Goal: Complete application form

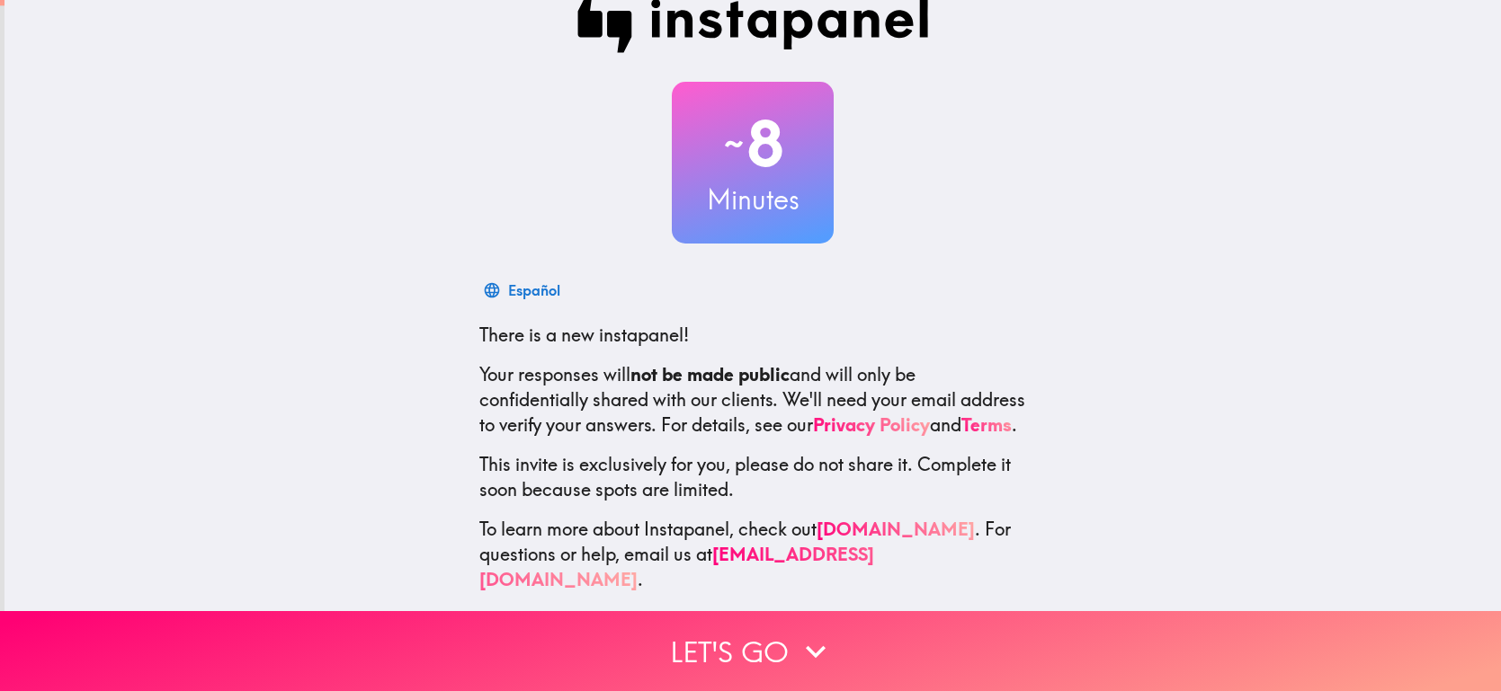
scroll to position [41, 0]
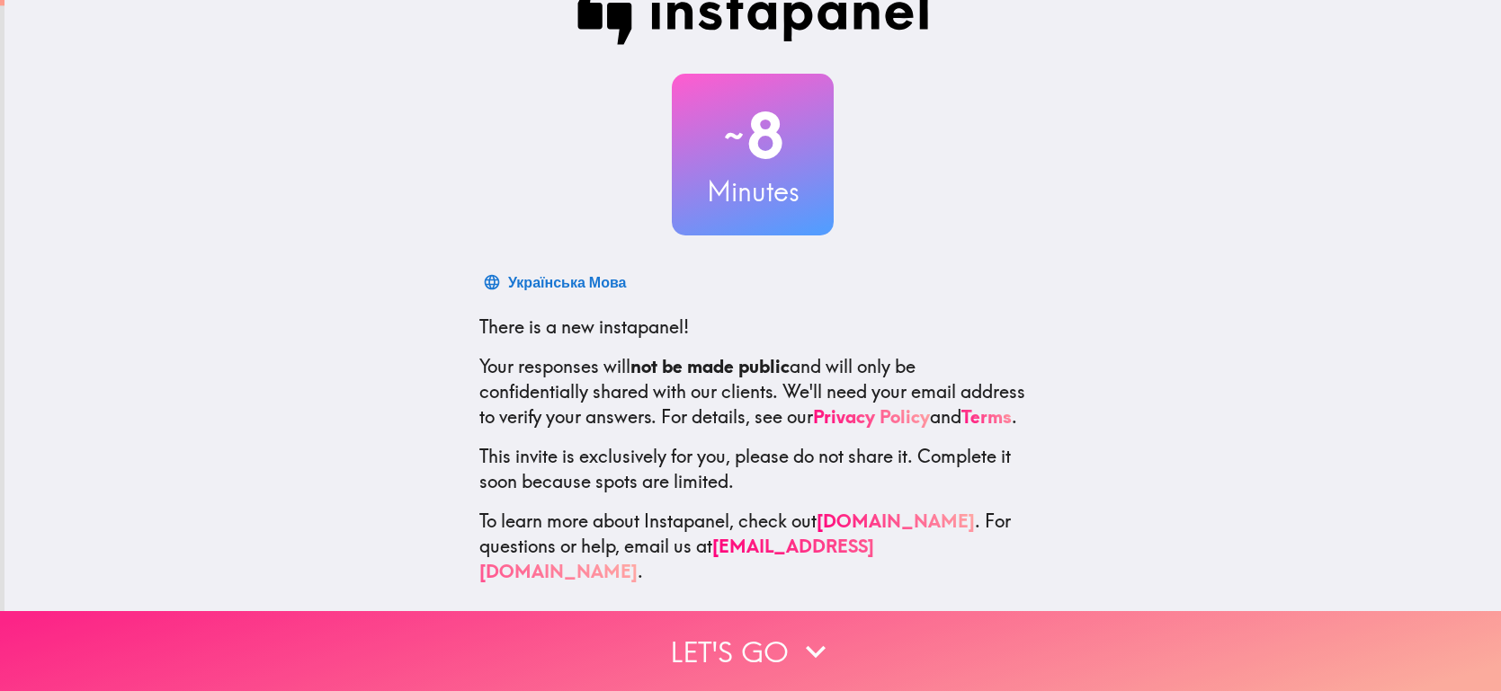
click at [769, 640] on button "Let's go" at bounding box center [750, 651] width 1501 height 80
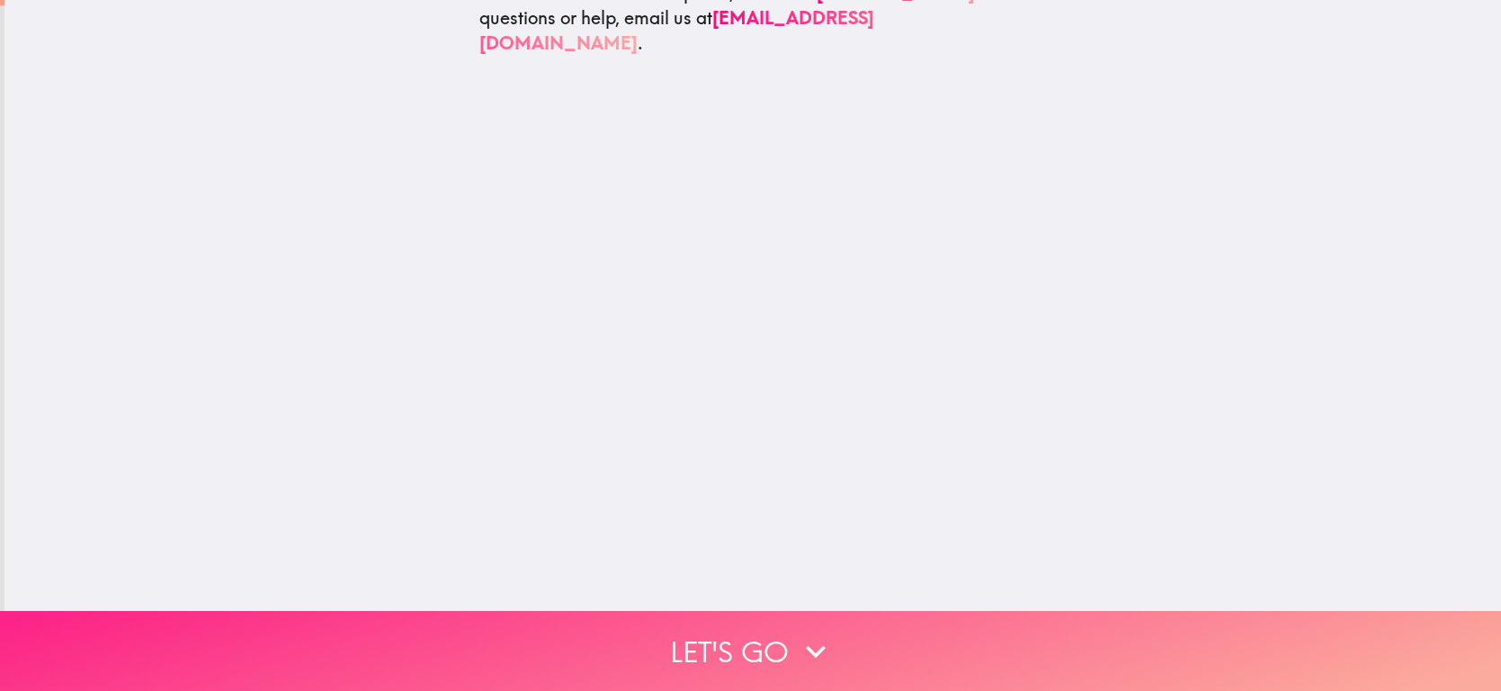
scroll to position [0, 0]
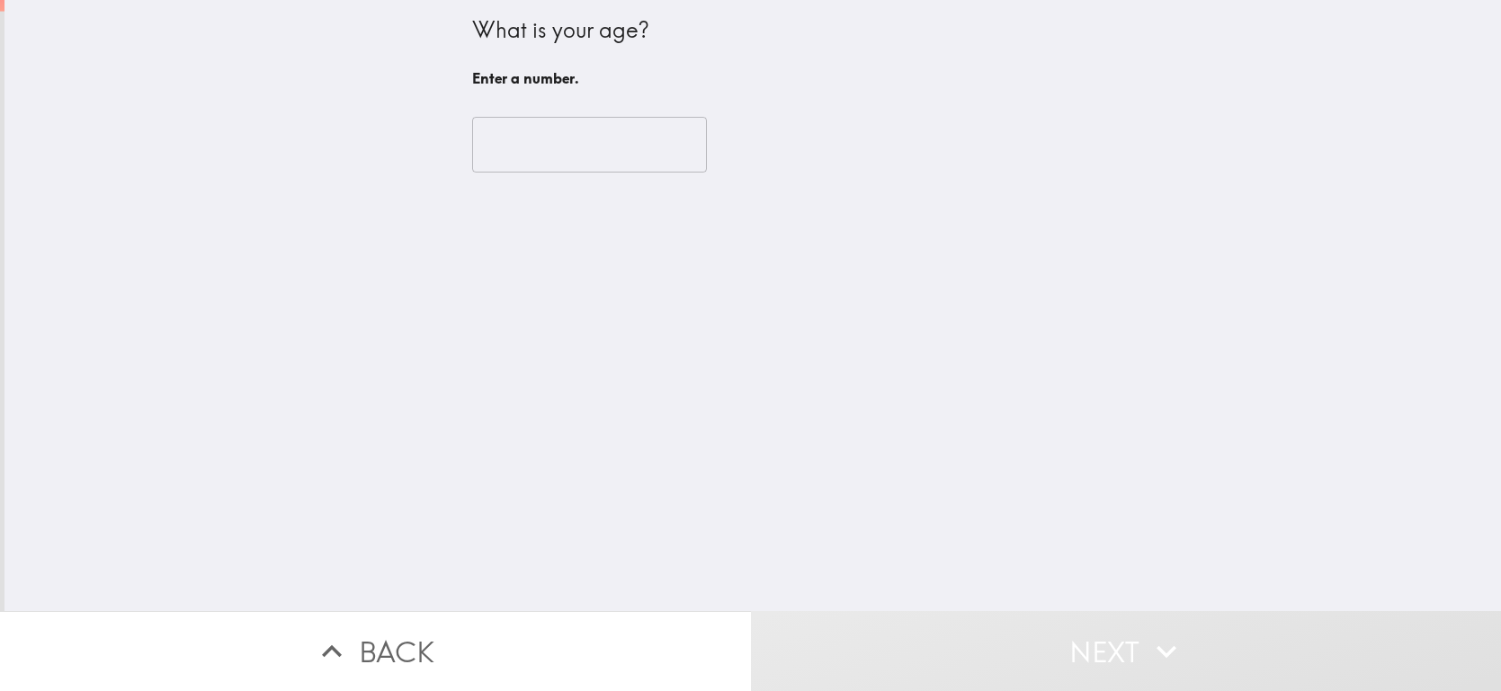
click at [611, 156] on input "number" at bounding box center [589, 145] width 235 height 56
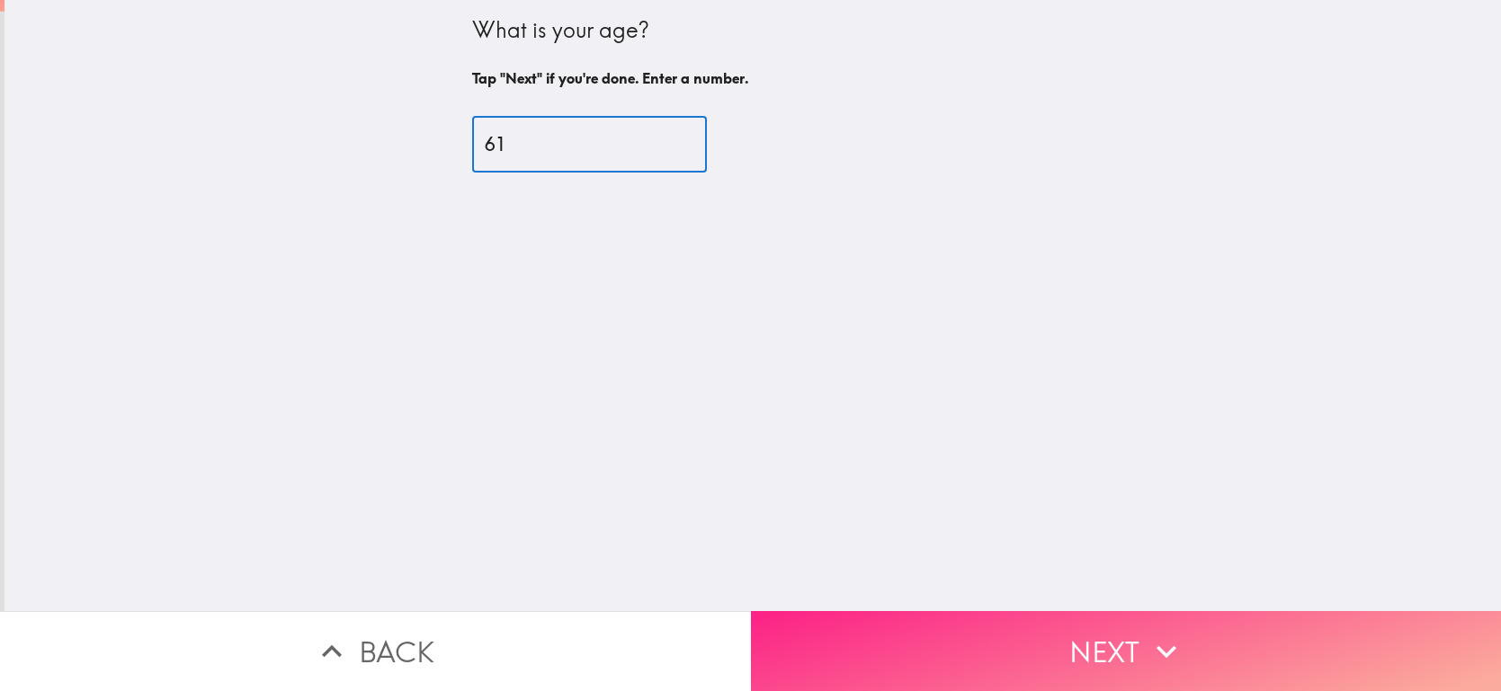
type input "61"
click at [1065, 658] on button "Next" at bounding box center [1126, 651] width 751 height 80
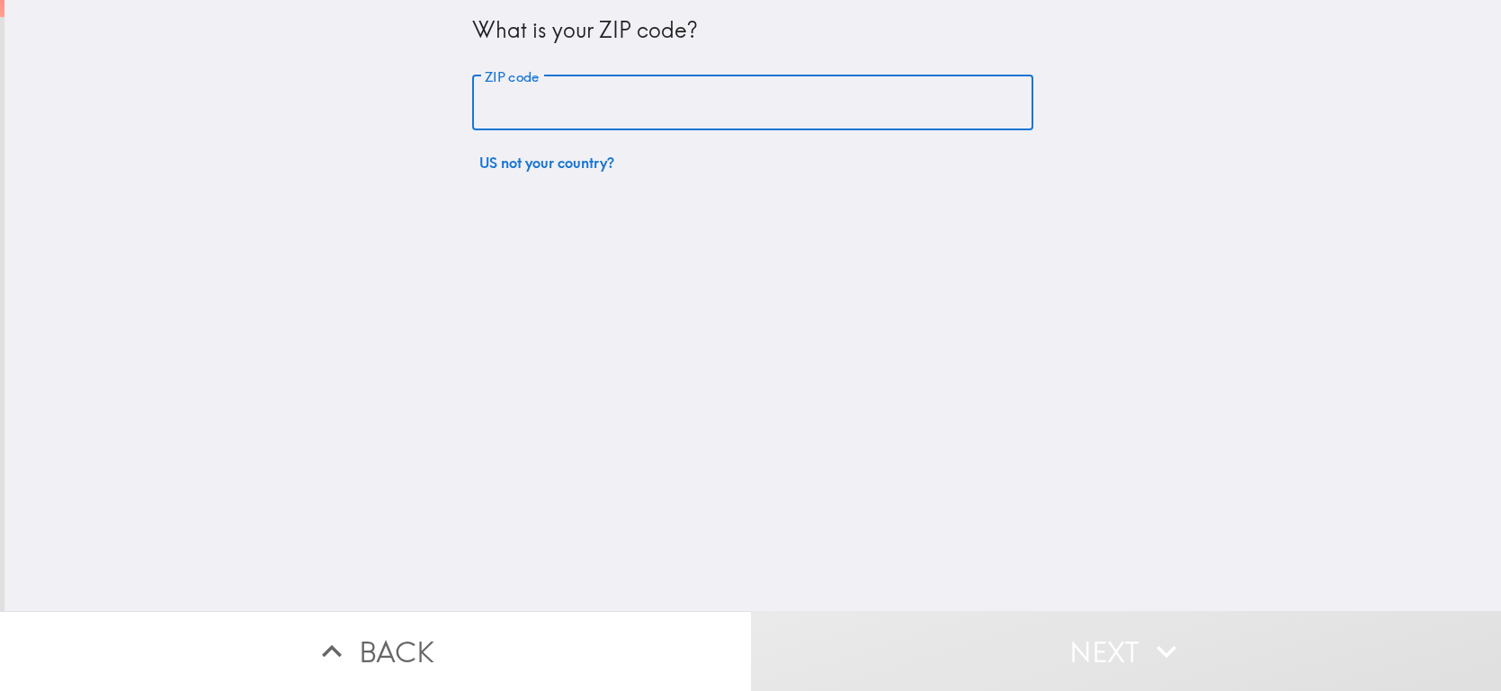
click at [801, 91] on input "ZIP code" at bounding box center [752, 104] width 561 height 56
type input "38317"
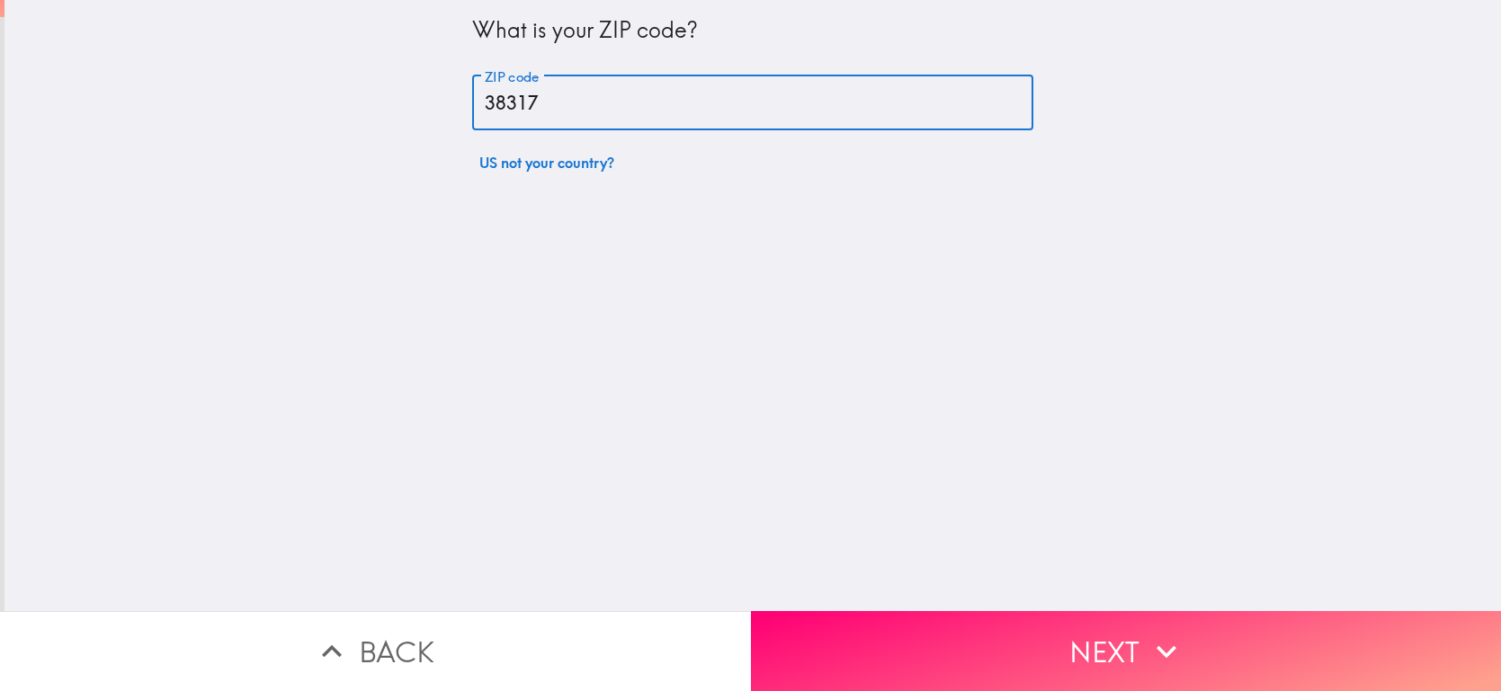
click at [1070, 664] on button "Next" at bounding box center [1126, 651] width 751 height 80
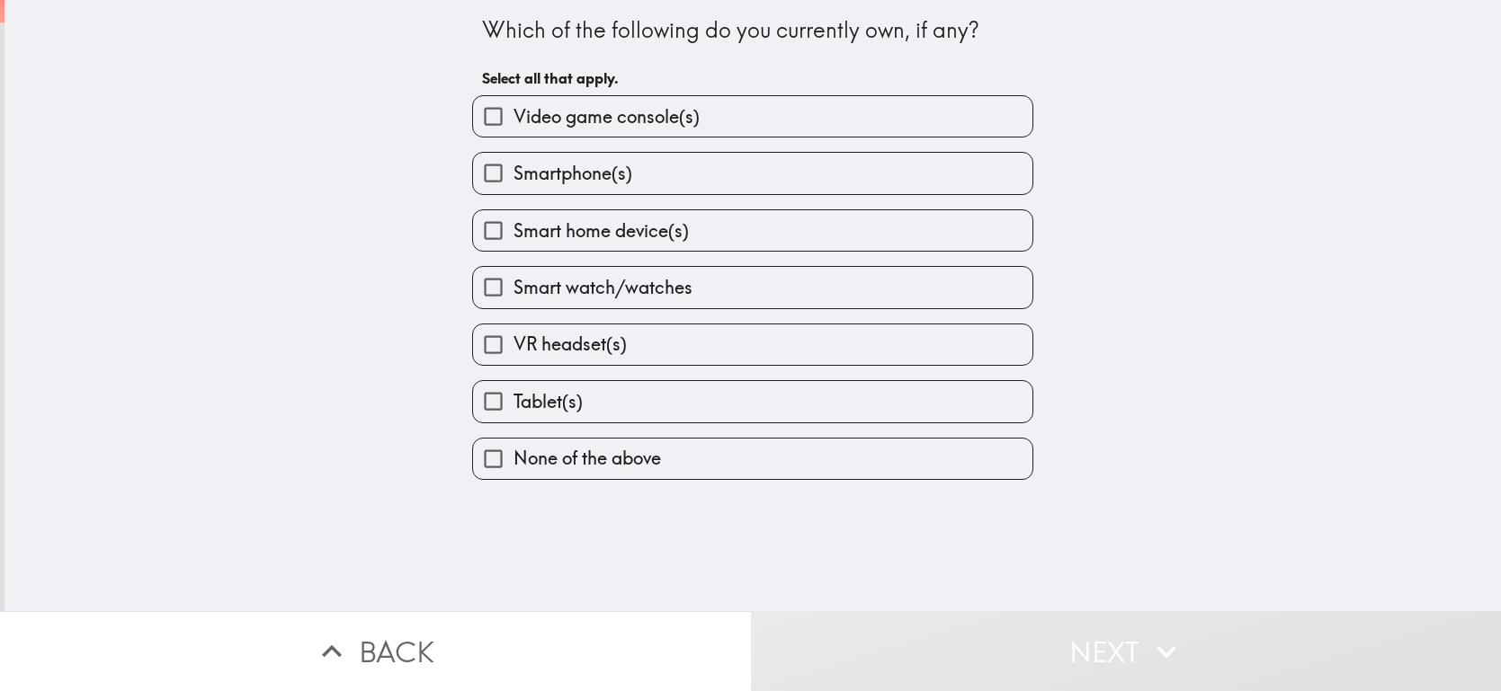
click at [637, 162] on label "Smartphone(s)" at bounding box center [752, 173] width 559 height 40
click at [513, 162] on input "Smartphone(s)" at bounding box center [493, 173] width 40 height 40
checkbox input "true"
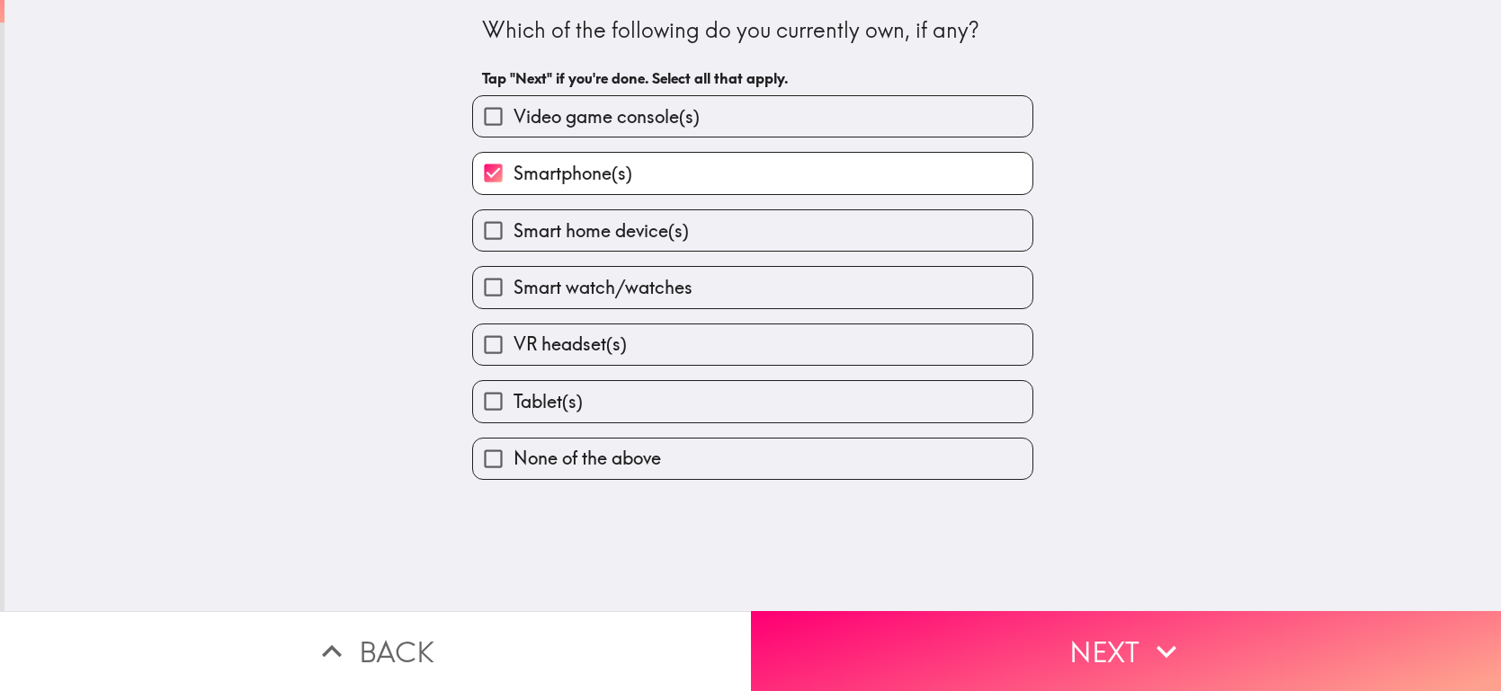
click at [676, 386] on label "Tablet(s)" at bounding box center [752, 401] width 559 height 40
click at [513, 386] on input "Tablet(s)" at bounding box center [493, 401] width 40 height 40
checkbox input "true"
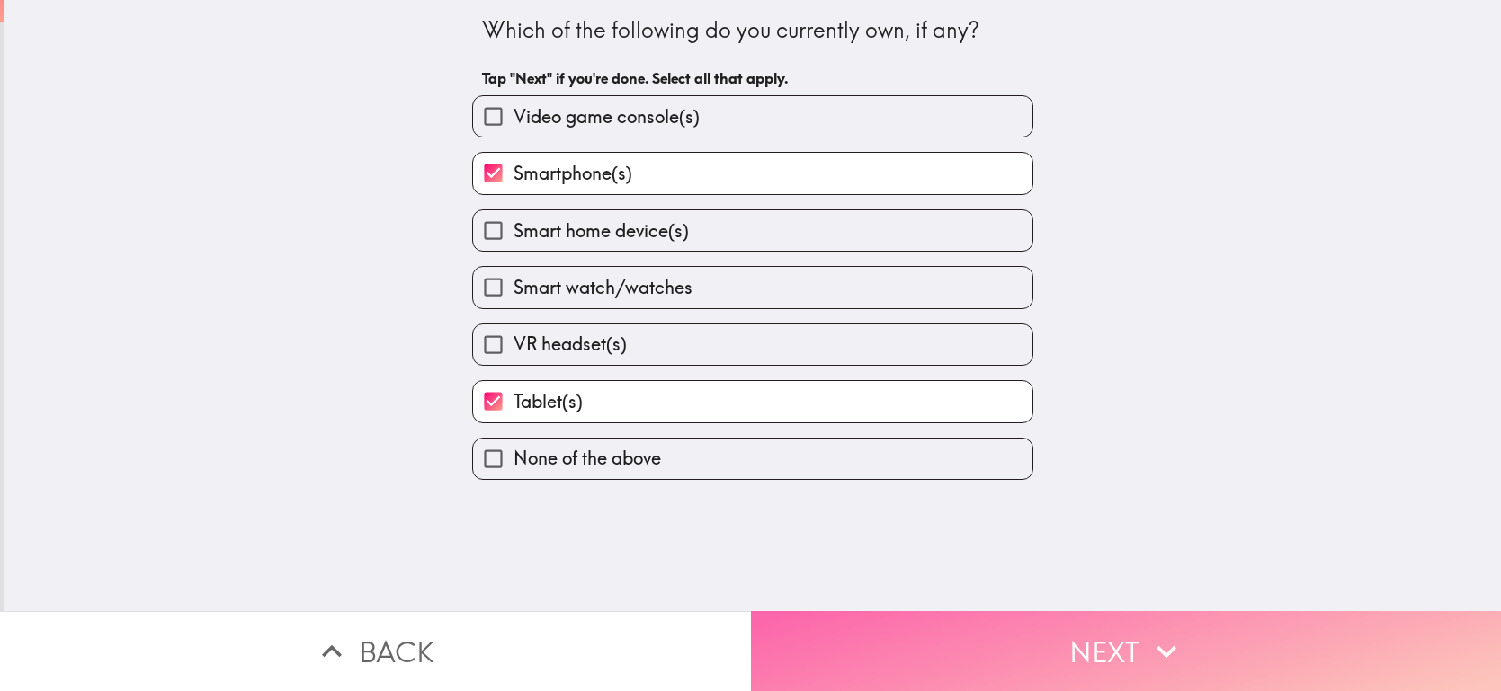
click at [952, 634] on button "Next" at bounding box center [1126, 651] width 751 height 80
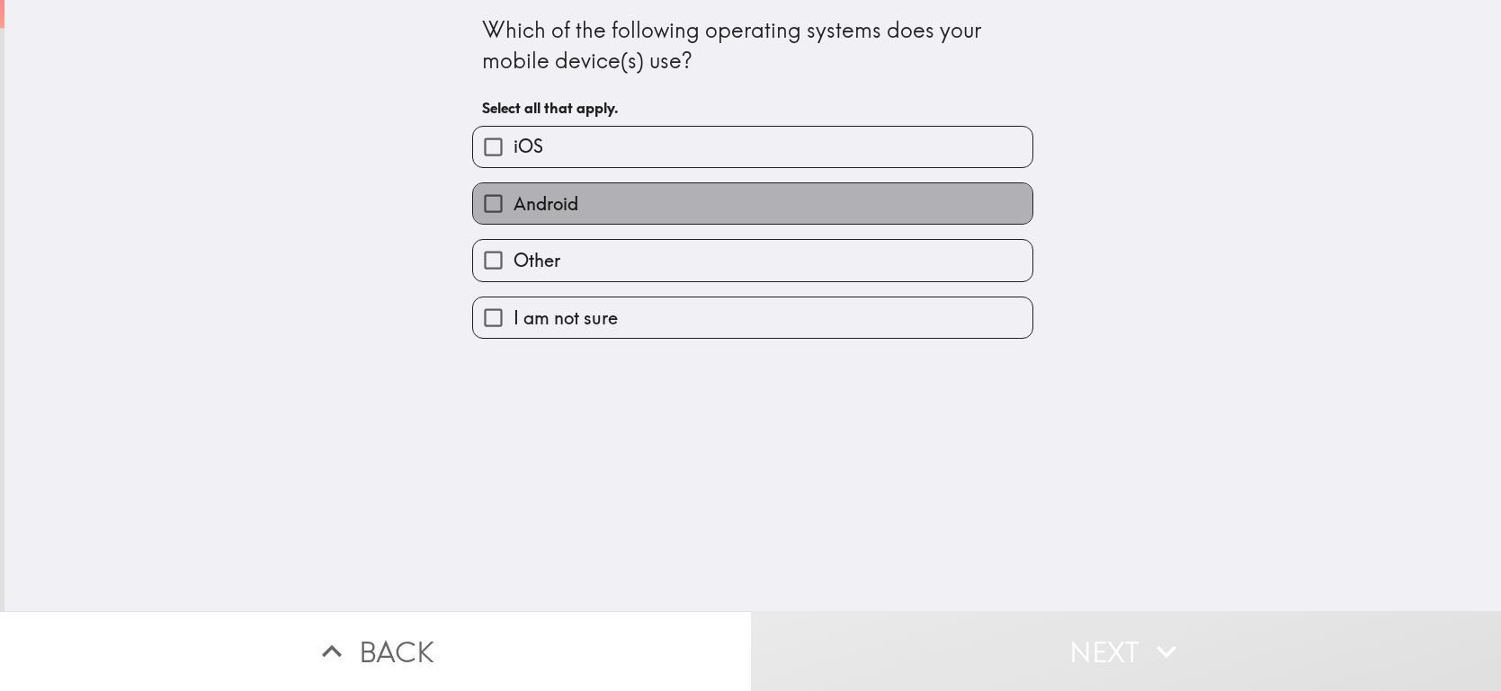
click at [650, 212] on label "Android" at bounding box center [752, 203] width 559 height 40
click at [513, 212] on input "Android" at bounding box center [493, 203] width 40 height 40
checkbox input "true"
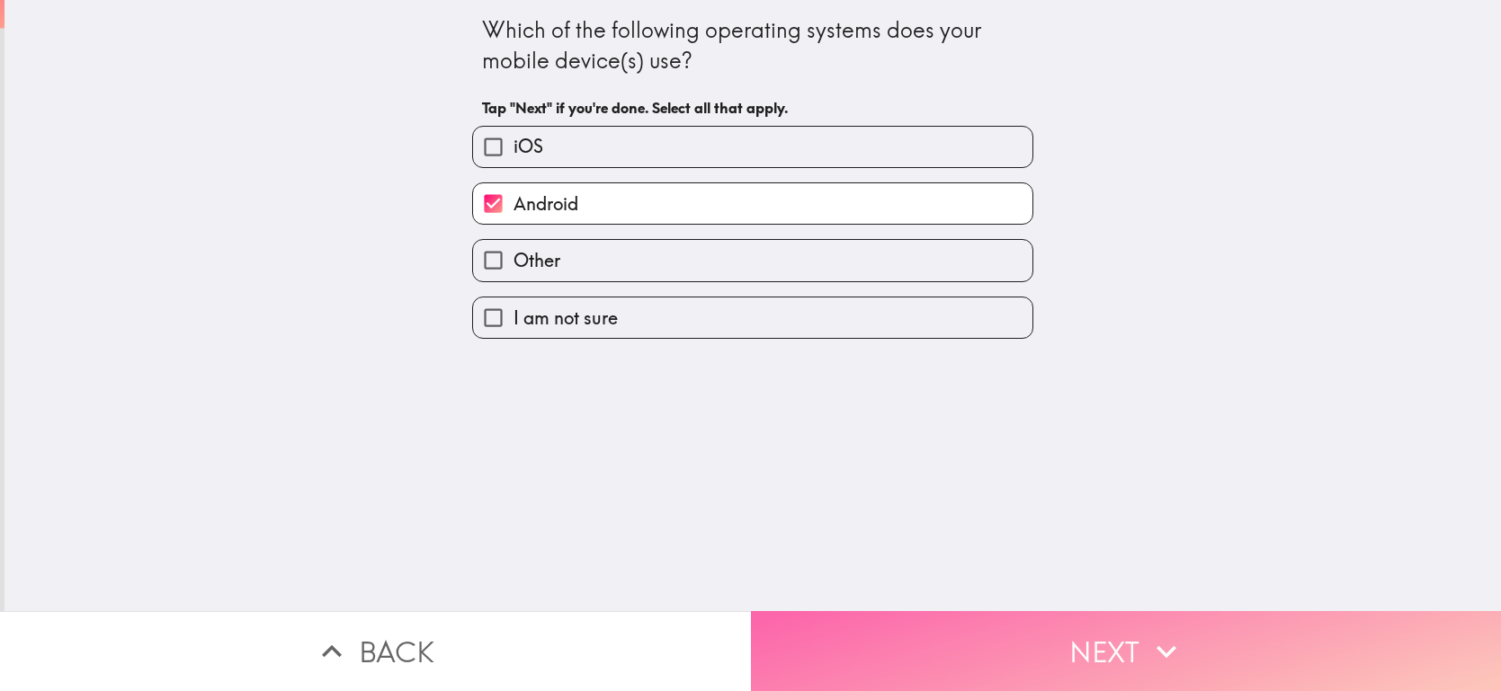
click at [993, 666] on button "Next" at bounding box center [1126, 651] width 751 height 80
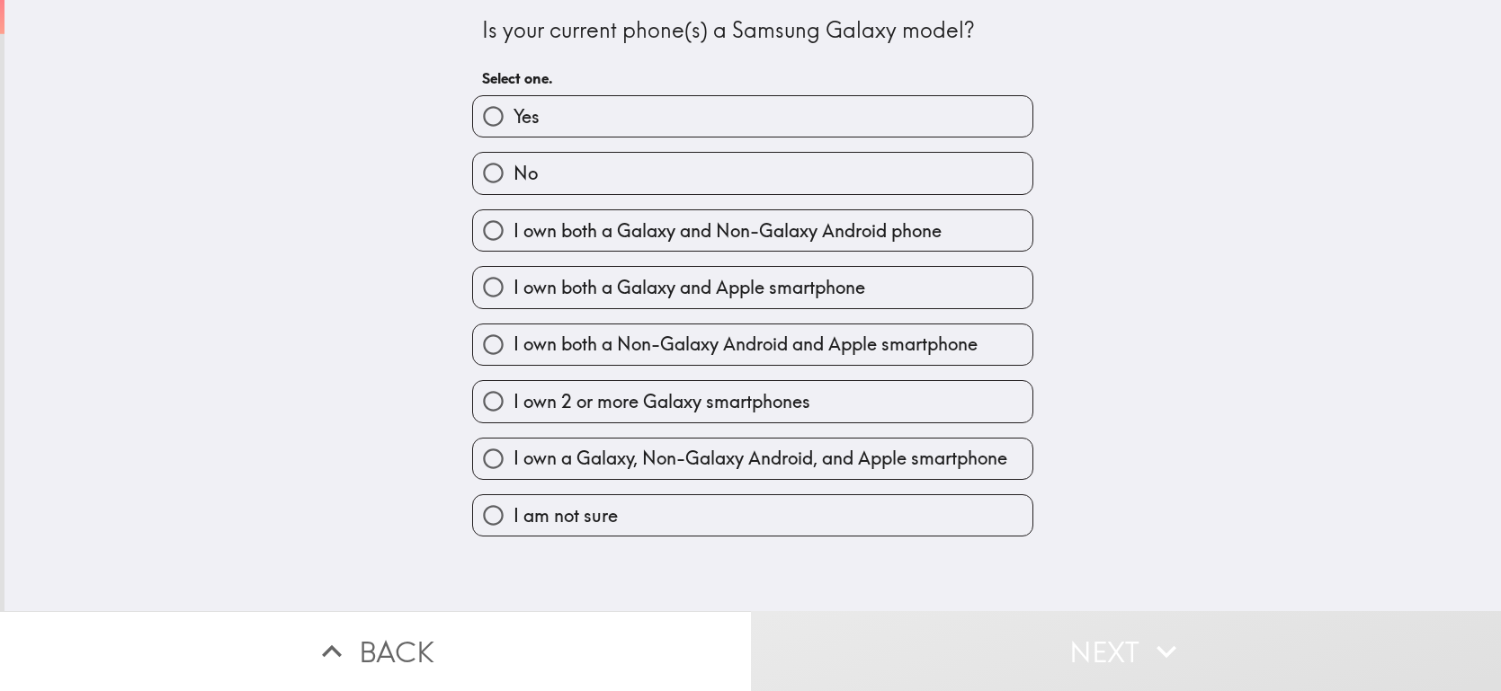
click at [784, 114] on label "Yes" at bounding box center [752, 116] width 559 height 40
click at [513, 114] on input "Yes" at bounding box center [493, 116] width 40 height 40
radio input "true"
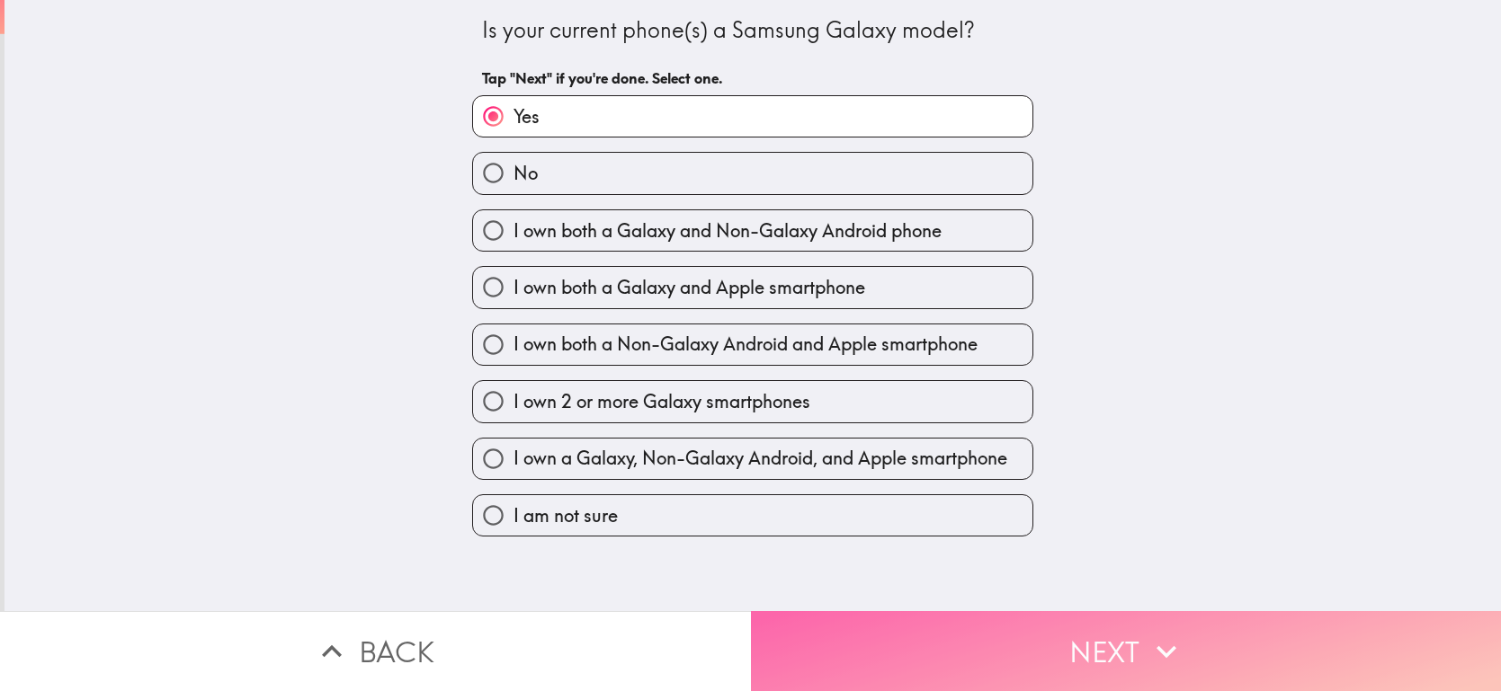
click at [906, 628] on button "Next" at bounding box center [1126, 651] width 751 height 80
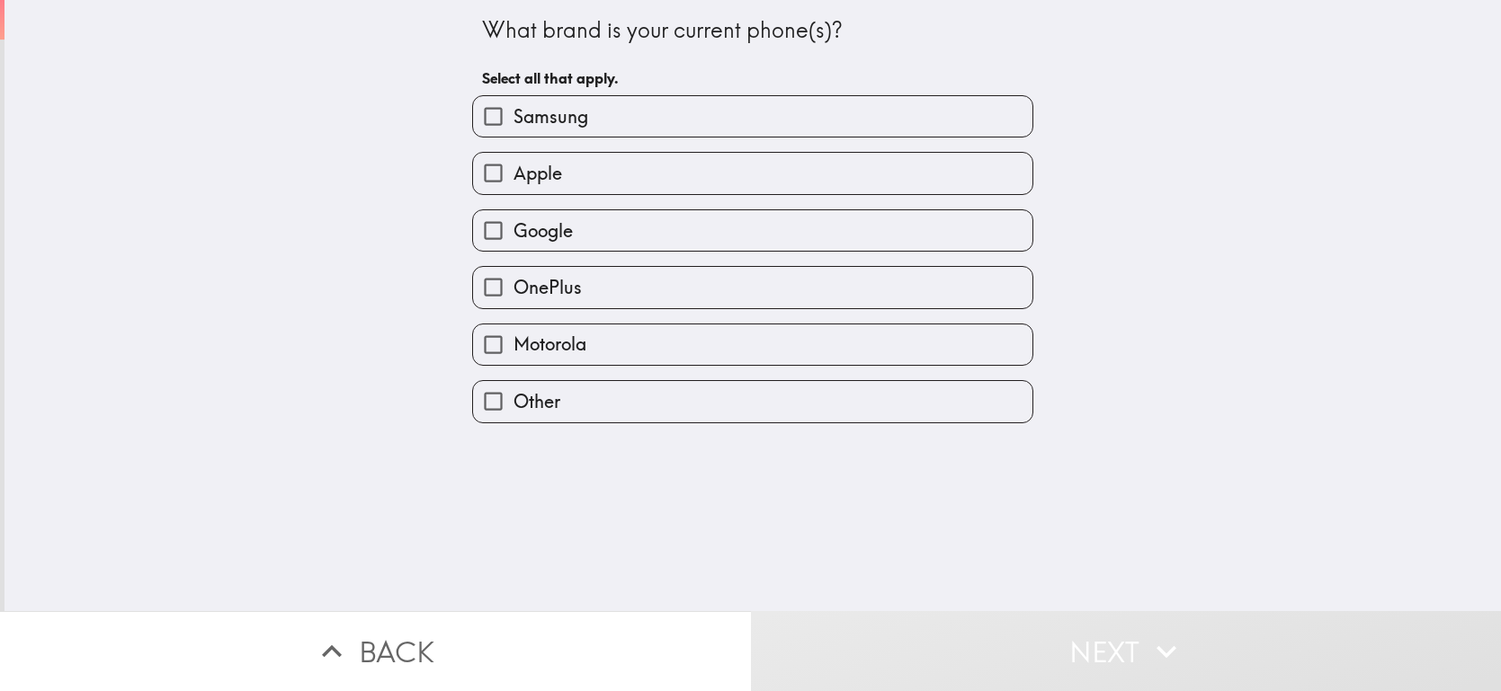
click at [810, 116] on label "Samsung" at bounding box center [752, 116] width 559 height 40
click at [513, 116] on input "Samsung" at bounding box center [493, 116] width 40 height 40
checkbox input "true"
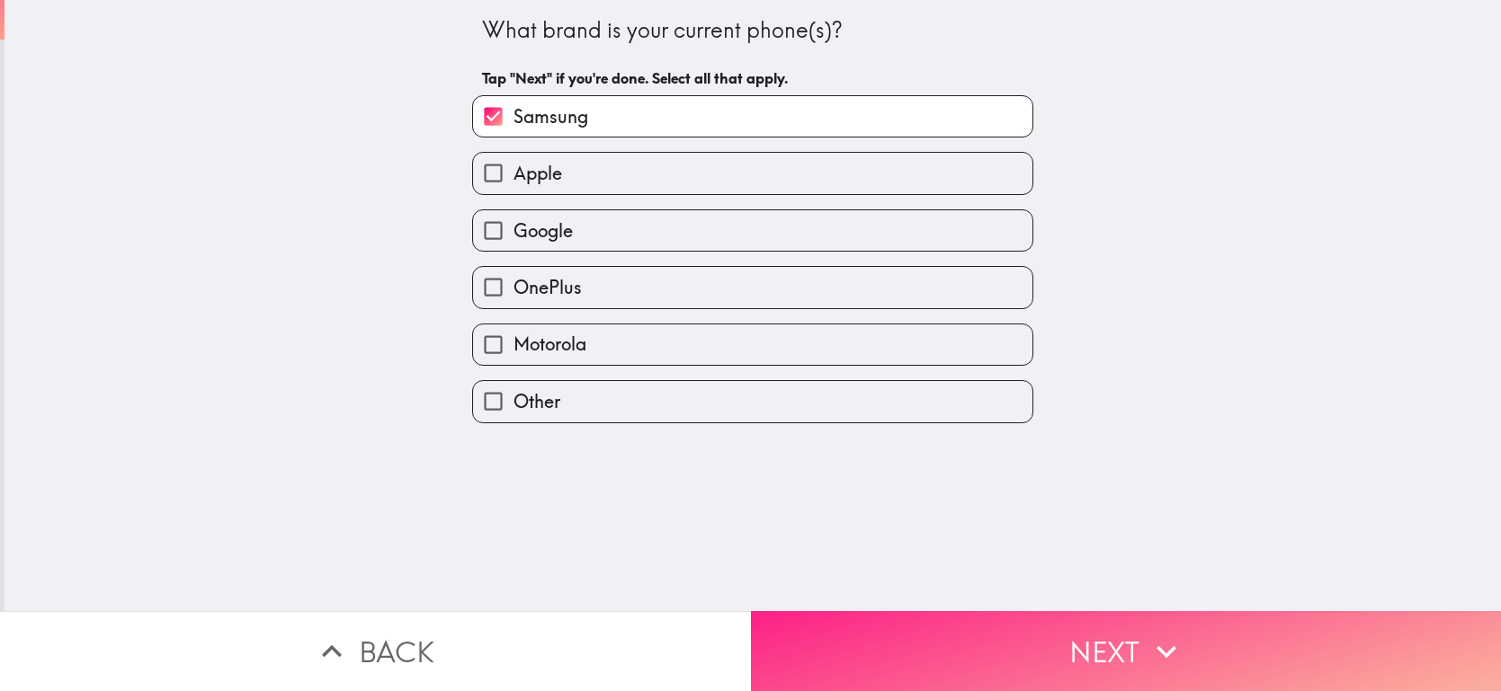
click at [948, 652] on button "Next" at bounding box center [1126, 651] width 751 height 80
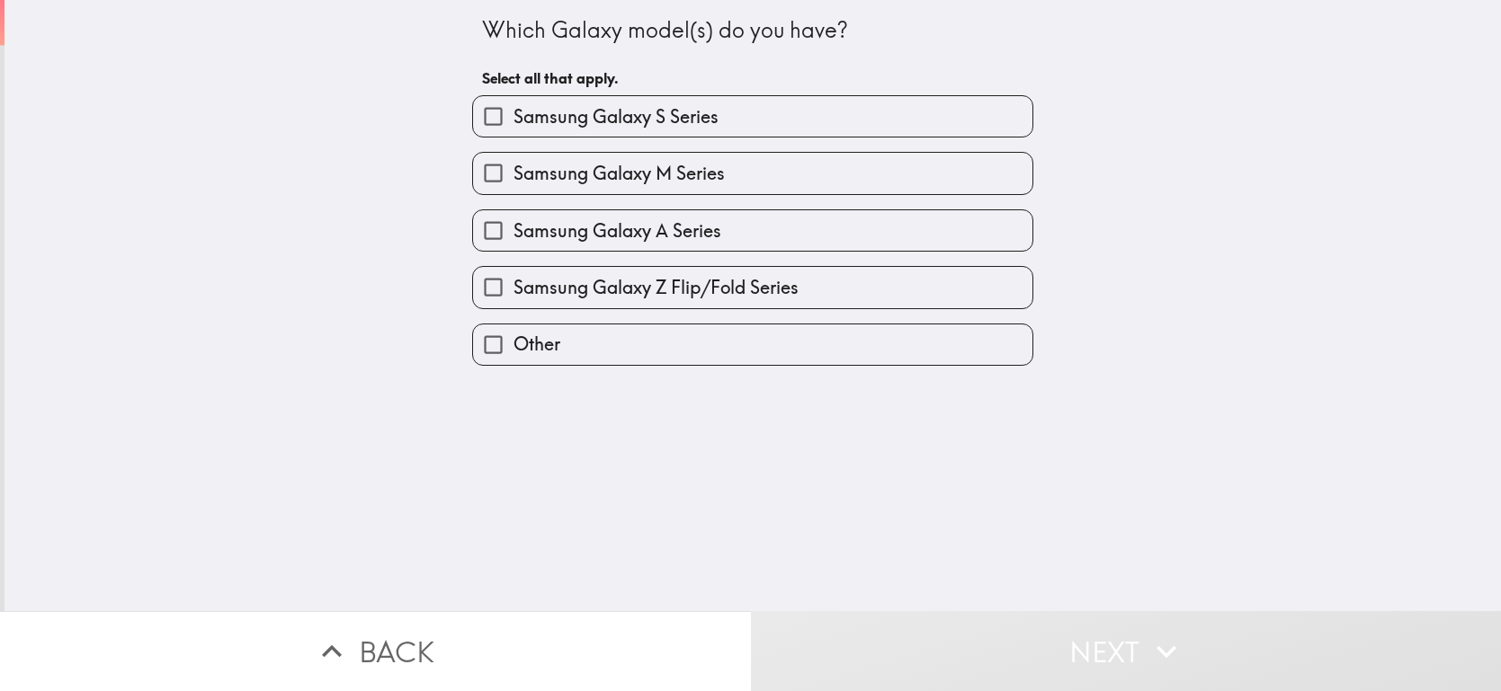
click at [759, 234] on label "Samsung Galaxy A Series" at bounding box center [752, 230] width 559 height 40
click at [513, 234] on input "Samsung Galaxy A Series" at bounding box center [493, 230] width 40 height 40
checkbox input "true"
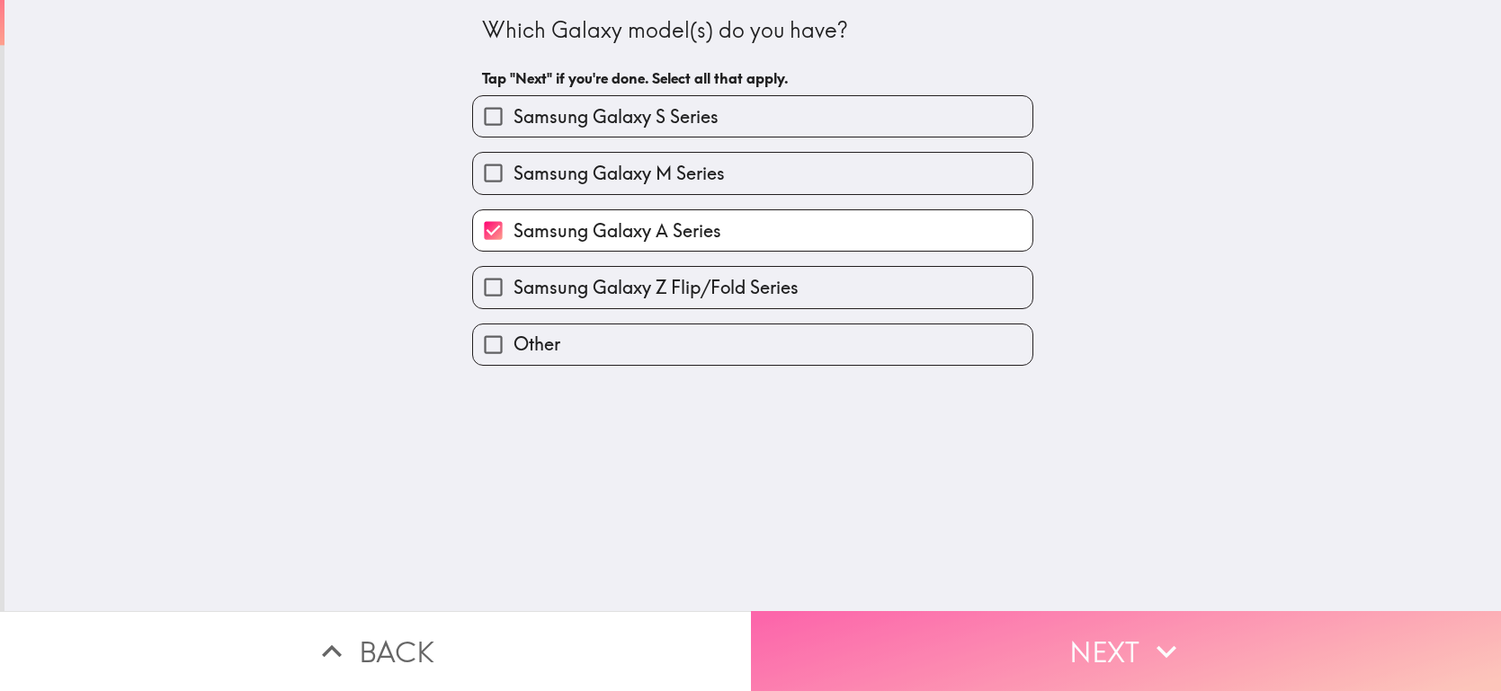
click at [926, 624] on button "Next" at bounding box center [1126, 651] width 751 height 80
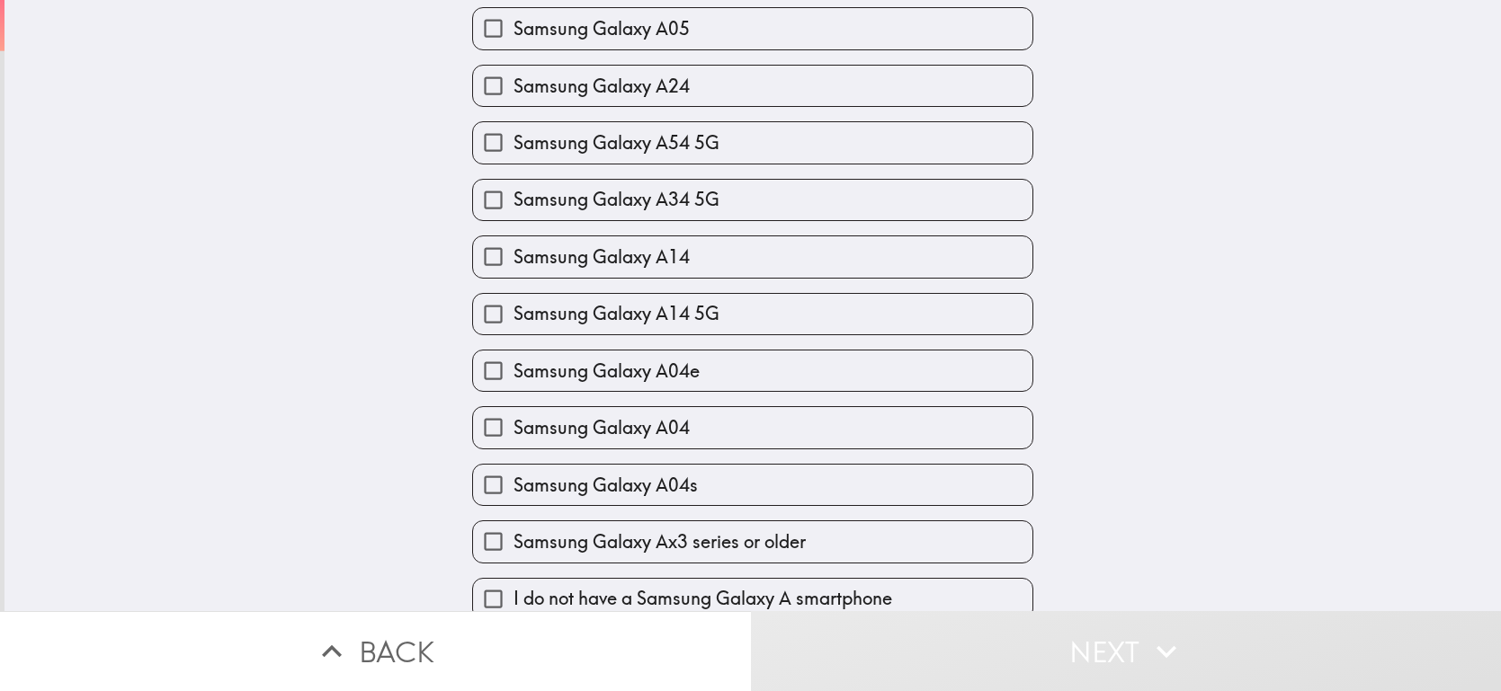
scroll to position [831, 0]
click at [812, 524] on label "Samsung Galaxy Ax3 series or older" at bounding box center [752, 540] width 559 height 40
click at [513, 524] on input "Samsung Galaxy Ax3 series or older" at bounding box center [493, 540] width 40 height 40
checkbox input "true"
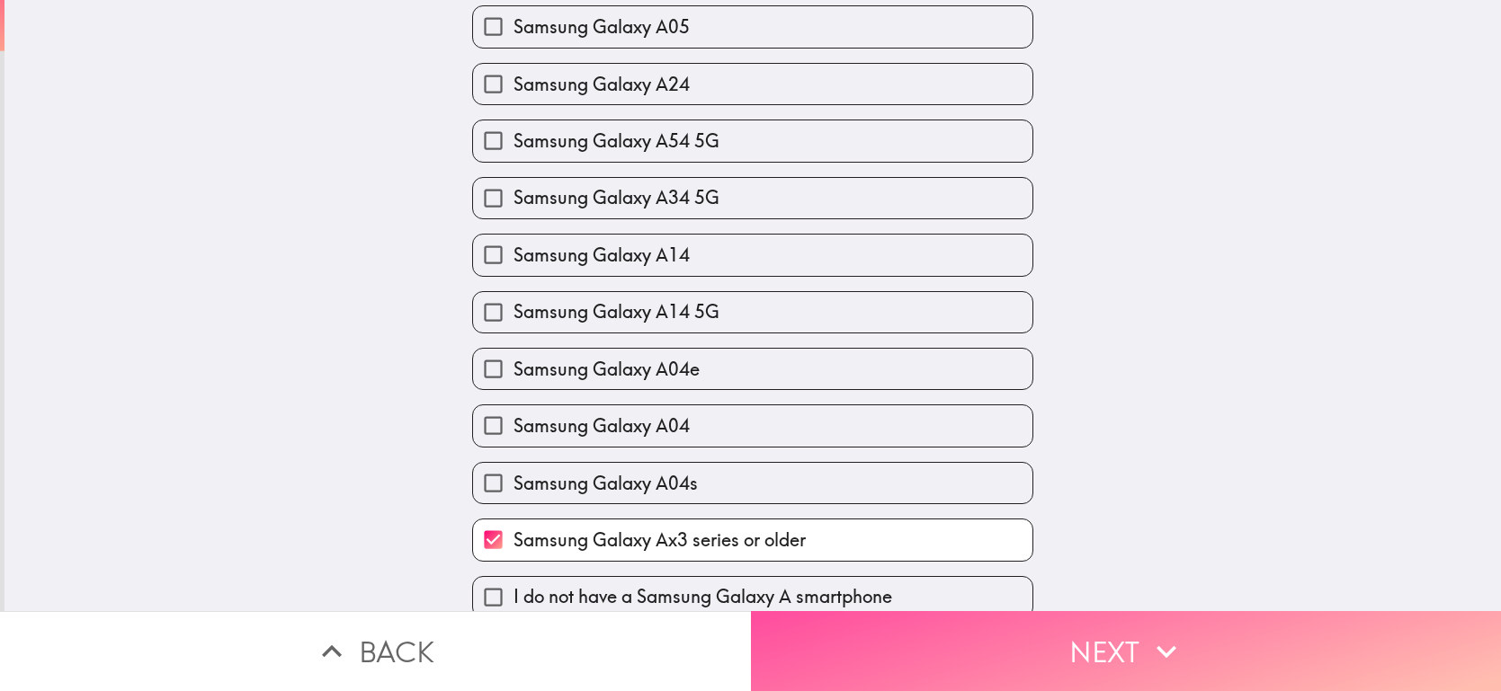
click at [978, 665] on button "Next" at bounding box center [1126, 651] width 751 height 80
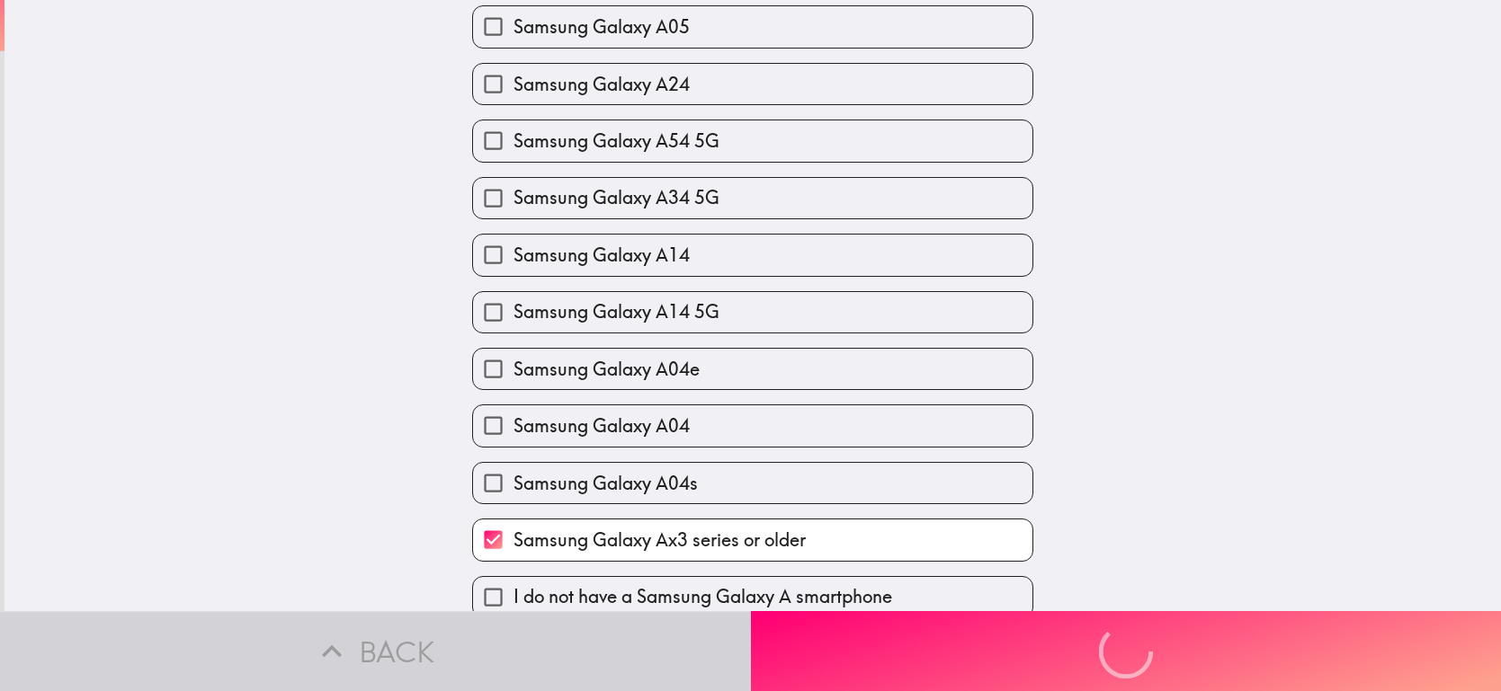
scroll to position [0, 0]
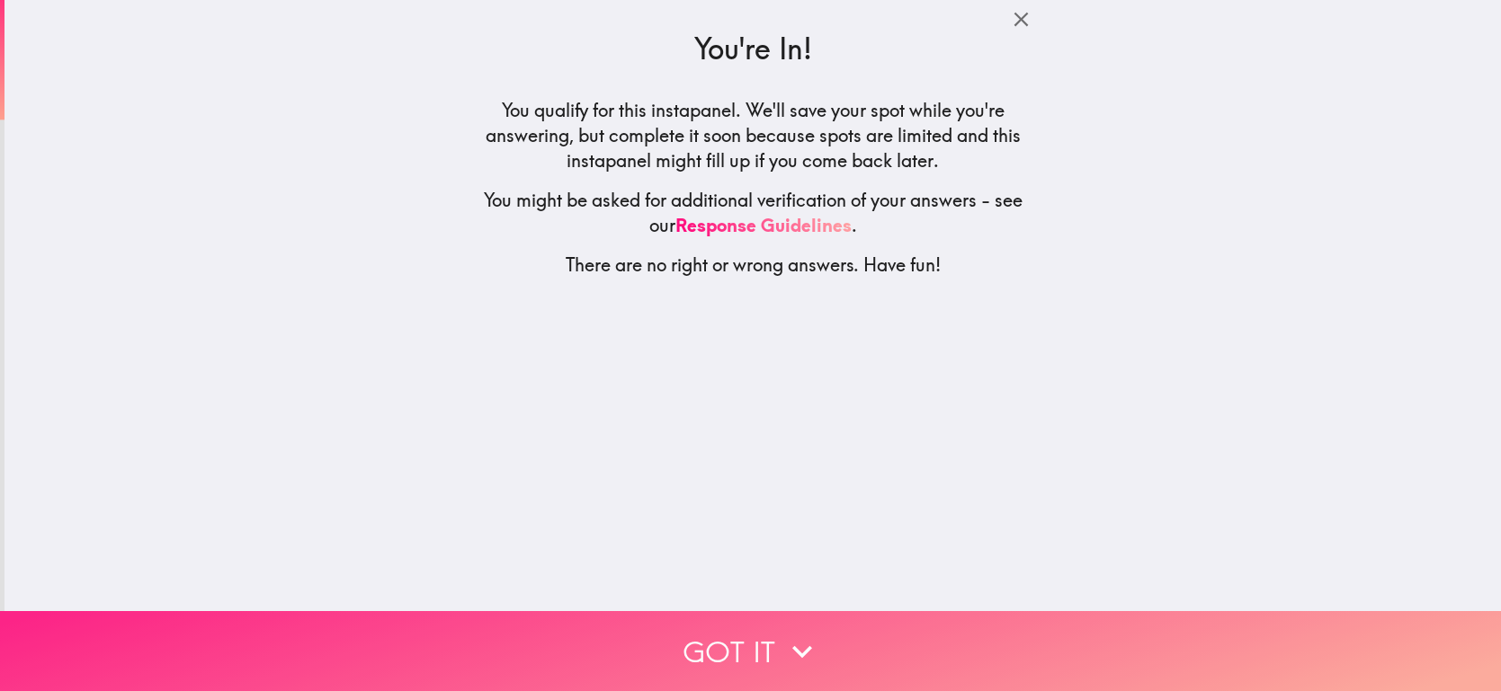
click at [761, 657] on button "Got it" at bounding box center [750, 651] width 1501 height 80
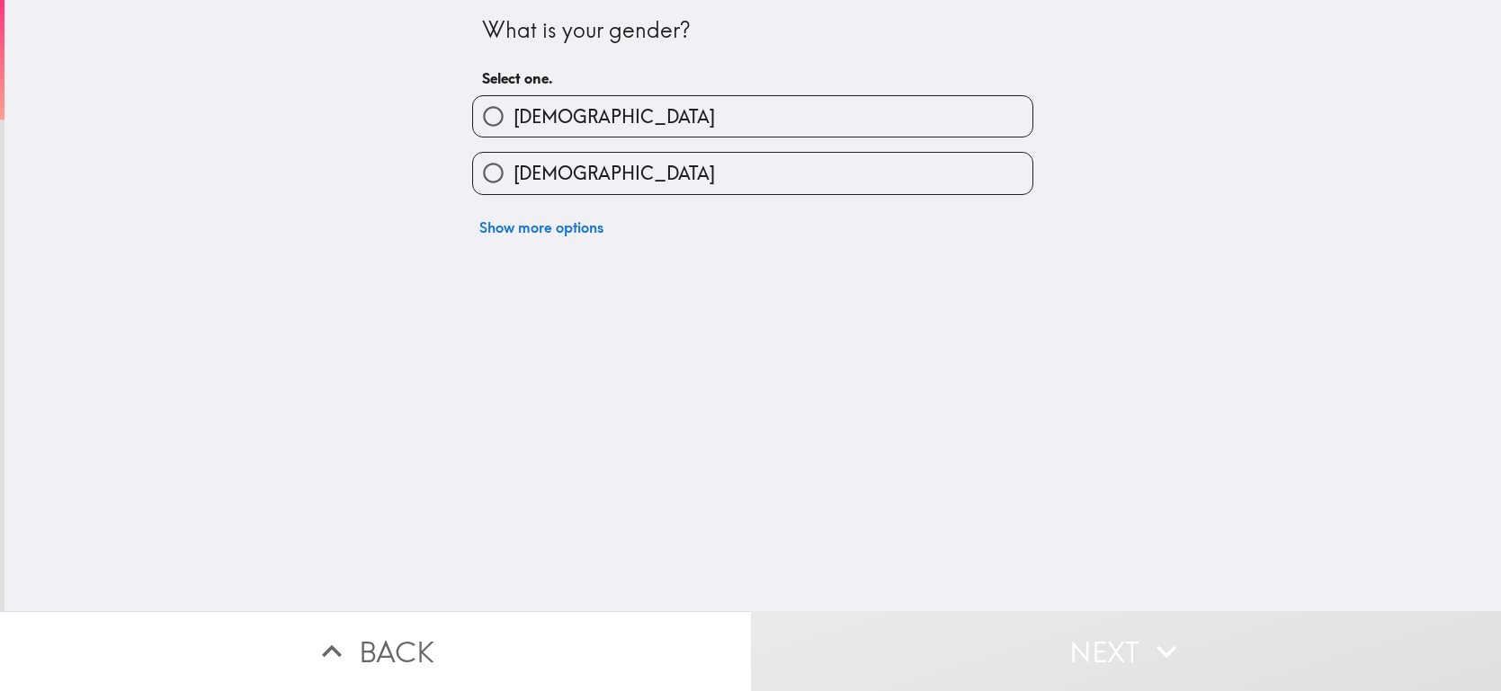
click at [665, 165] on label "[DEMOGRAPHIC_DATA]" at bounding box center [752, 173] width 559 height 40
click at [513, 165] on input "[DEMOGRAPHIC_DATA]" at bounding box center [493, 173] width 40 height 40
radio input "true"
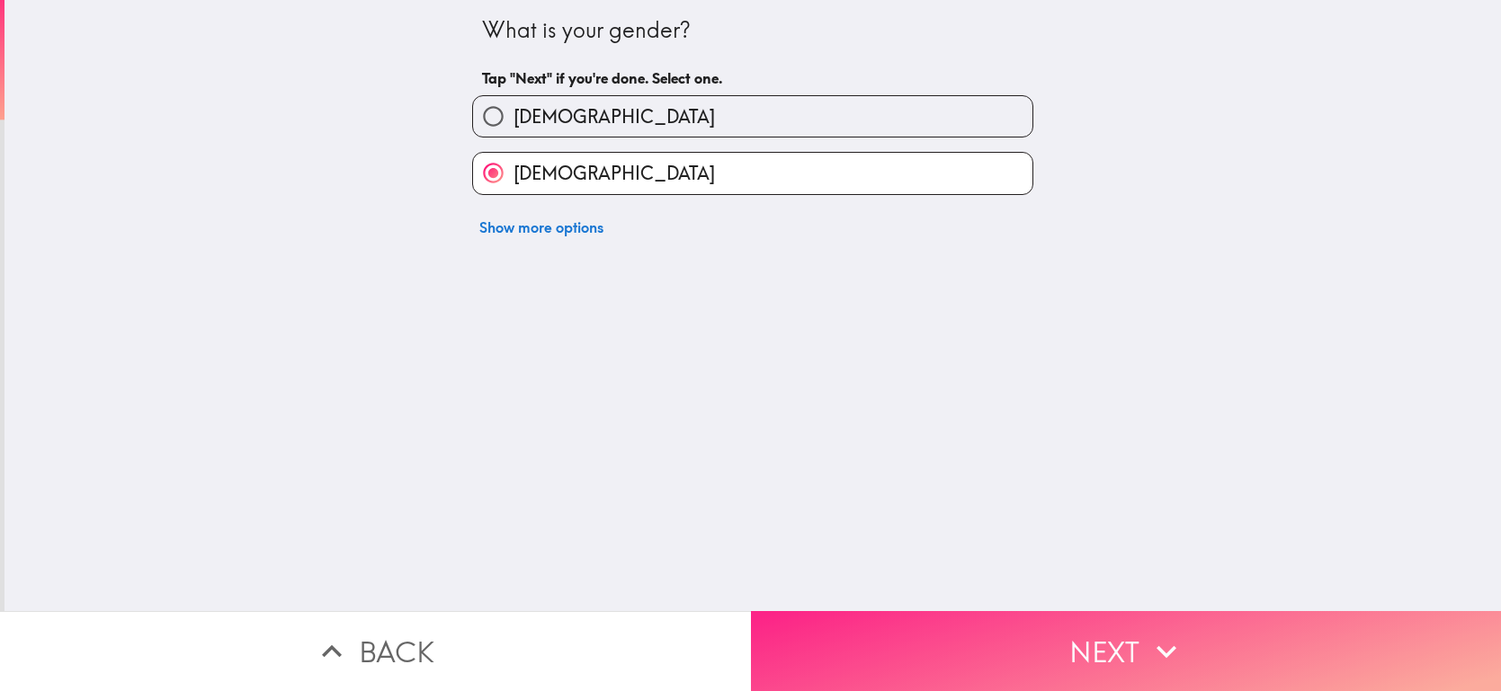
click at [867, 649] on button "Next" at bounding box center [1126, 651] width 751 height 80
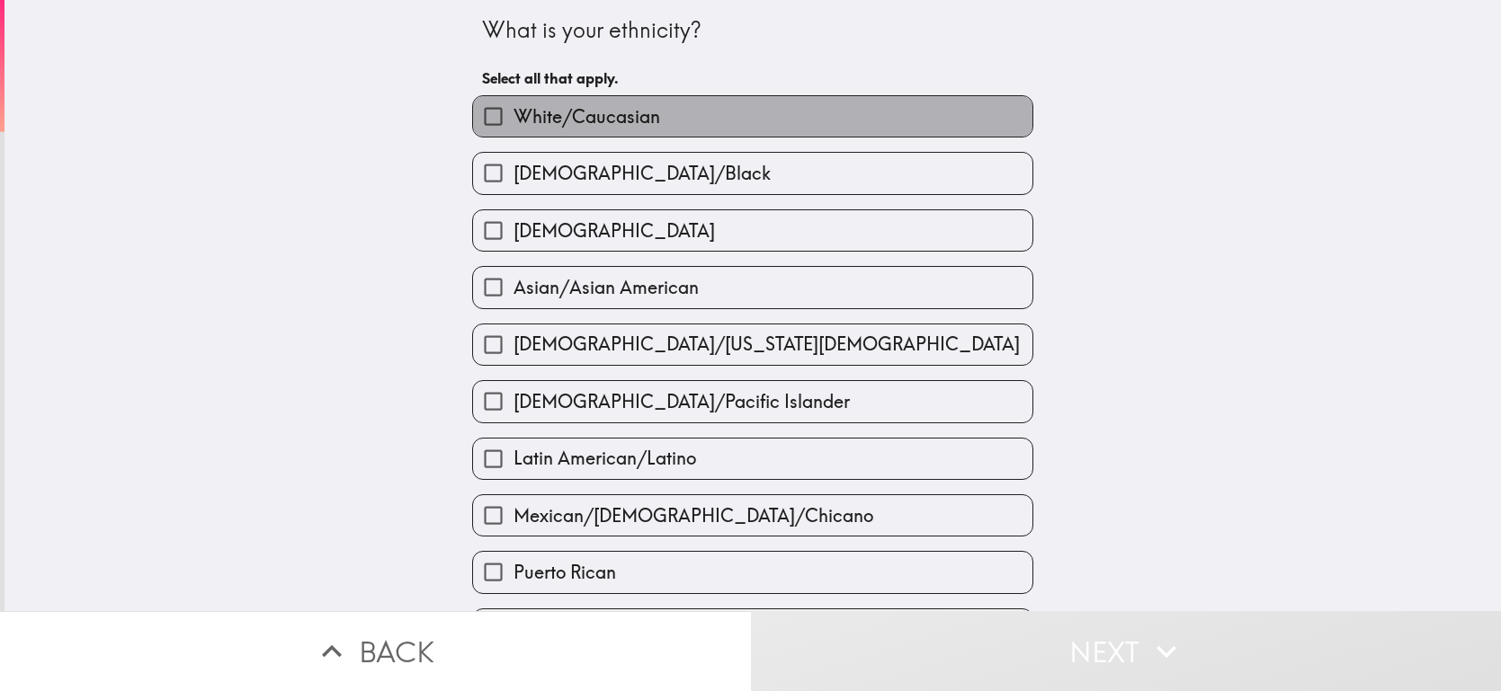
click at [685, 100] on label "White/Caucasian" at bounding box center [752, 116] width 559 height 40
click at [513, 100] on input "White/Caucasian" at bounding box center [493, 116] width 40 height 40
checkbox input "true"
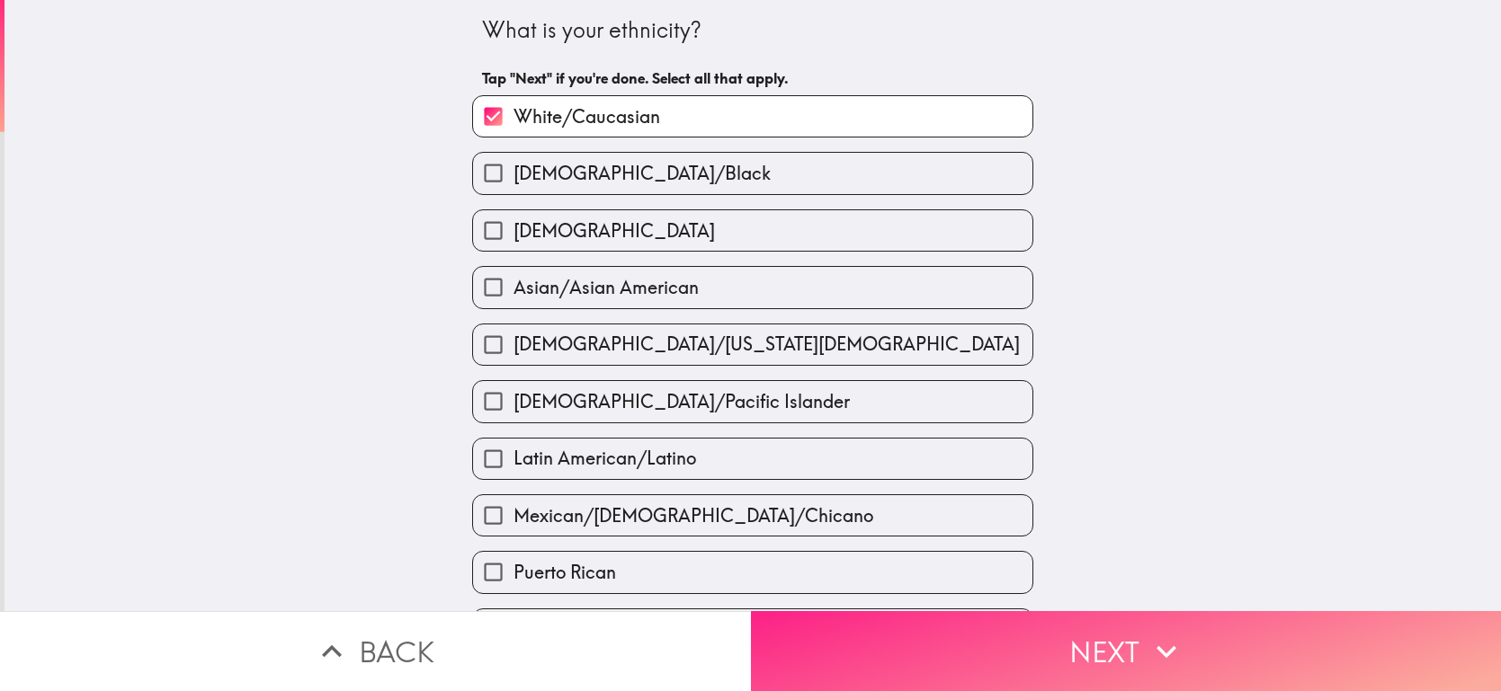
click at [902, 646] on button "Next" at bounding box center [1126, 651] width 751 height 80
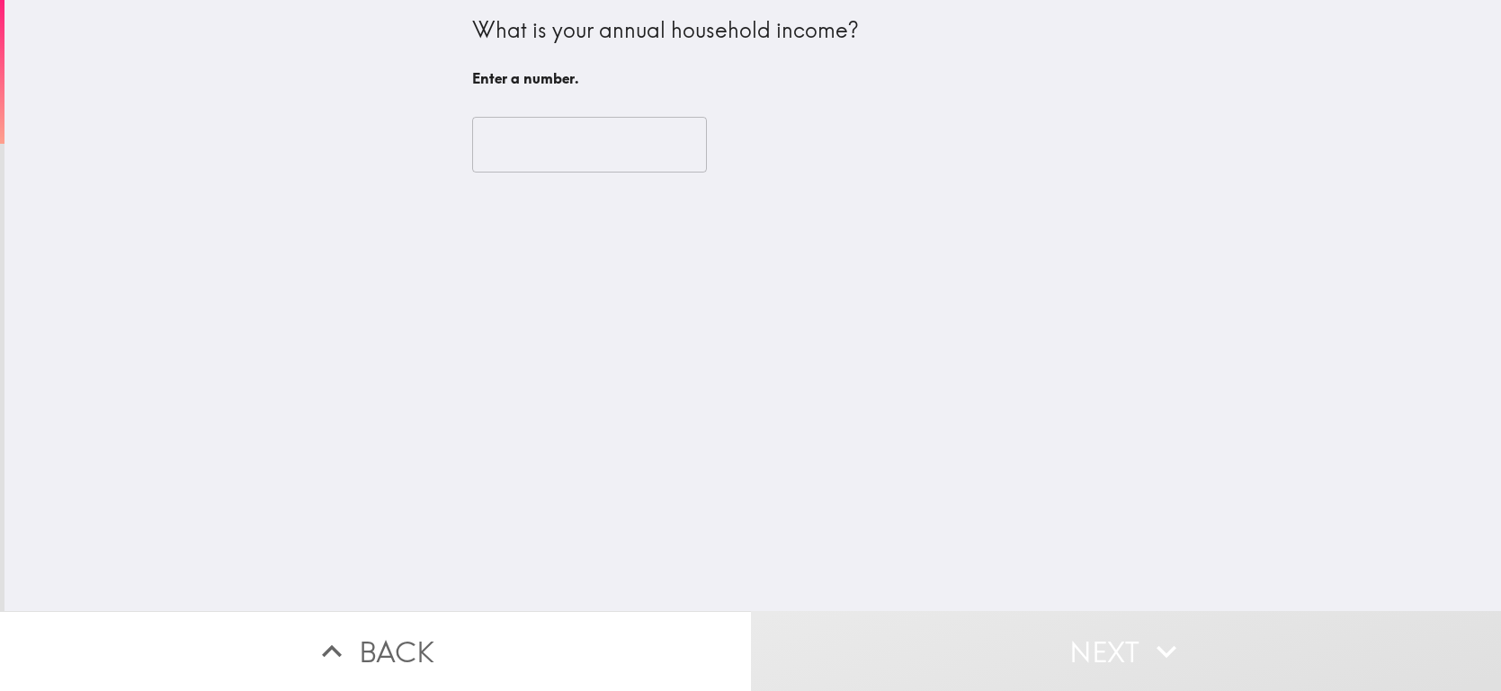
click at [556, 115] on div "​" at bounding box center [752, 144] width 561 height 99
click at [557, 144] on input "number" at bounding box center [589, 145] width 235 height 56
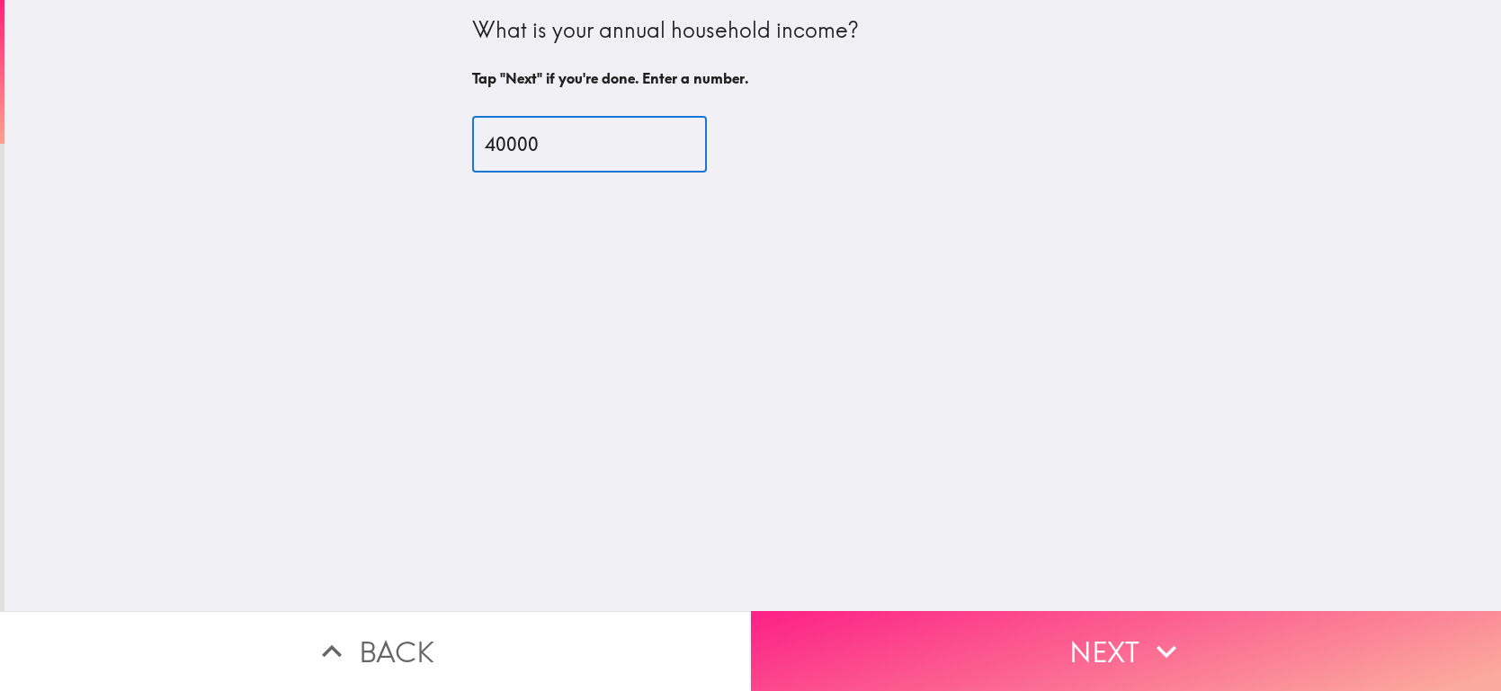
type input "40000"
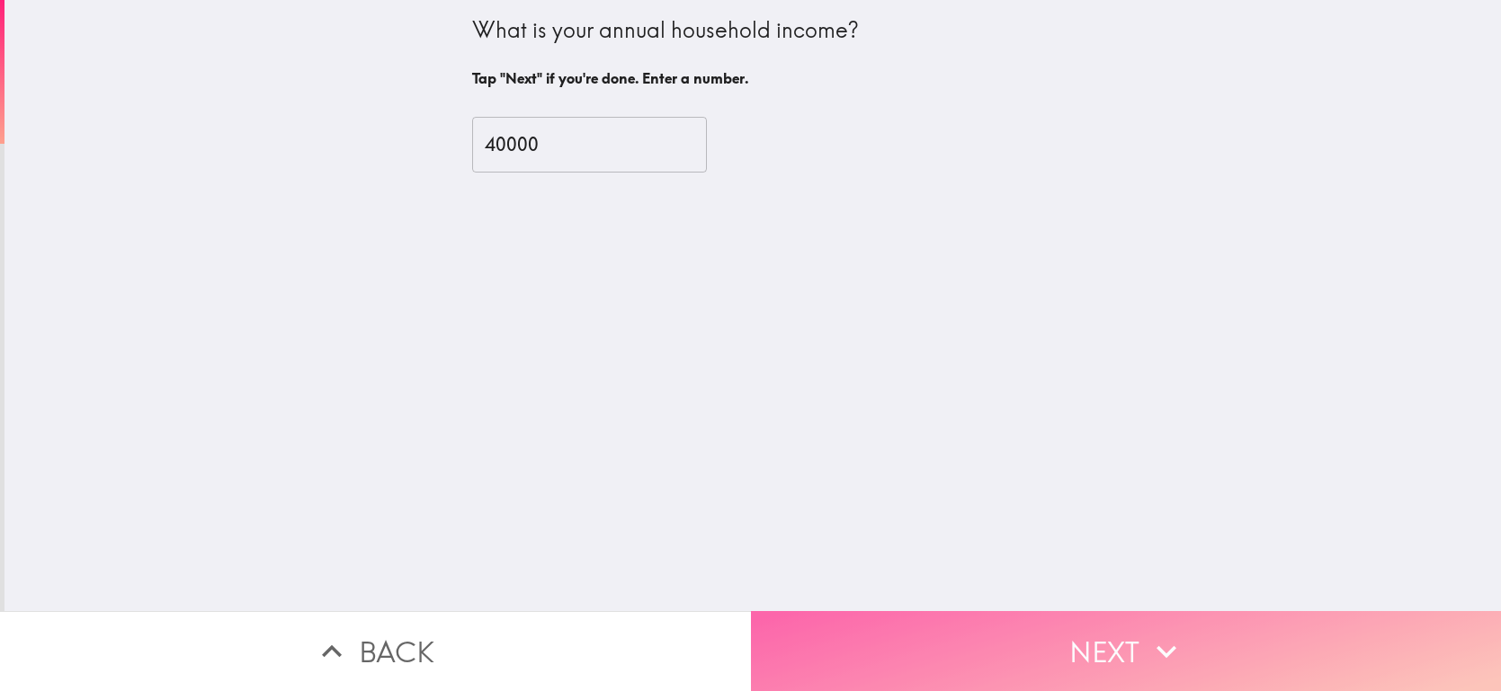
click at [1092, 639] on button "Next" at bounding box center [1126, 651] width 751 height 80
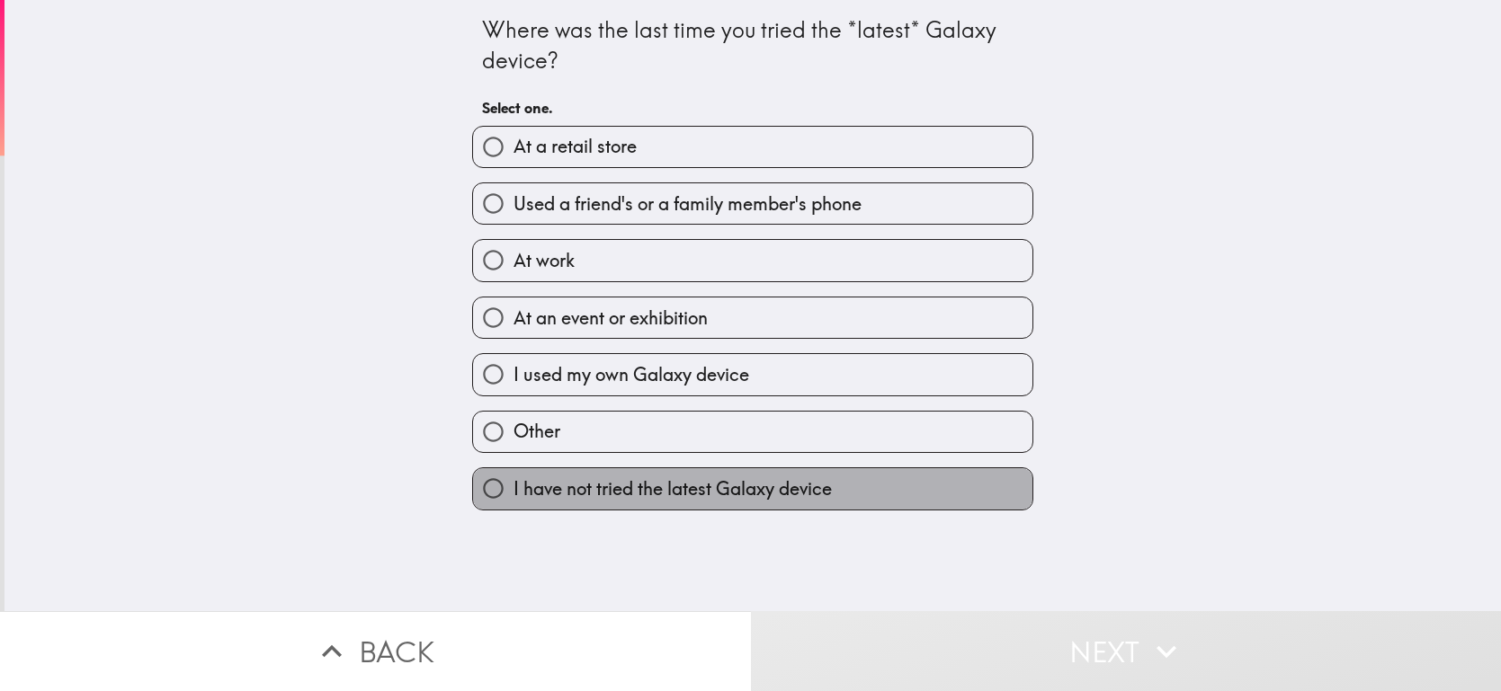
click at [671, 477] on span "I have not tried the latest Galaxy device" at bounding box center [672, 489] width 318 height 25
click at [513, 476] on input "I have not tried the latest Galaxy device" at bounding box center [493, 488] width 40 height 40
radio input "true"
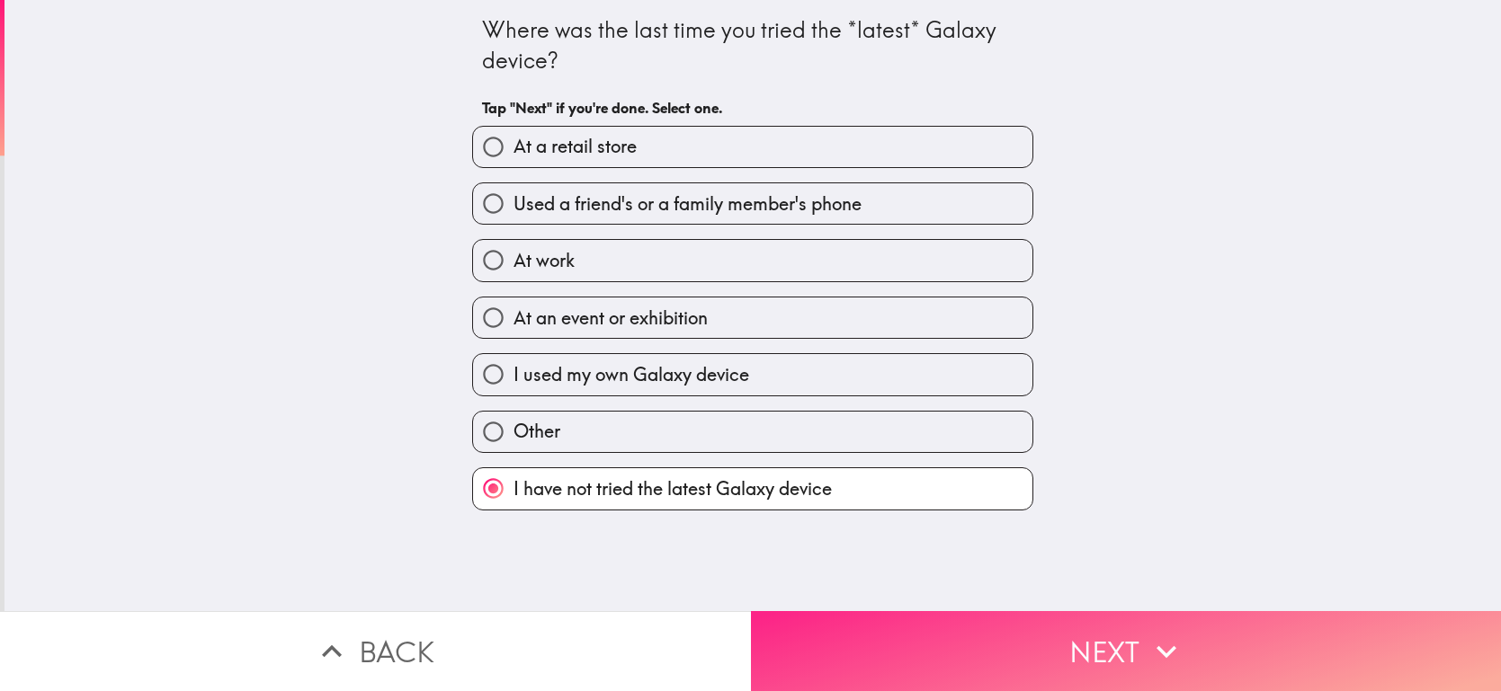
click at [926, 636] on button "Next" at bounding box center [1126, 651] width 751 height 80
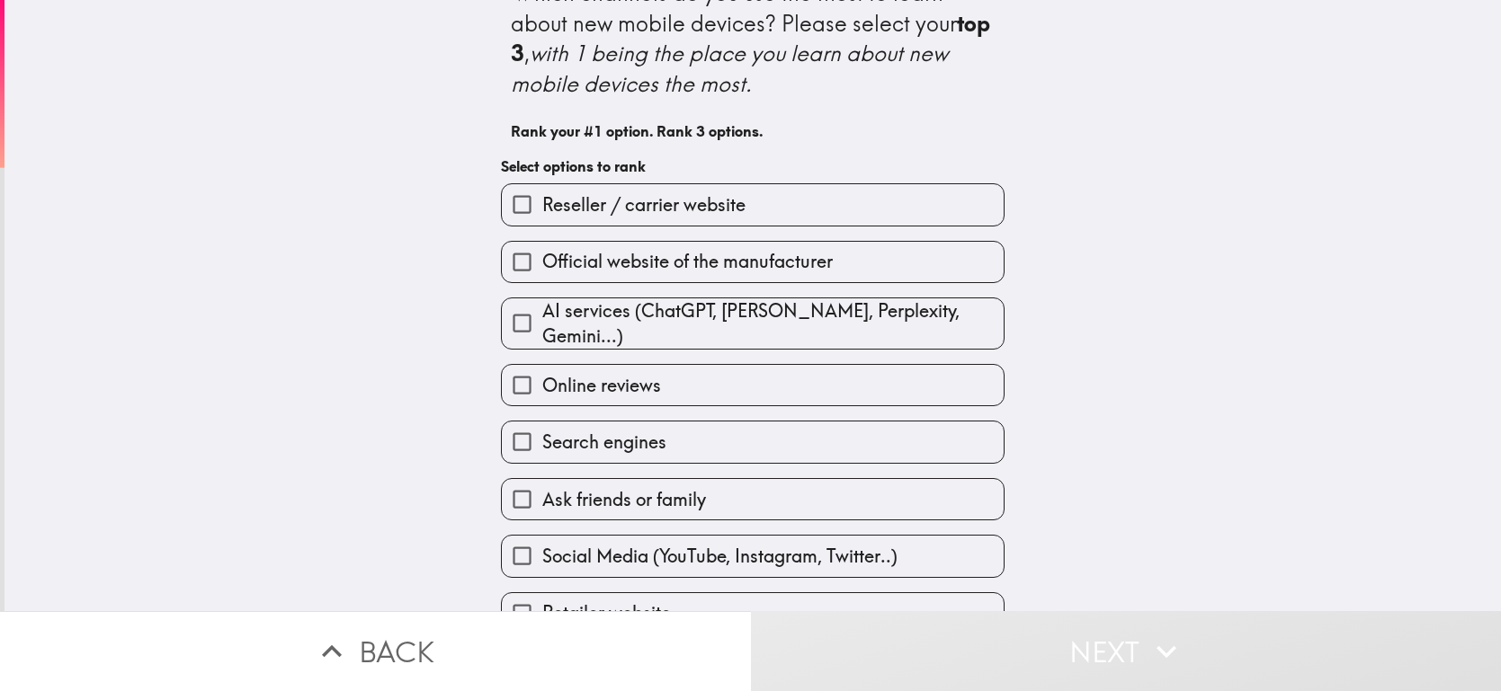
scroll to position [48, 0]
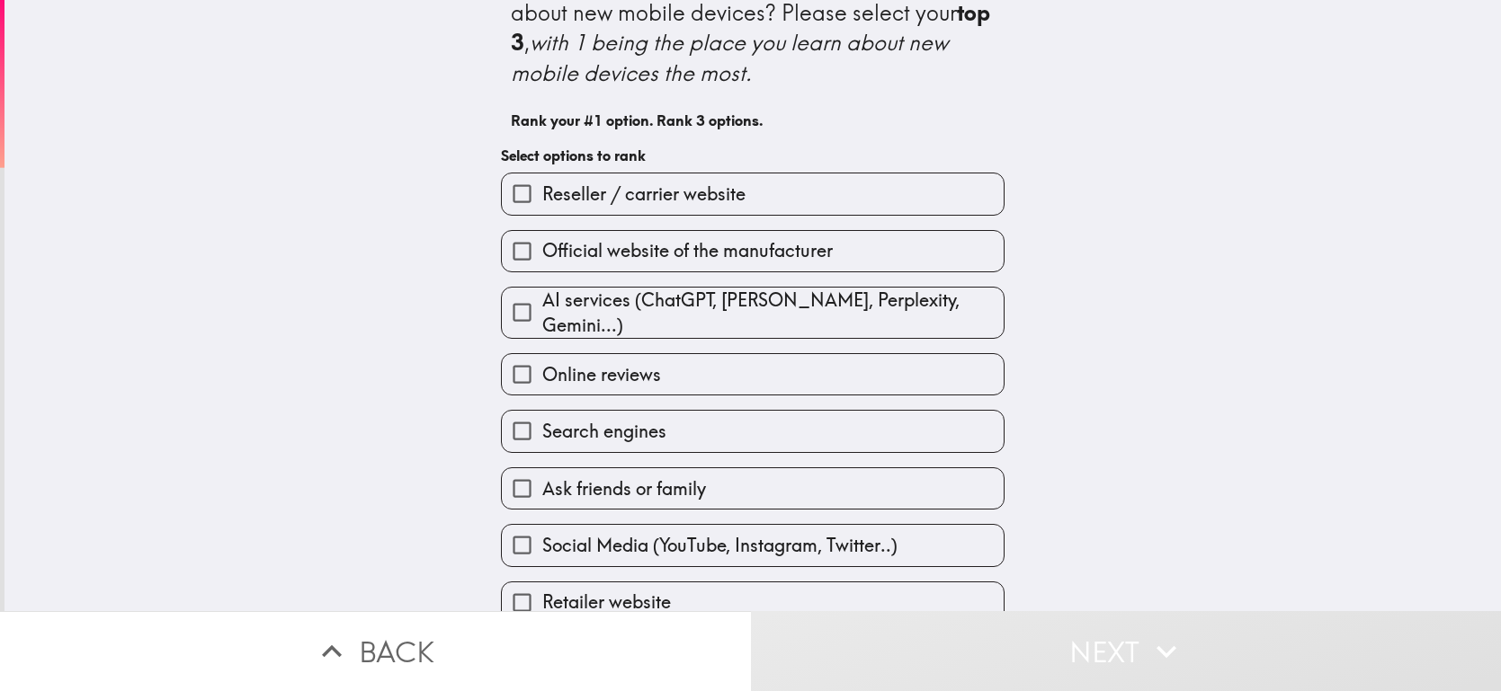
click at [738, 471] on label "Ask friends or family" at bounding box center [753, 488] width 502 height 40
click at [542, 471] on input "Ask friends or family" at bounding box center [522, 488] width 40 height 40
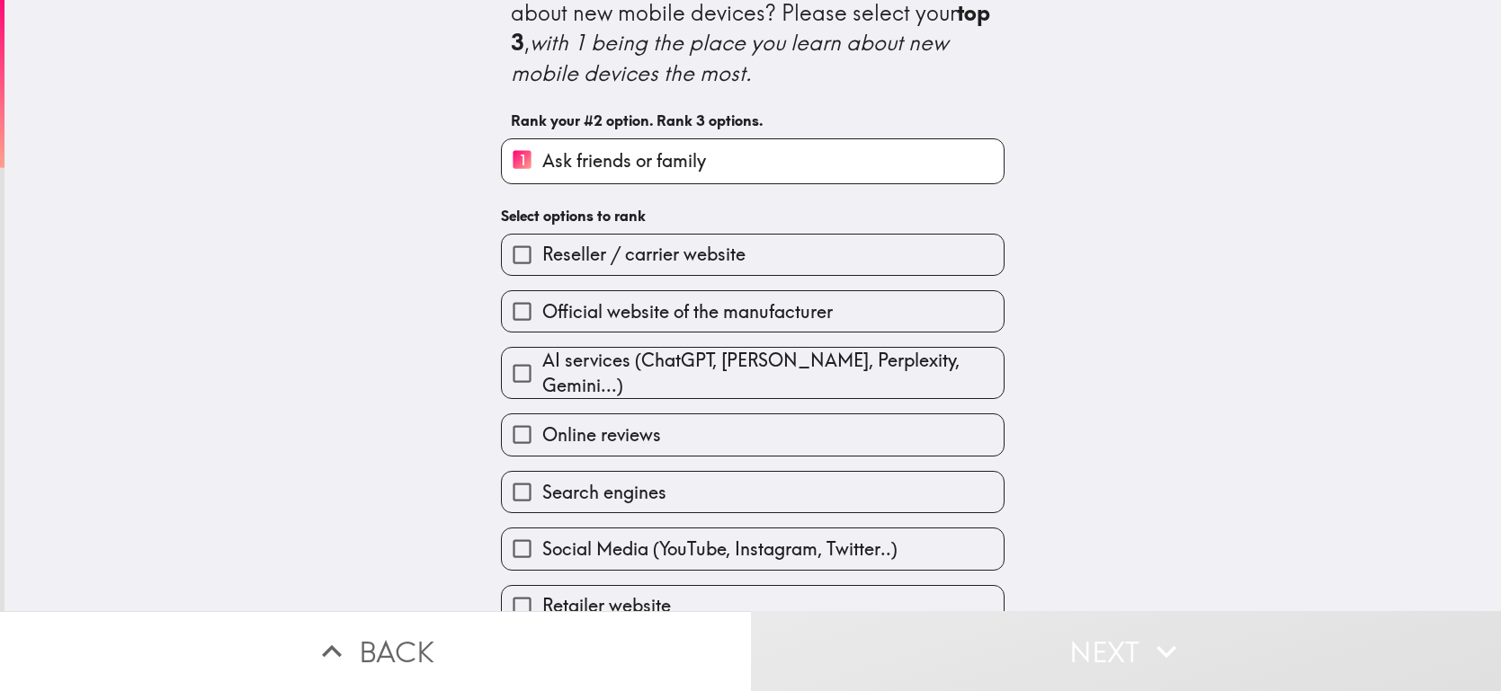
click at [632, 601] on span "Retailer website" at bounding box center [606, 605] width 129 height 25
click at [542, 601] on input "Retailer website" at bounding box center [522, 606] width 40 height 40
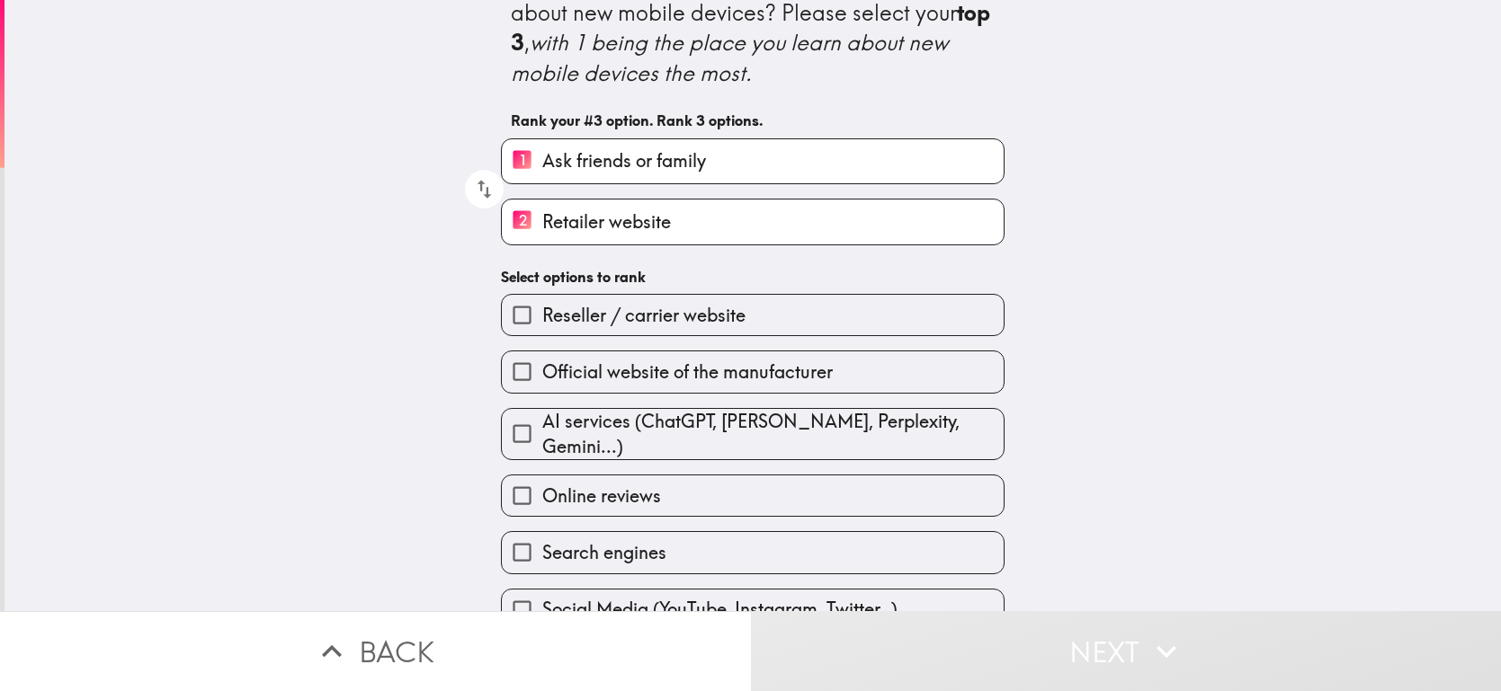
scroll to position [51, 0]
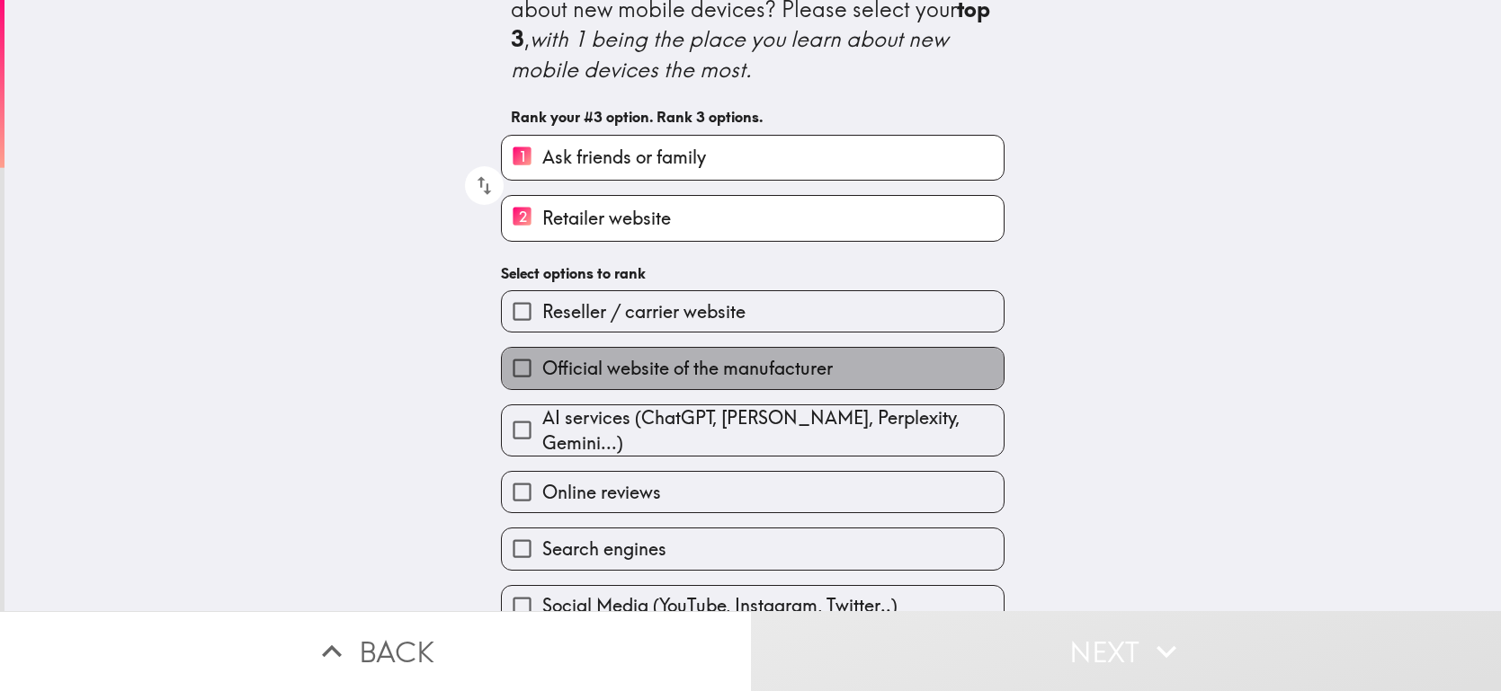
click at [674, 365] on span "Official website of the manufacturer" at bounding box center [687, 368] width 290 height 25
click at [542, 365] on input "Official website of the manufacturer" at bounding box center [522, 368] width 40 height 40
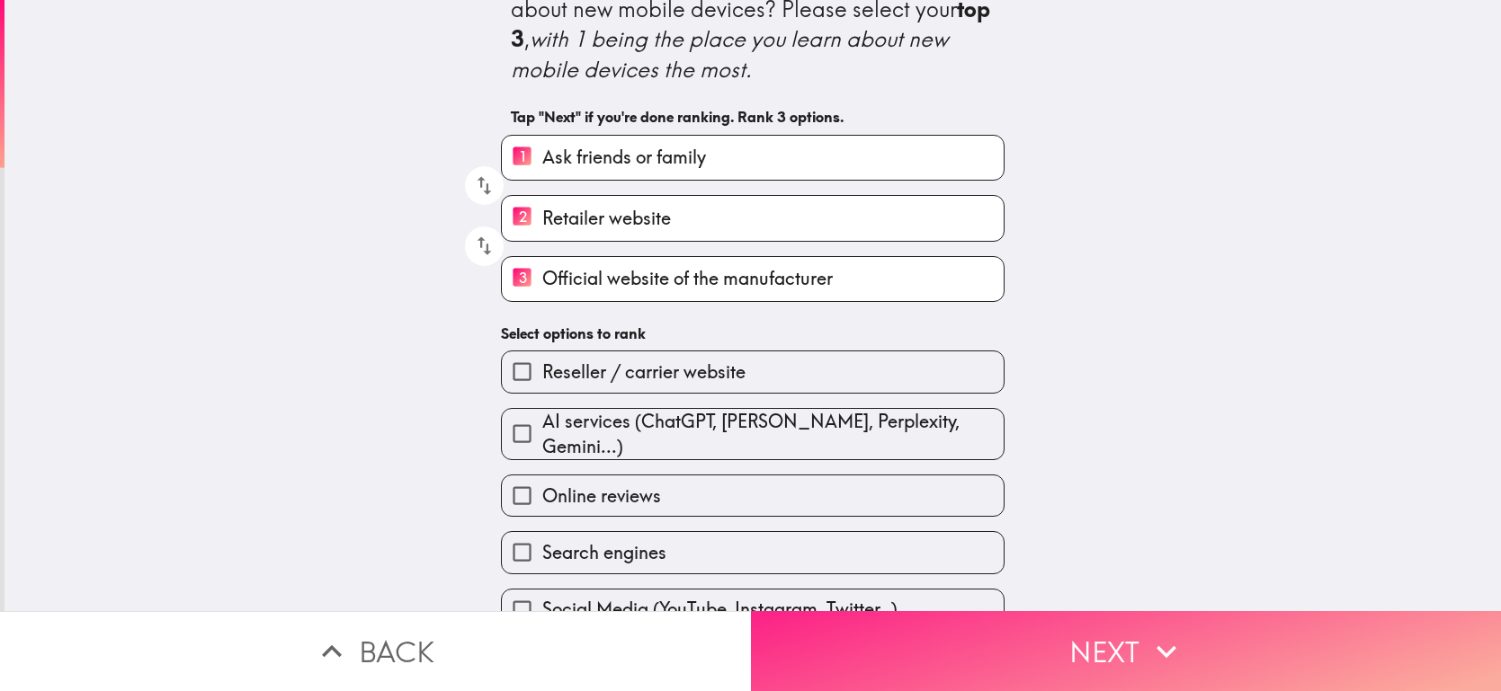
click at [863, 634] on button "Next" at bounding box center [1126, 651] width 751 height 80
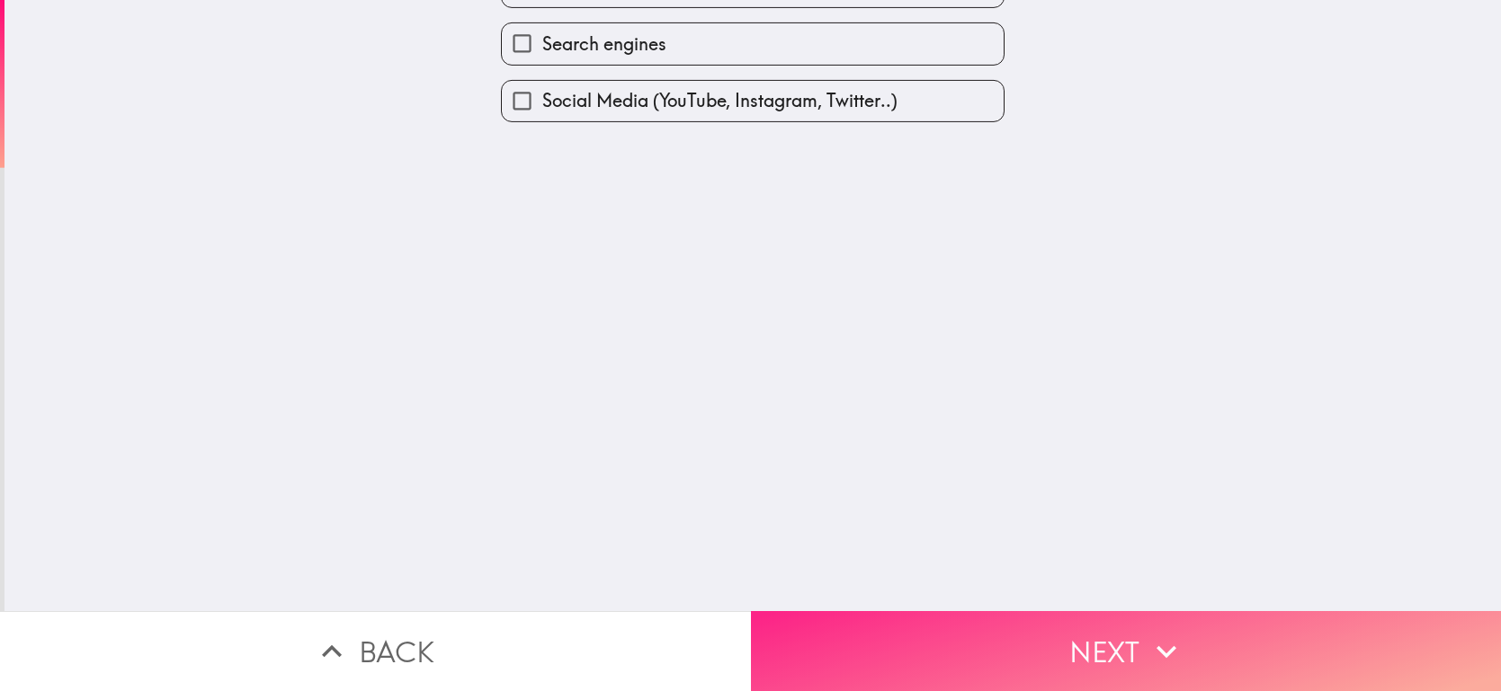
scroll to position [0, 0]
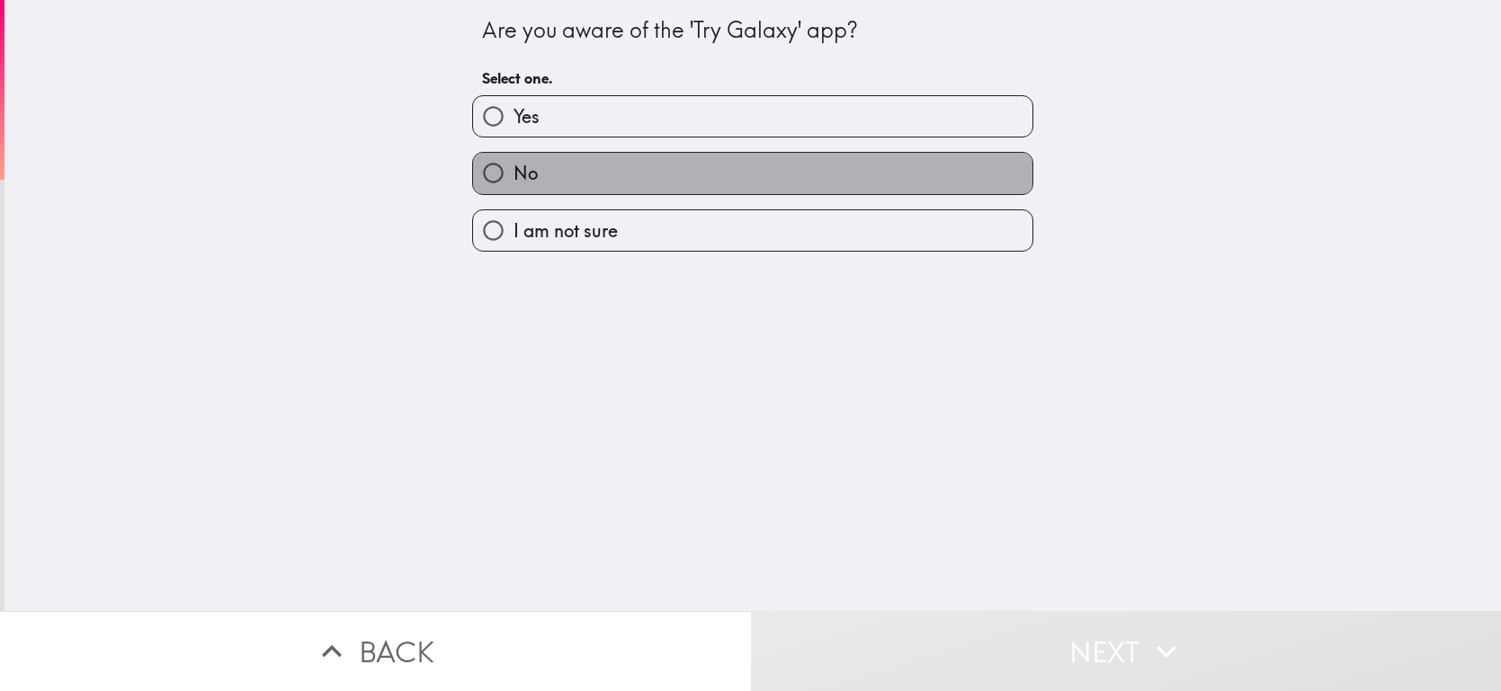
click at [728, 172] on label "No" at bounding box center [752, 173] width 559 height 40
click at [513, 172] on input "No" at bounding box center [493, 173] width 40 height 40
radio input "true"
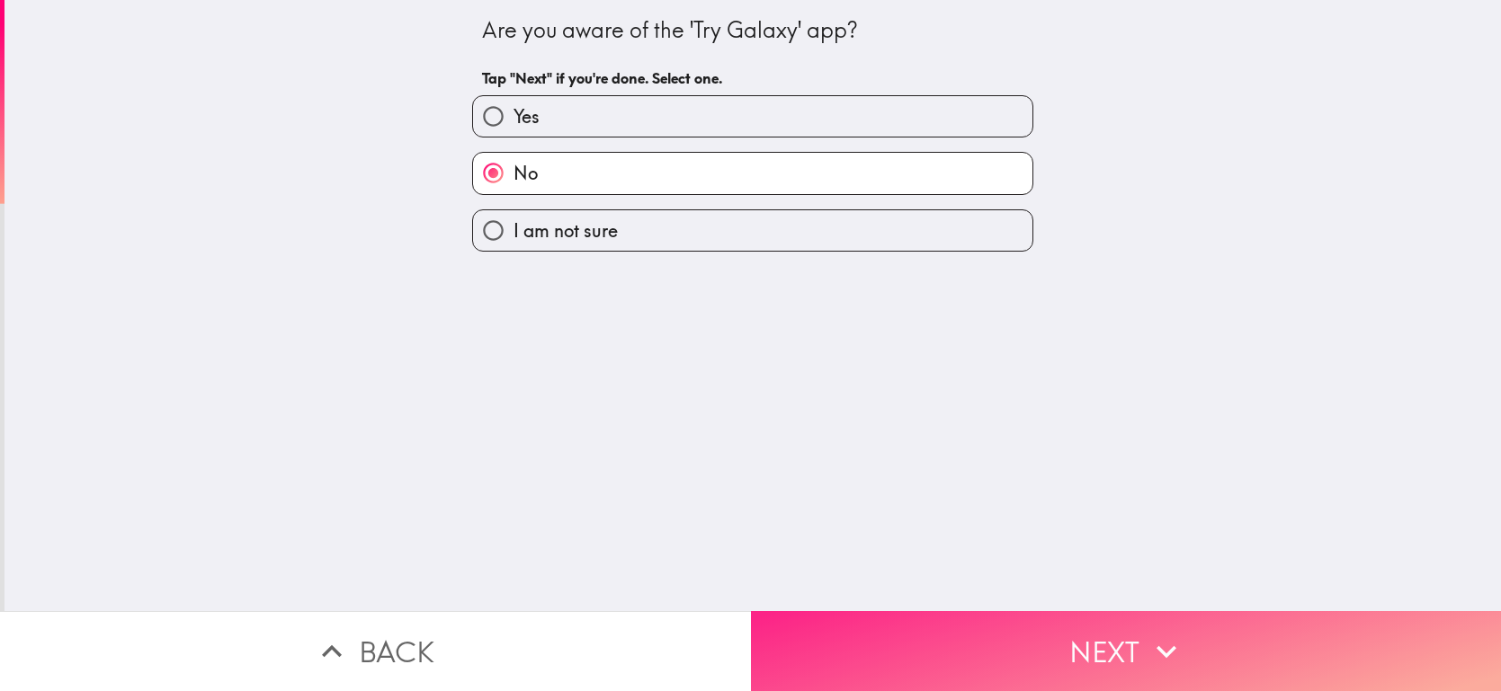
click at [1058, 630] on button "Next" at bounding box center [1126, 651] width 751 height 80
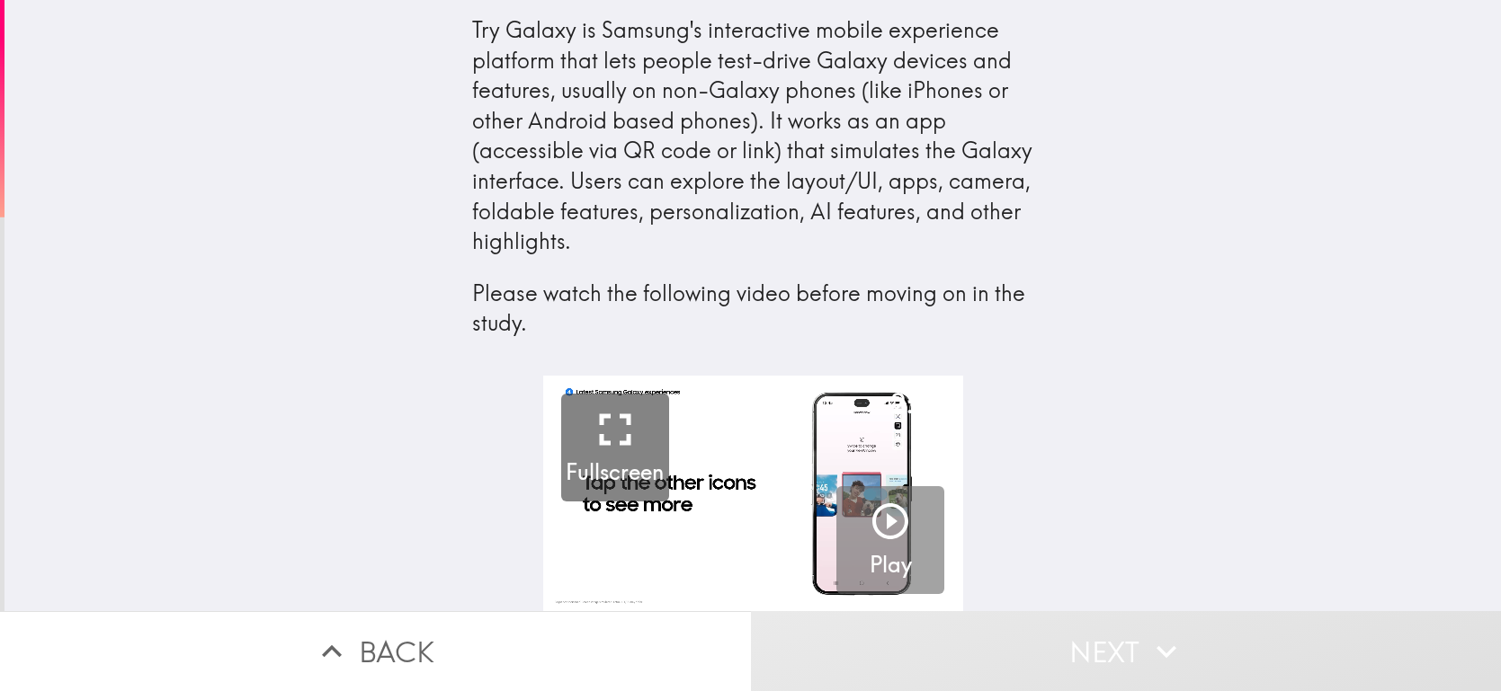
click at [893, 503] on icon "button" at bounding box center [890, 521] width 36 height 36
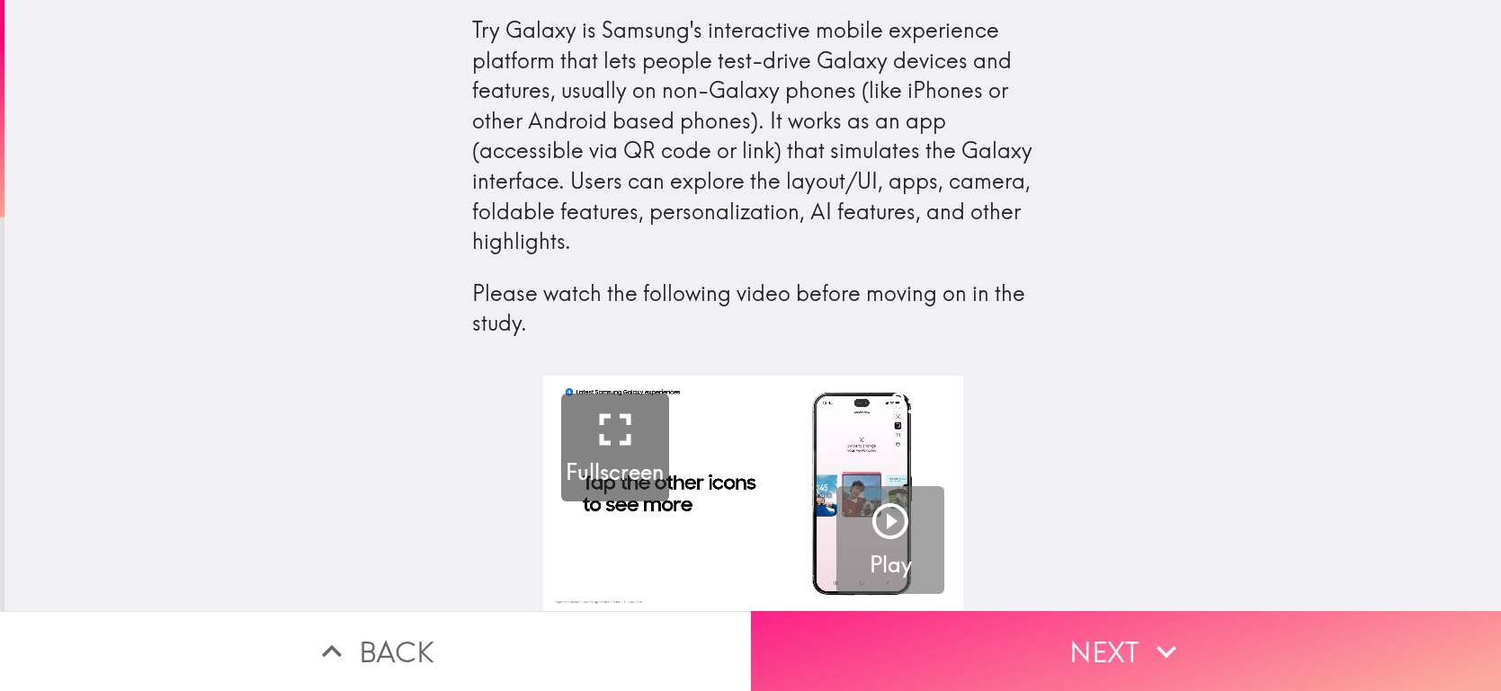
click at [1180, 647] on icon "button" at bounding box center [1166, 652] width 40 height 40
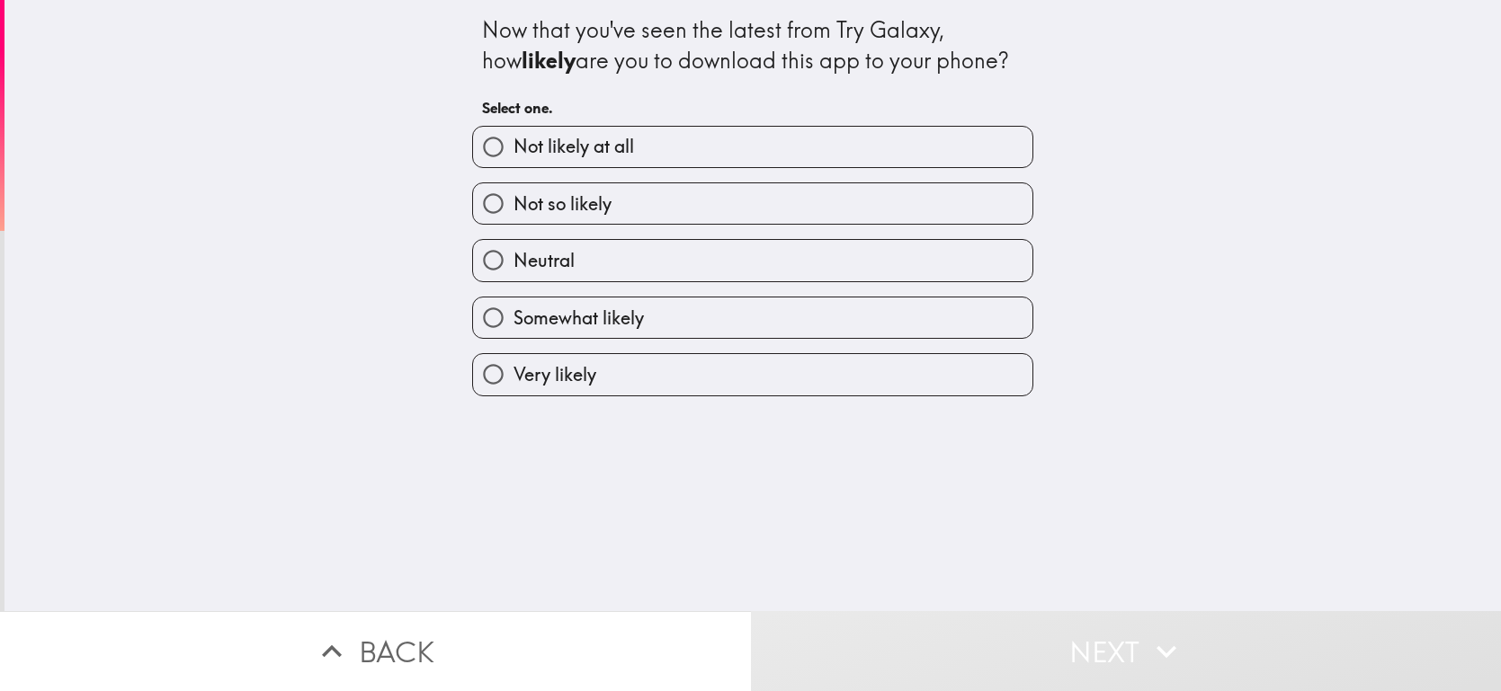
click at [806, 370] on label "Very likely" at bounding box center [752, 374] width 559 height 40
click at [513, 370] on input "Very likely" at bounding box center [493, 374] width 40 height 40
radio input "true"
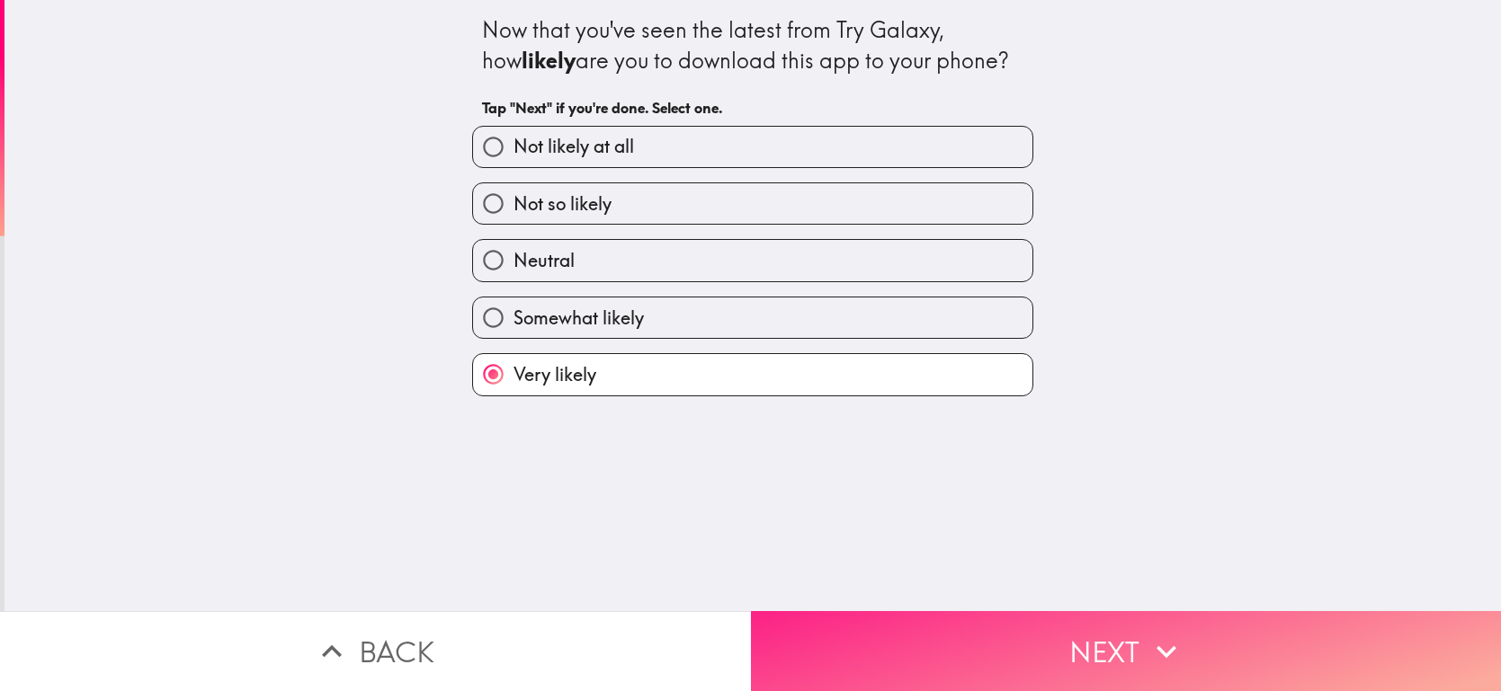
click at [998, 620] on button "Next" at bounding box center [1126, 651] width 751 height 80
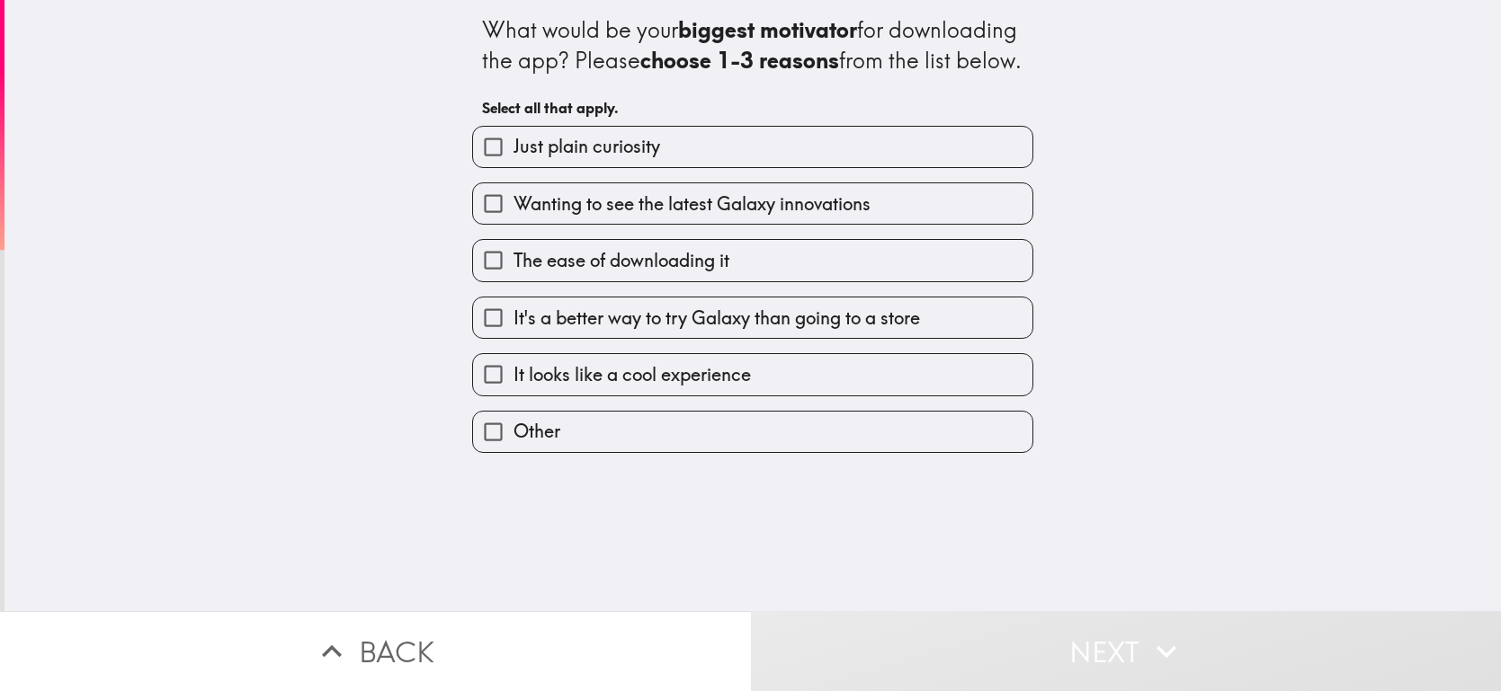
click at [848, 331] on span "It's a better way to try Galaxy than going to a store" at bounding box center [716, 318] width 406 height 25
click at [513, 334] on input "It's a better way to try Galaxy than going to a store" at bounding box center [493, 318] width 40 height 40
checkbox input "true"
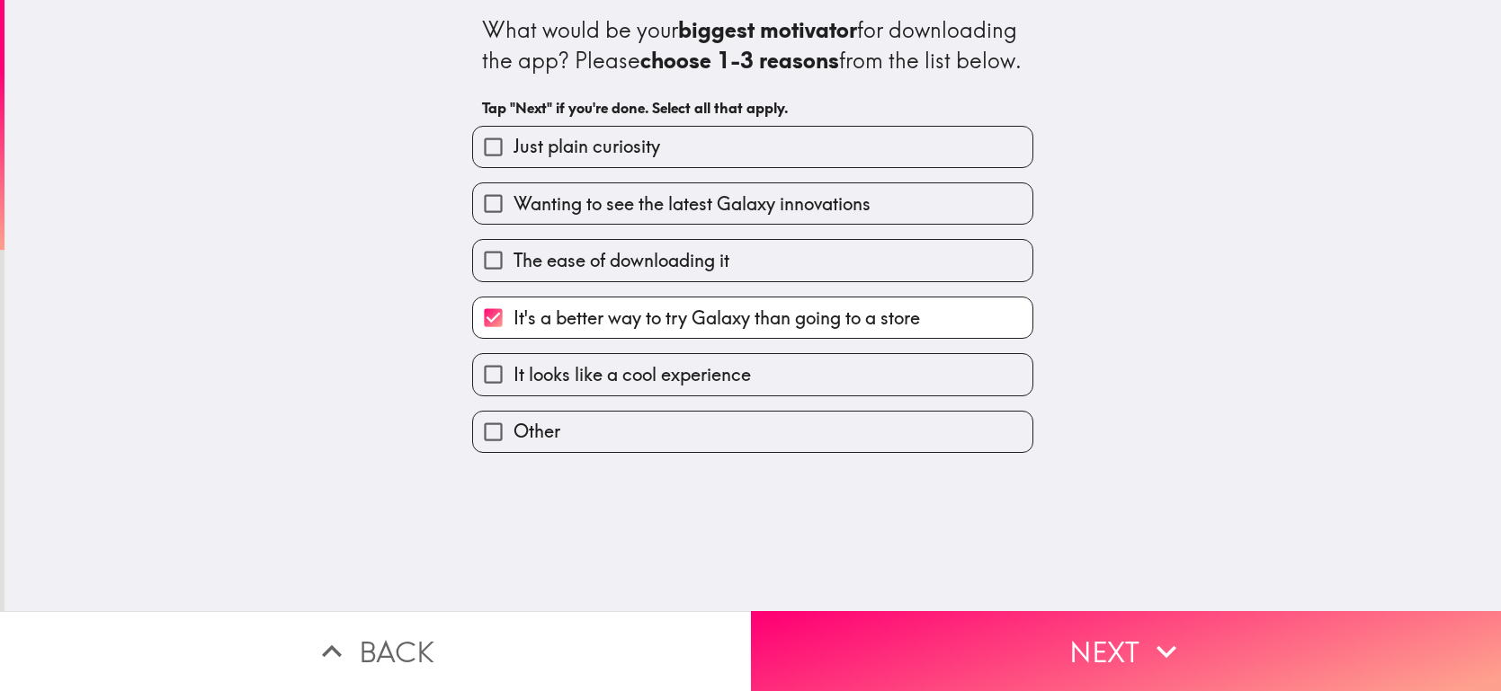
click at [837, 395] on label "It looks like a cool experience" at bounding box center [752, 374] width 559 height 40
click at [513, 395] on input "It looks like a cool experience" at bounding box center [493, 374] width 40 height 40
checkbox input "true"
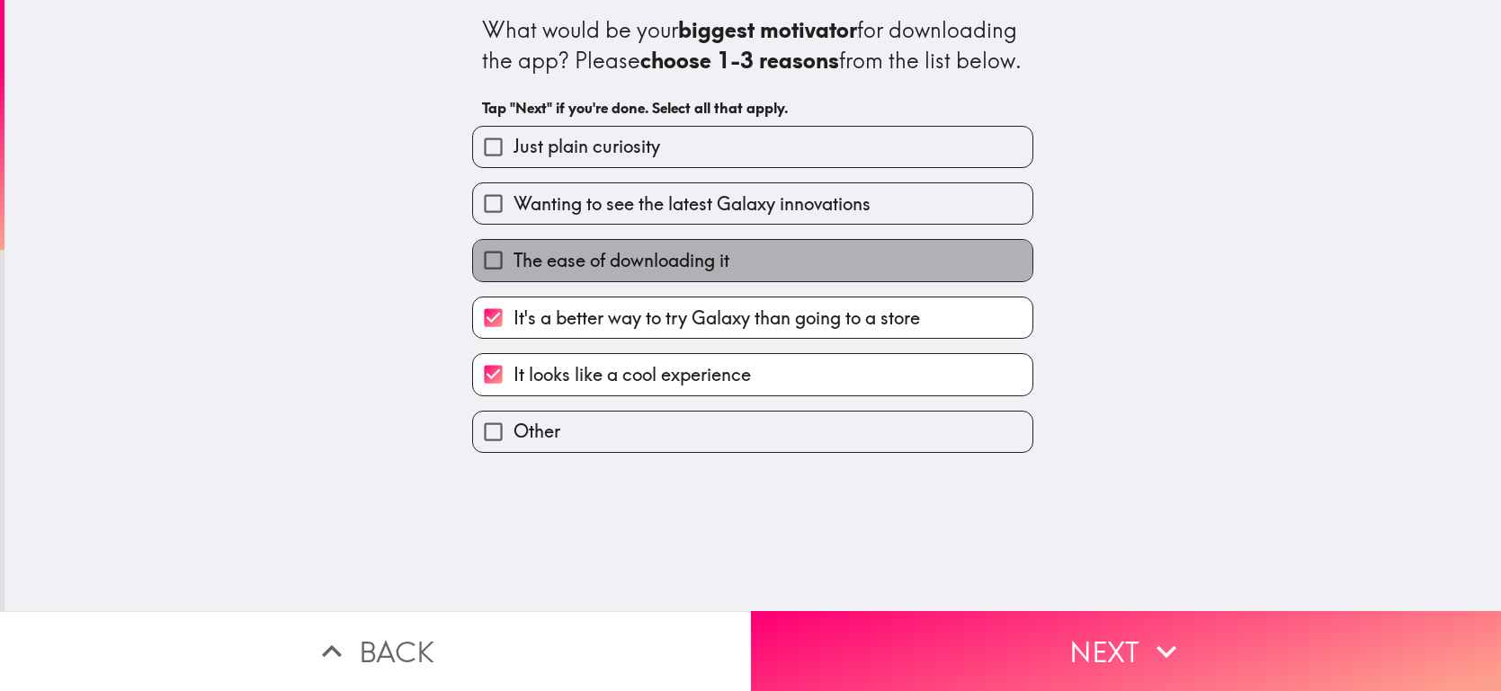
click at [795, 281] on label "The ease of downloading it" at bounding box center [752, 260] width 559 height 40
click at [513, 281] on input "The ease of downloading it" at bounding box center [493, 260] width 40 height 40
checkbox input "true"
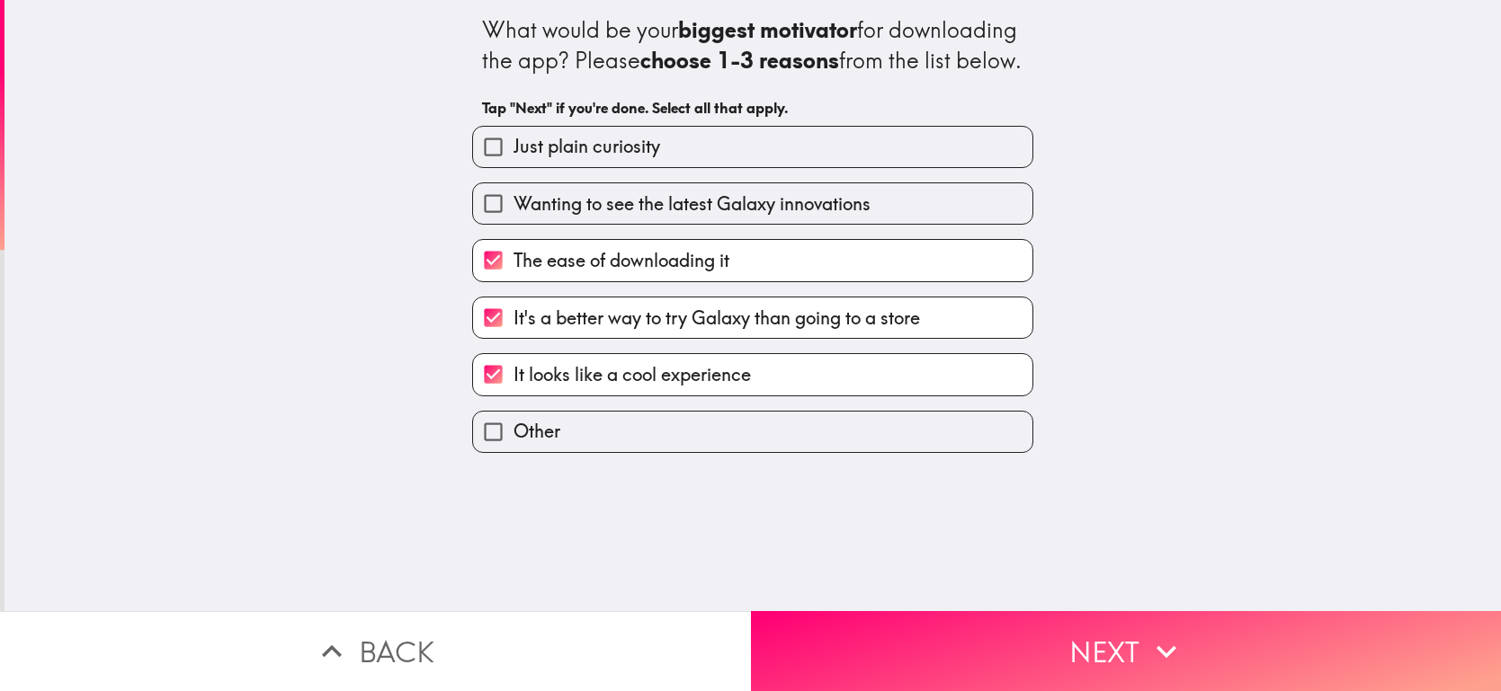
click at [785, 224] on label "Wanting to see the latest Galaxy innovations" at bounding box center [752, 203] width 559 height 40
click at [513, 224] on input "Wanting to see the latest Galaxy innovations" at bounding box center [493, 203] width 40 height 40
checkbox input "true"
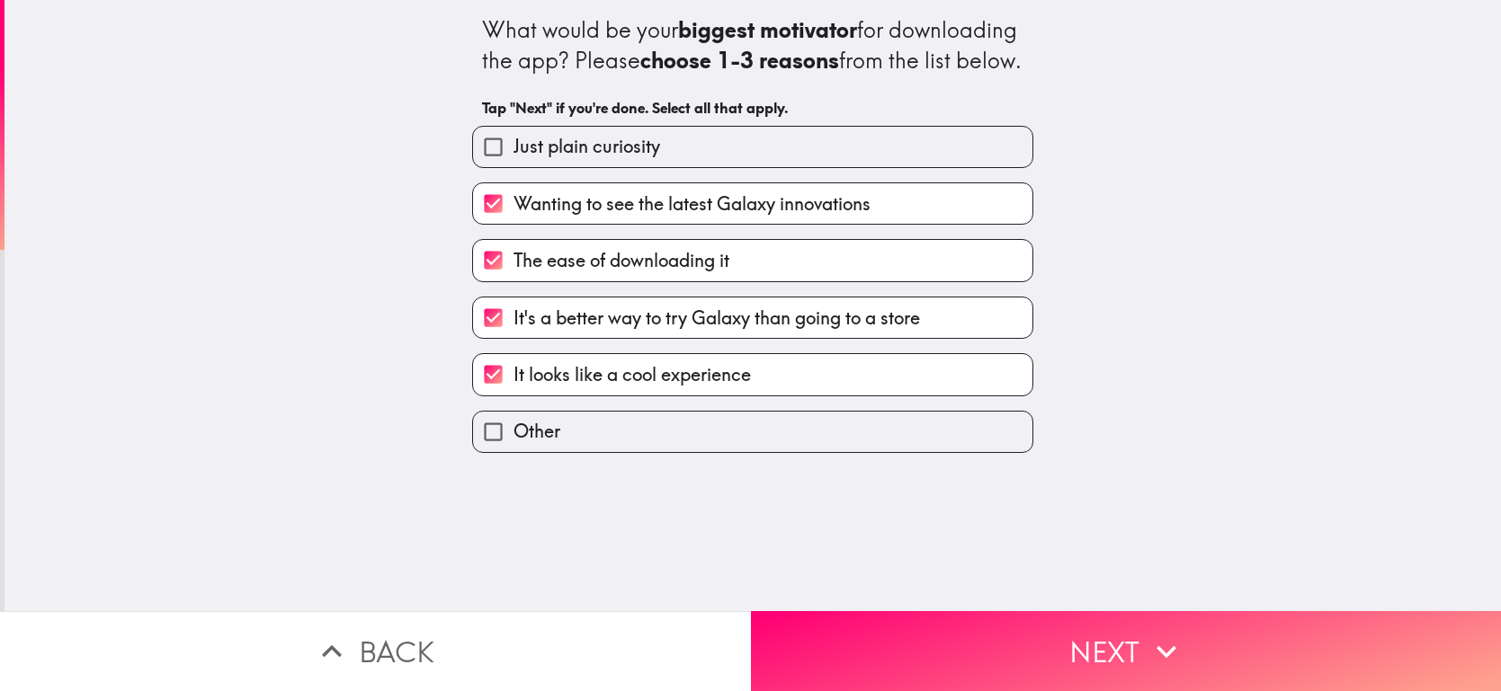
click at [817, 167] on label "Just plain curiosity" at bounding box center [752, 147] width 559 height 40
click at [513, 167] on input "Just plain curiosity" at bounding box center [493, 147] width 40 height 40
checkbox input "true"
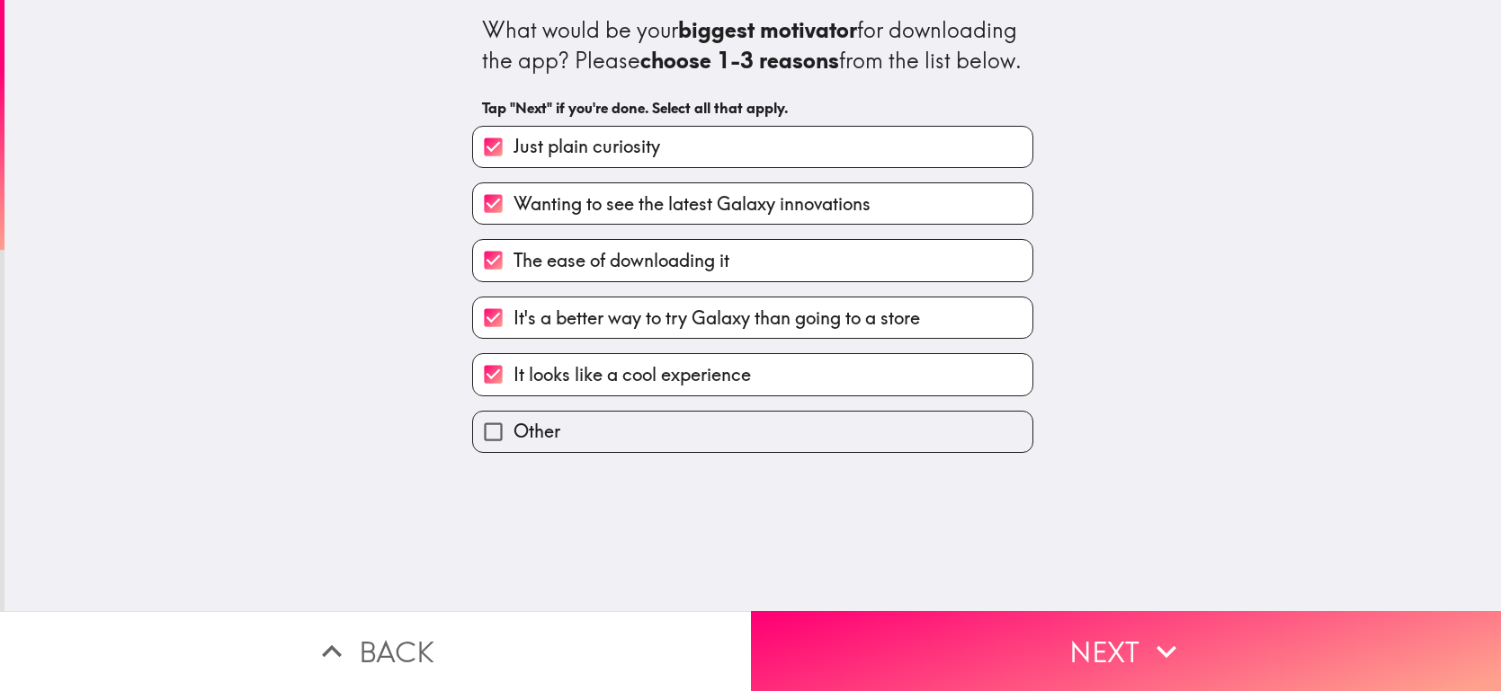
click at [818, 281] on label "The ease of downloading it" at bounding box center [752, 260] width 559 height 40
click at [513, 281] on input "The ease of downloading it" at bounding box center [493, 260] width 40 height 40
checkbox input "false"
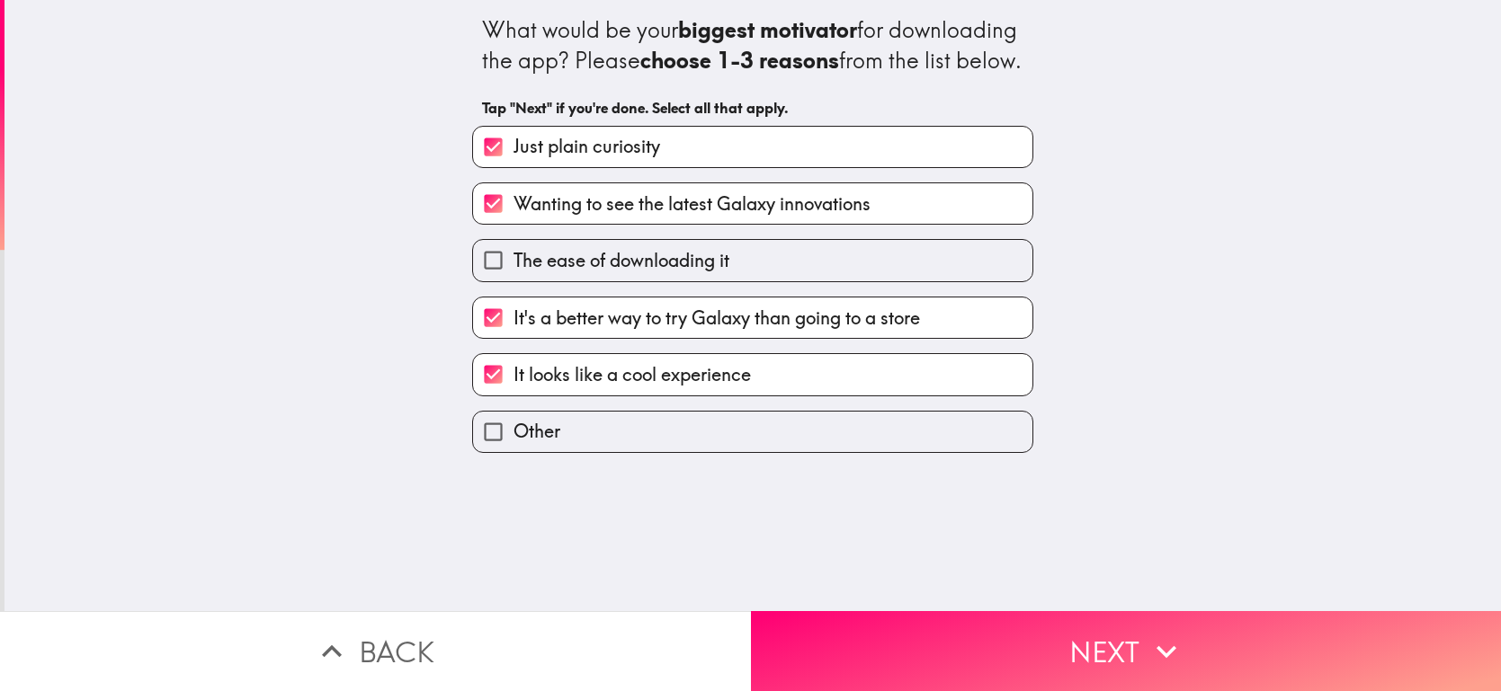
click at [849, 395] on label "It looks like a cool experience" at bounding box center [752, 374] width 559 height 40
click at [513, 395] on input "It looks like a cool experience" at bounding box center [493, 374] width 40 height 40
checkbox input "false"
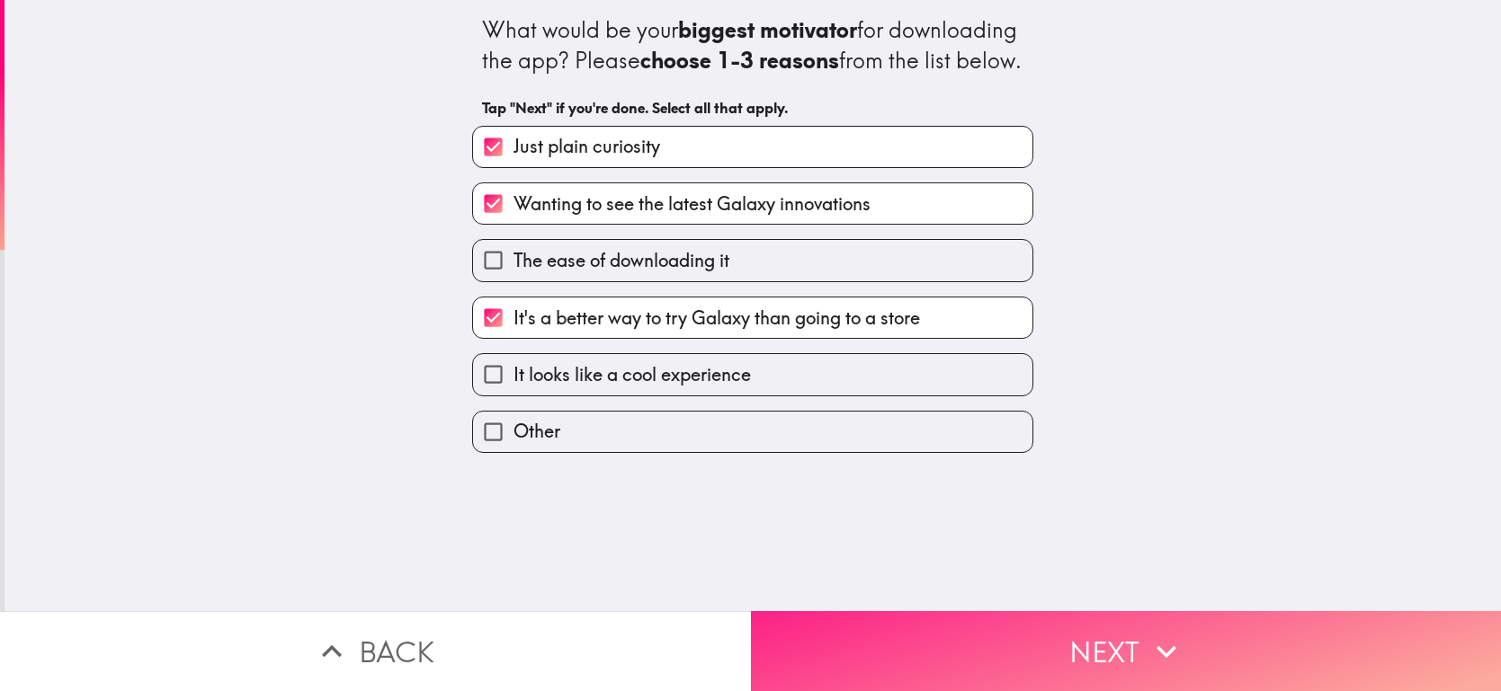
click at [993, 631] on button "Next" at bounding box center [1126, 651] width 751 height 80
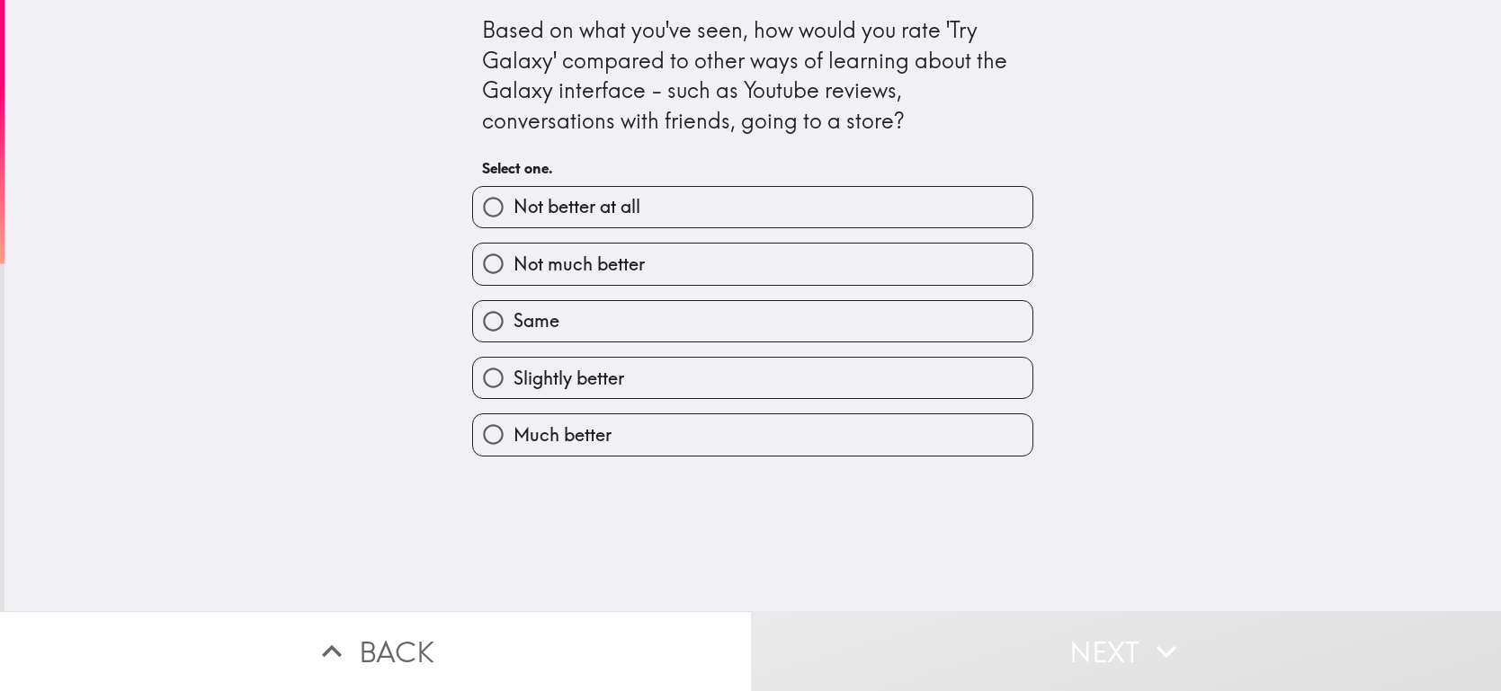
click at [814, 428] on label "Much better" at bounding box center [752, 434] width 559 height 40
click at [513, 428] on input "Much better" at bounding box center [493, 434] width 40 height 40
radio input "true"
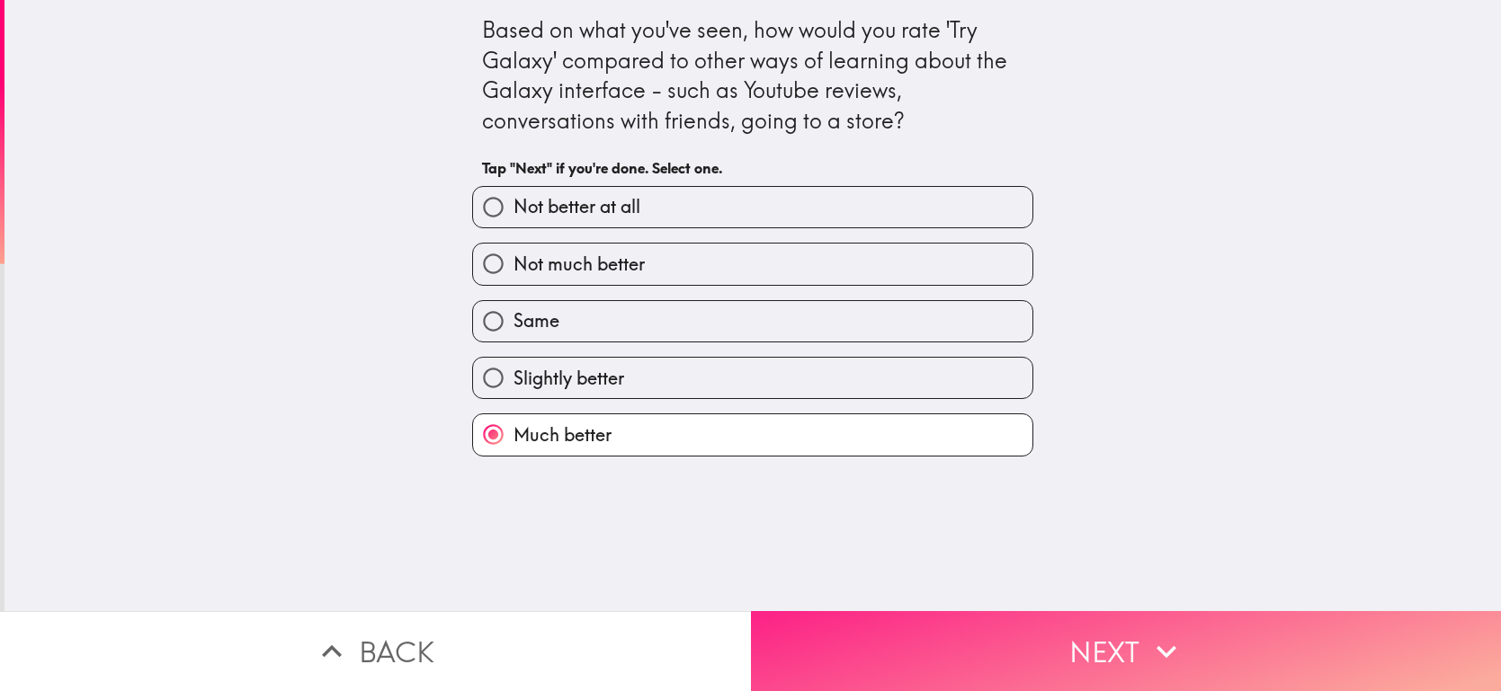
click at [1037, 632] on button "Next" at bounding box center [1126, 651] width 751 height 80
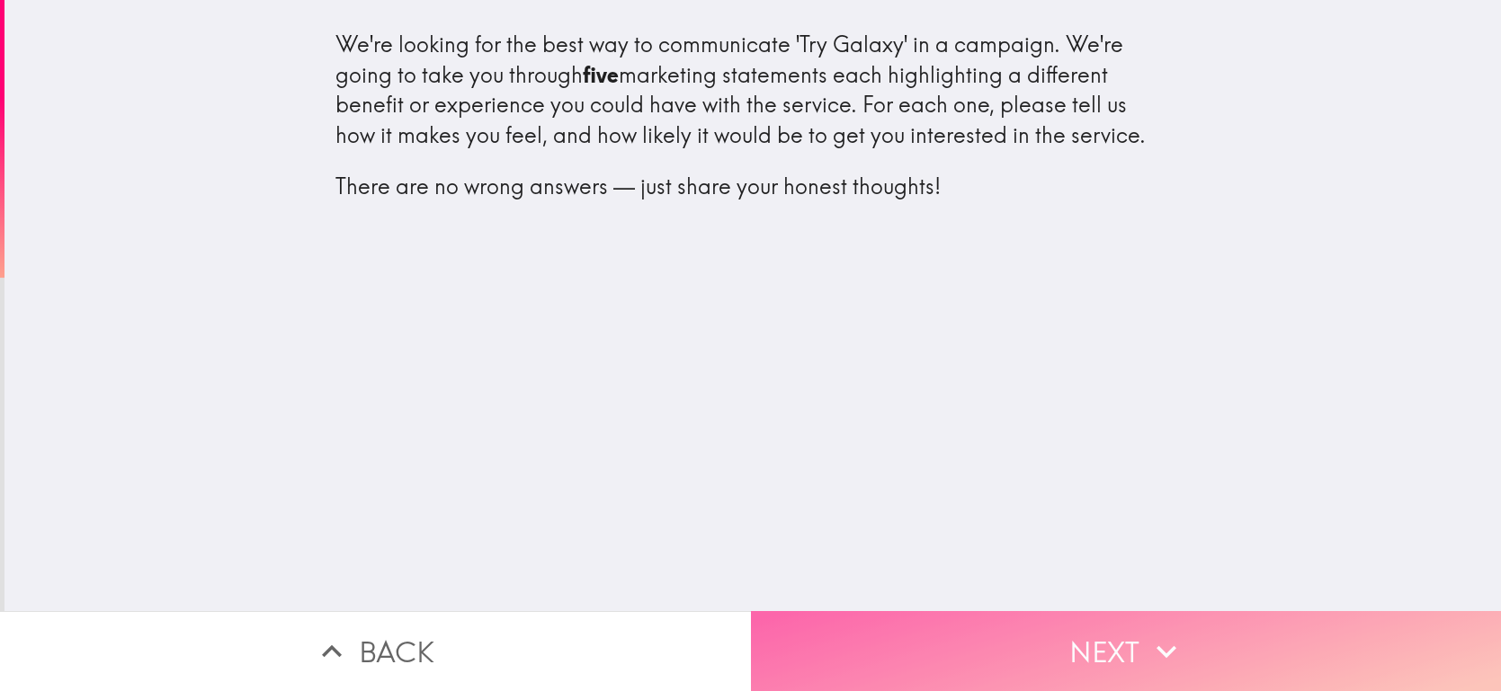
click at [1054, 642] on button "Next" at bounding box center [1126, 651] width 751 height 80
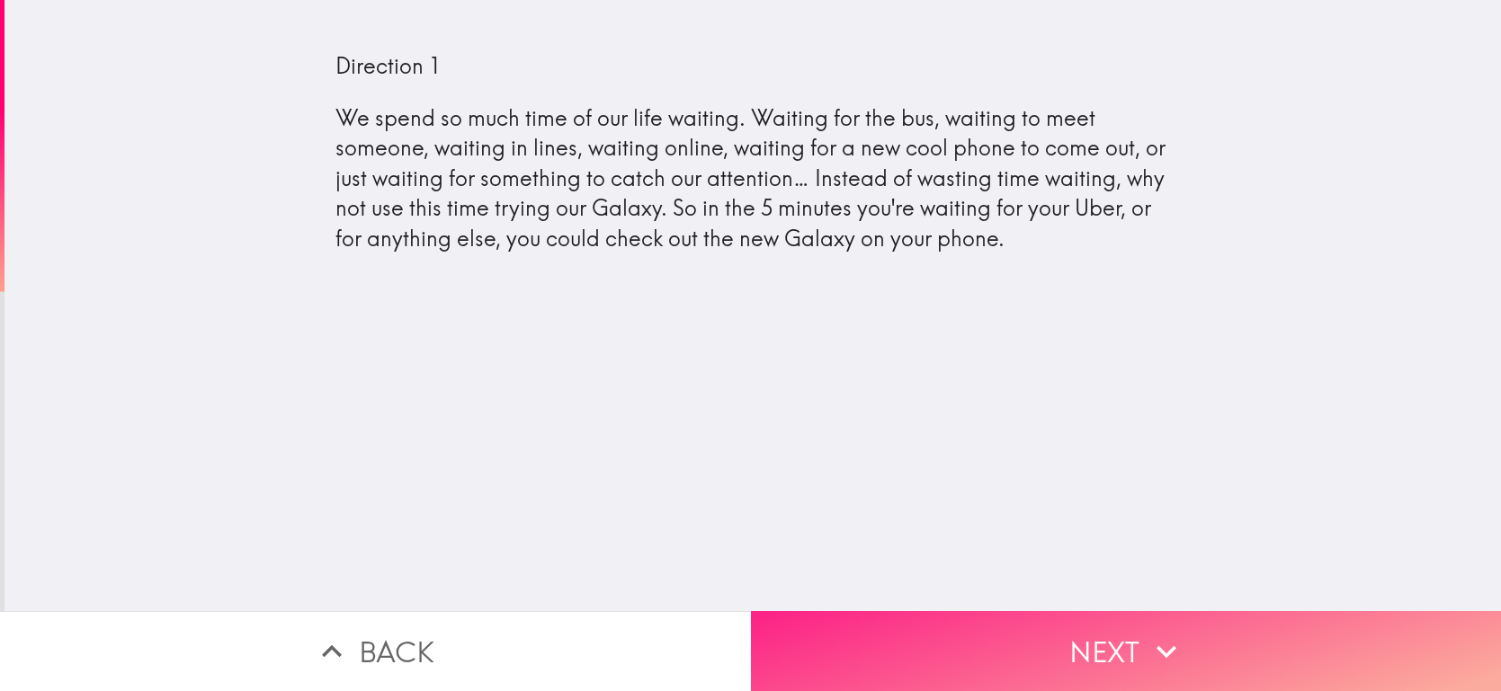
click at [1087, 623] on button "Next" at bounding box center [1126, 651] width 751 height 80
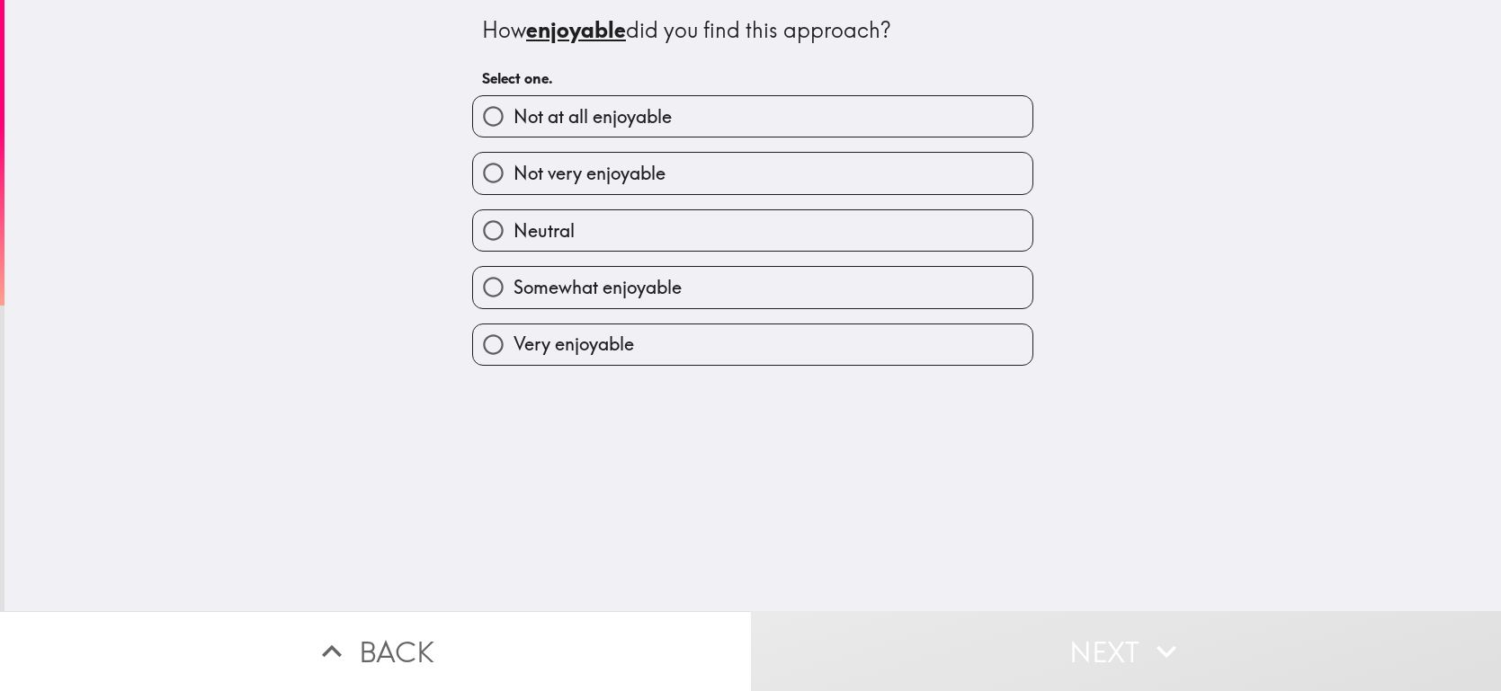
click at [845, 351] on label "Very enjoyable" at bounding box center [752, 345] width 559 height 40
click at [513, 351] on input "Very enjoyable" at bounding box center [493, 345] width 40 height 40
radio input "true"
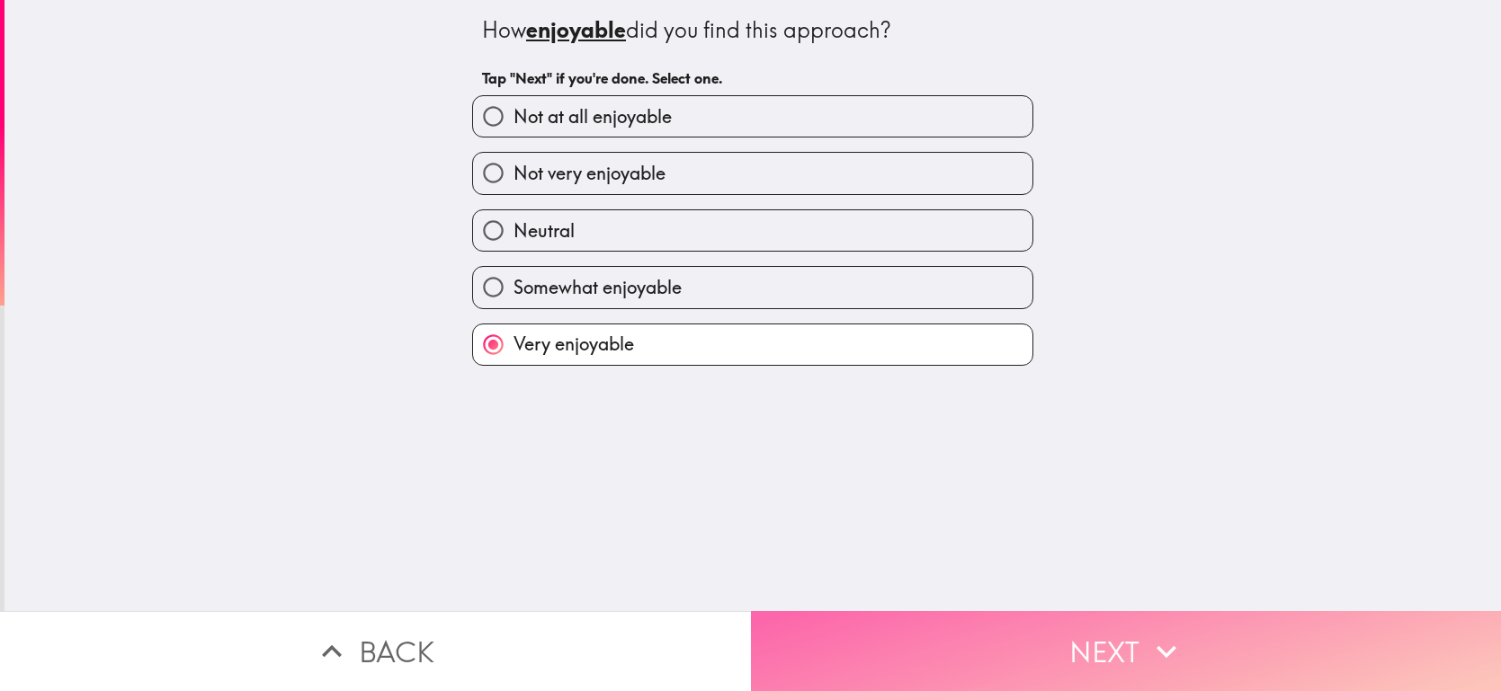
click at [1078, 638] on button "Next" at bounding box center [1126, 651] width 751 height 80
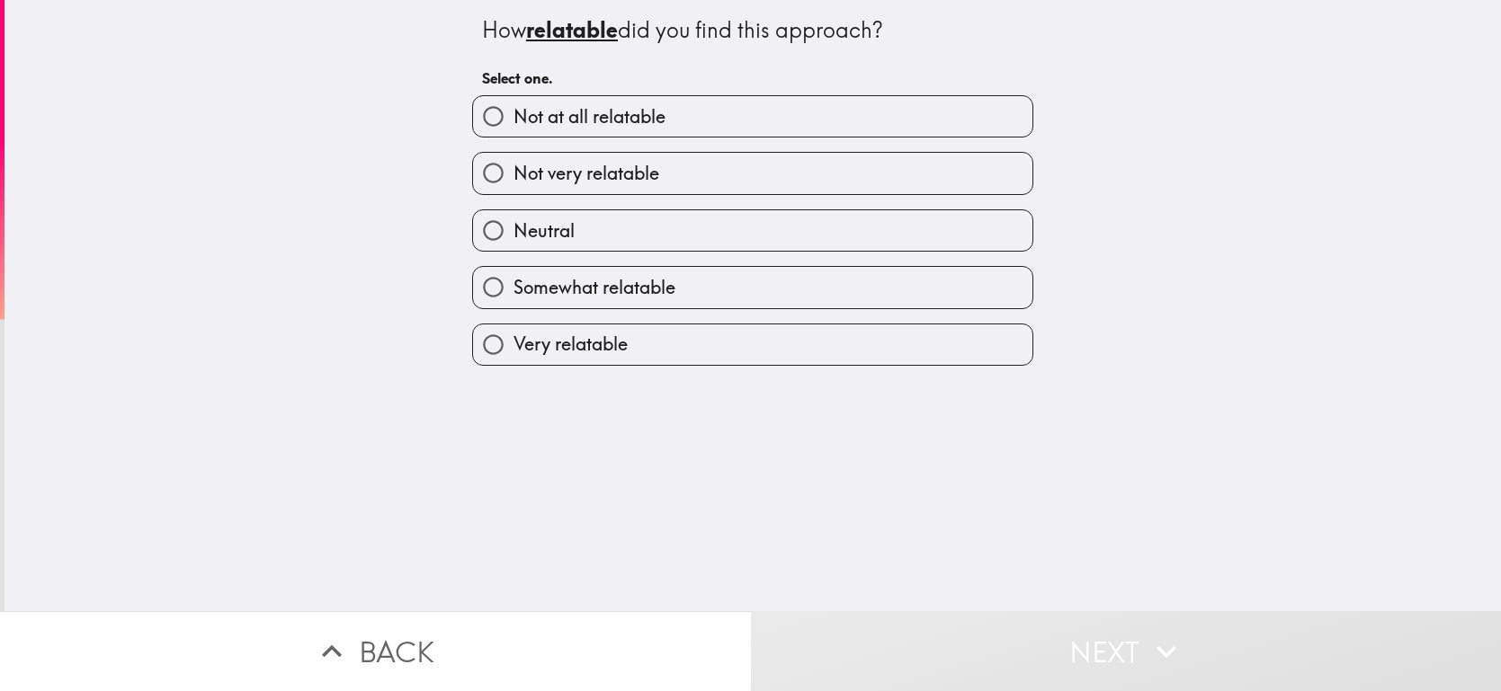
click at [909, 344] on label "Very relatable" at bounding box center [752, 345] width 559 height 40
click at [513, 344] on input "Very relatable" at bounding box center [493, 345] width 40 height 40
radio input "true"
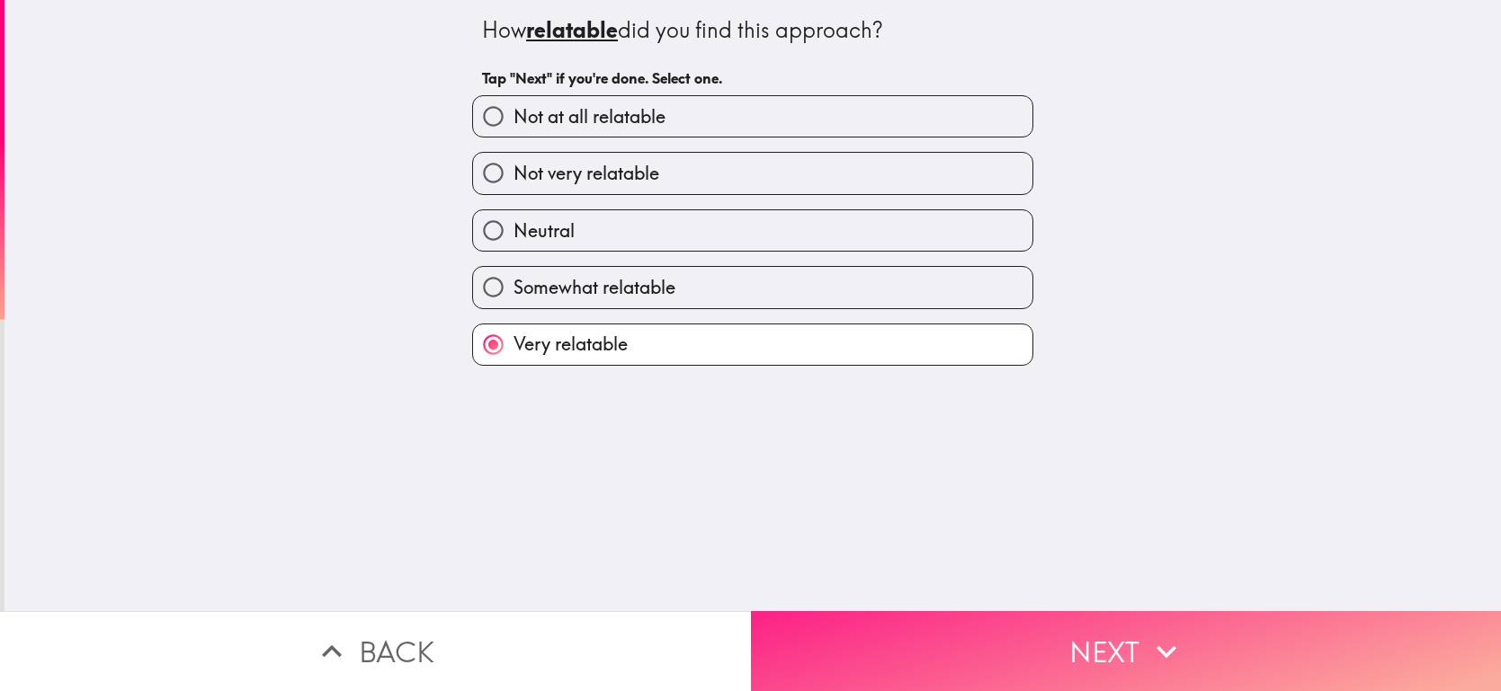
click at [1074, 636] on button "Next" at bounding box center [1126, 651] width 751 height 80
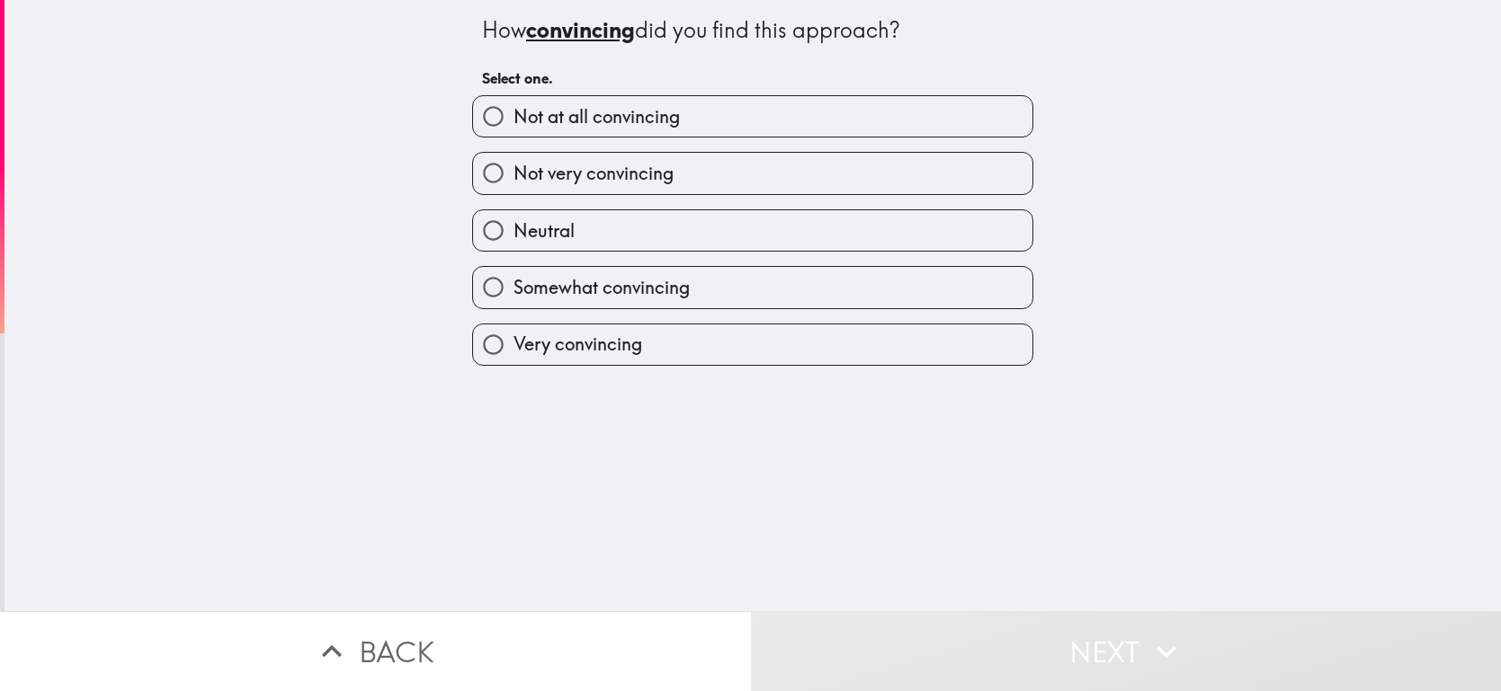
click at [905, 355] on label "Very convincing" at bounding box center [752, 345] width 559 height 40
click at [513, 355] on input "Very convincing" at bounding box center [493, 345] width 40 height 40
radio input "true"
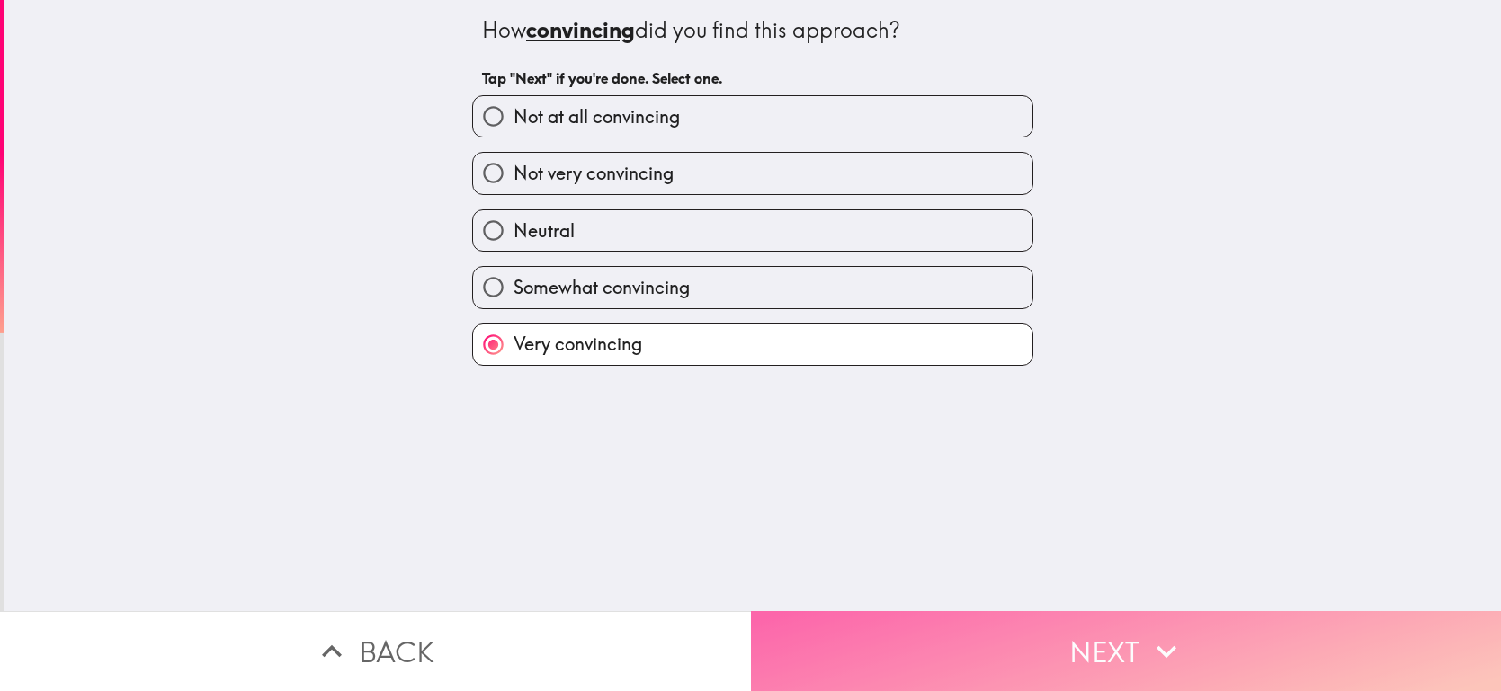
click at [1056, 624] on button "Next" at bounding box center [1126, 651] width 751 height 80
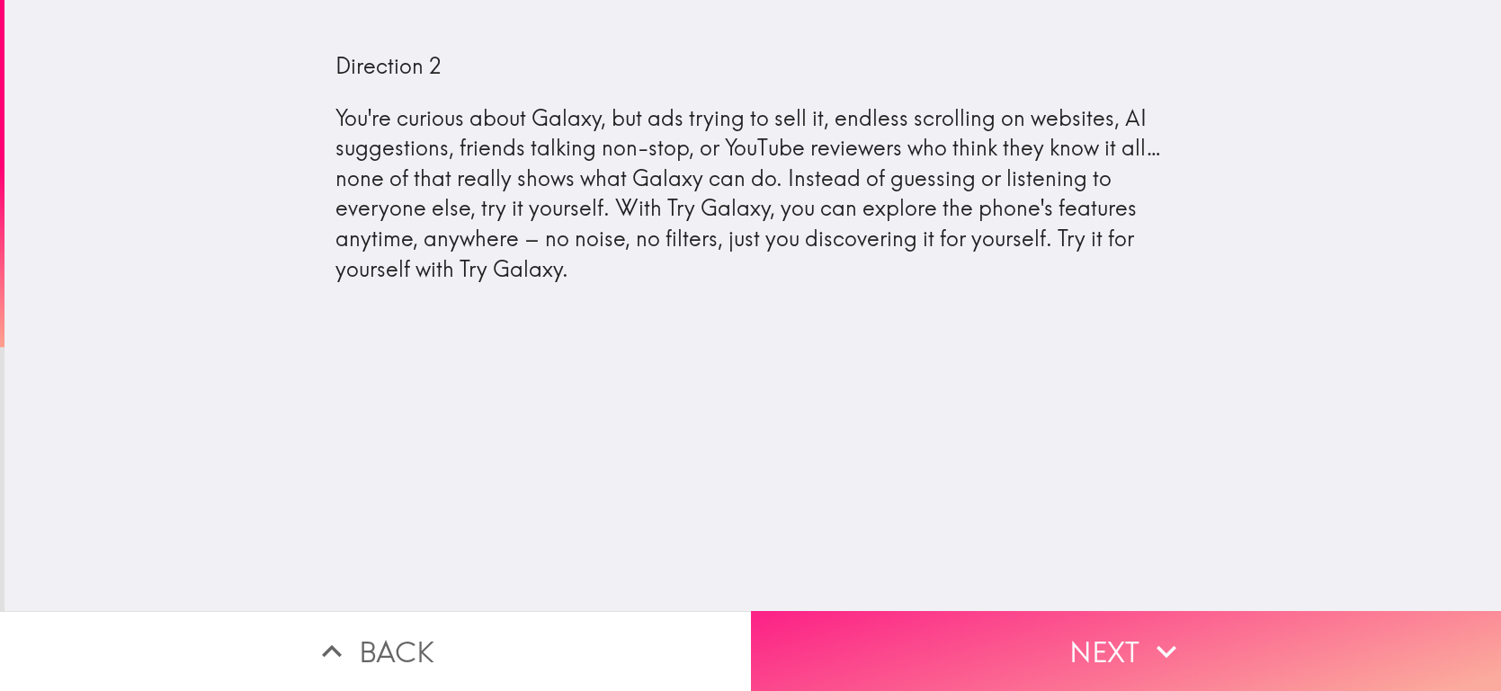
click at [1060, 629] on button "Next" at bounding box center [1126, 651] width 751 height 80
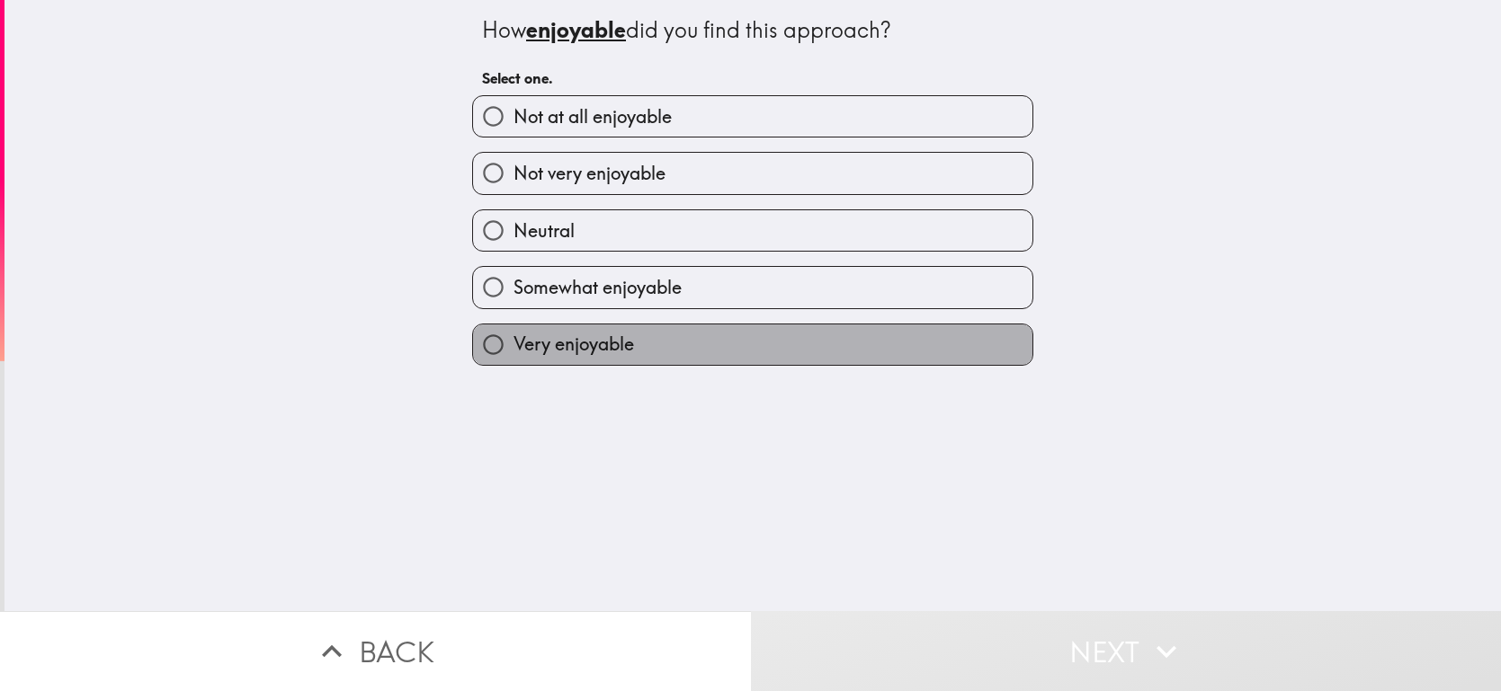
click at [956, 343] on label "Very enjoyable" at bounding box center [752, 345] width 559 height 40
click at [513, 343] on input "Very enjoyable" at bounding box center [493, 345] width 40 height 40
radio input "true"
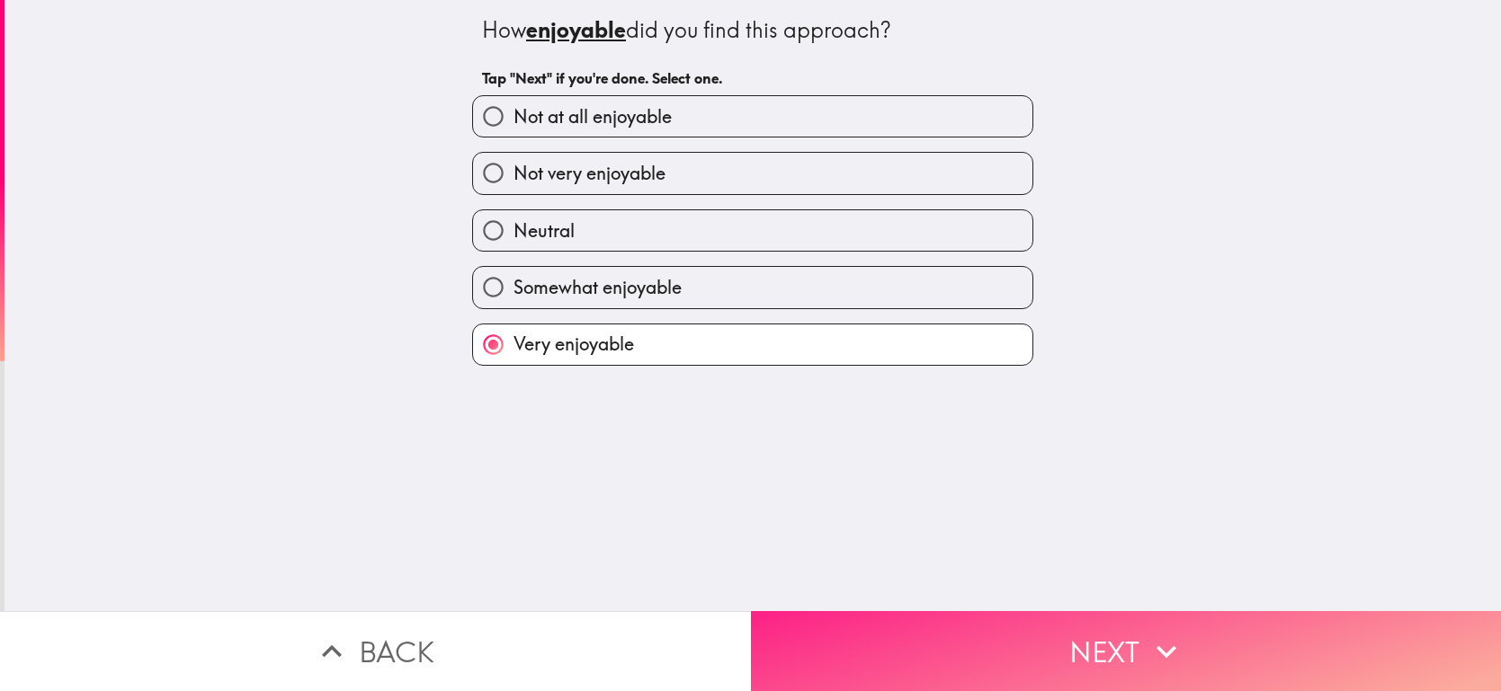
click at [1171, 626] on button "Next" at bounding box center [1126, 651] width 751 height 80
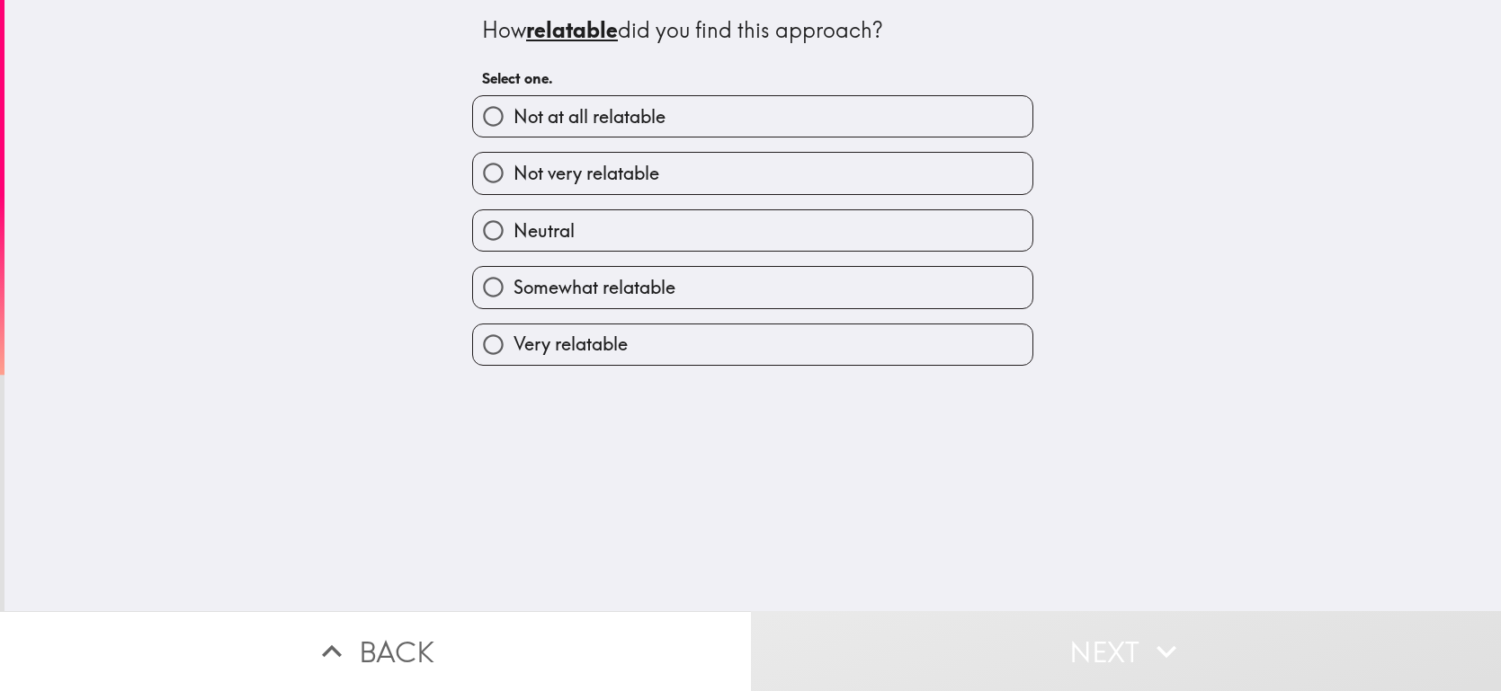
click at [930, 343] on label "Very relatable" at bounding box center [752, 345] width 559 height 40
click at [513, 343] on input "Very relatable" at bounding box center [493, 345] width 40 height 40
radio input "true"
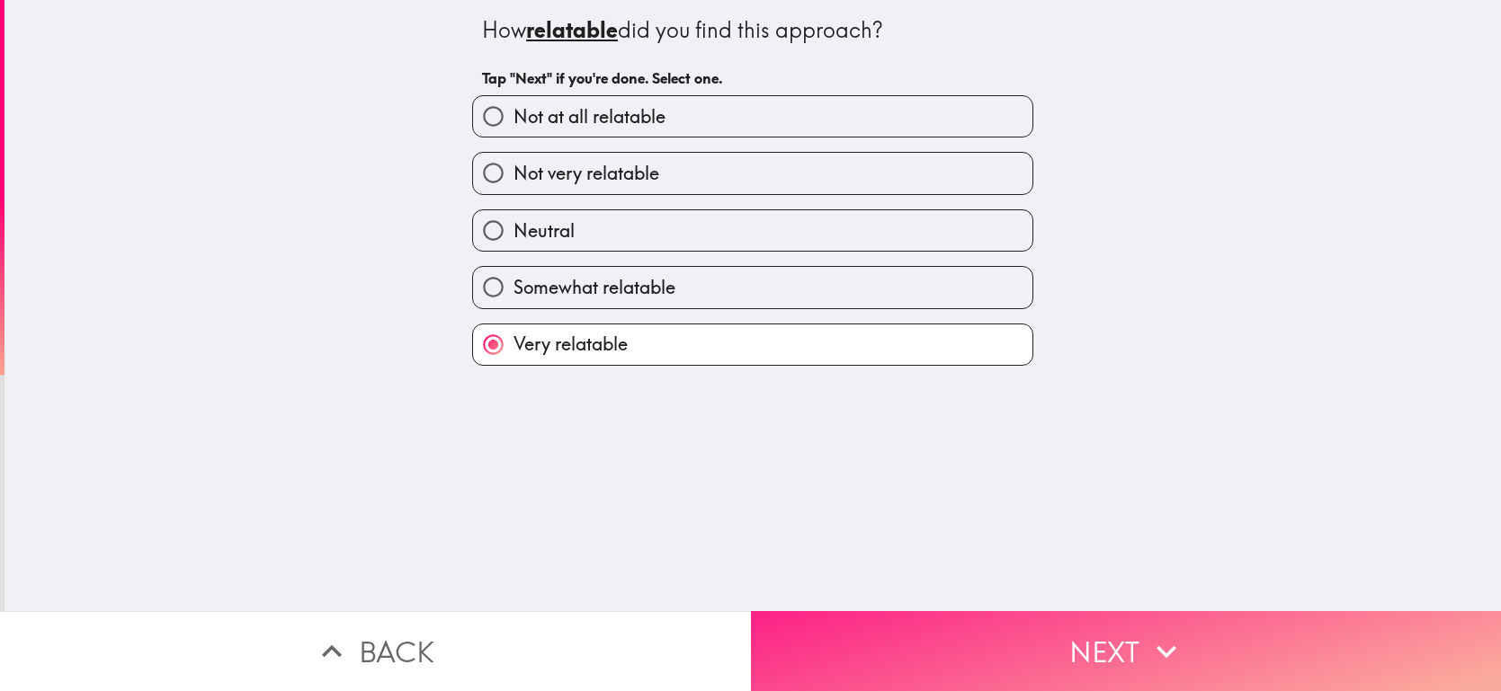
click at [1185, 651] on button "Next" at bounding box center [1126, 651] width 751 height 80
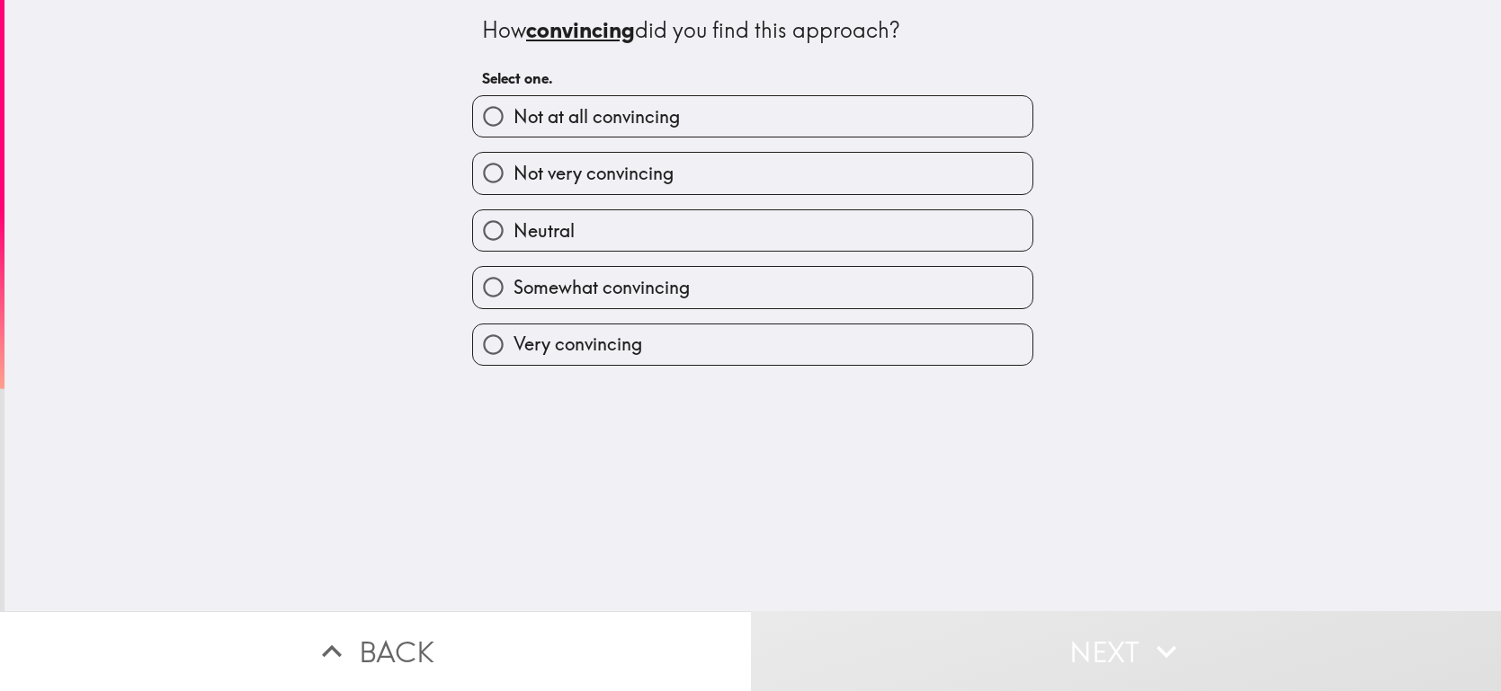
click at [973, 320] on div "Very convincing" at bounding box center [745, 337] width 575 height 57
click at [955, 356] on label "Very convincing" at bounding box center [752, 345] width 559 height 40
click at [513, 356] on input "Very convincing" at bounding box center [493, 345] width 40 height 40
radio input "true"
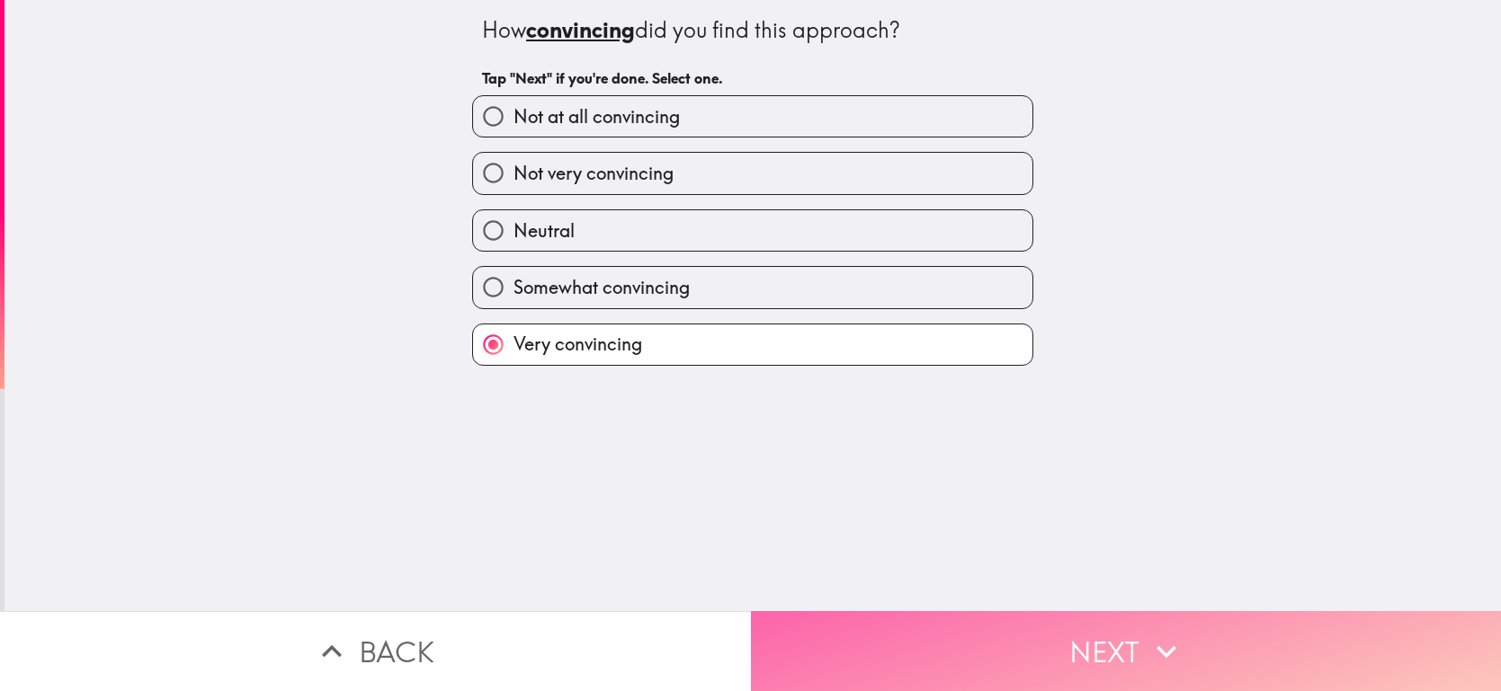
click at [1055, 617] on button "Next" at bounding box center [1126, 651] width 751 height 80
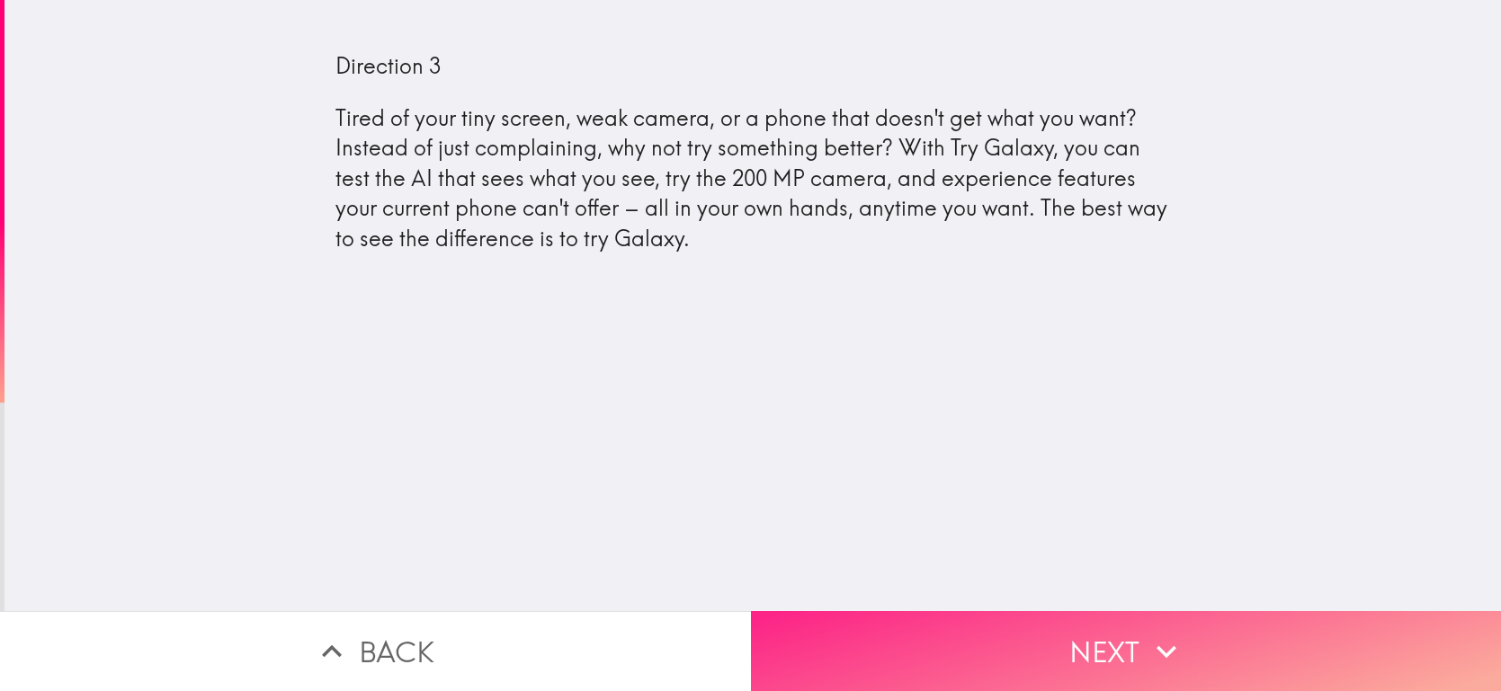
click at [1029, 637] on button "Next" at bounding box center [1126, 651] width 751 height 80
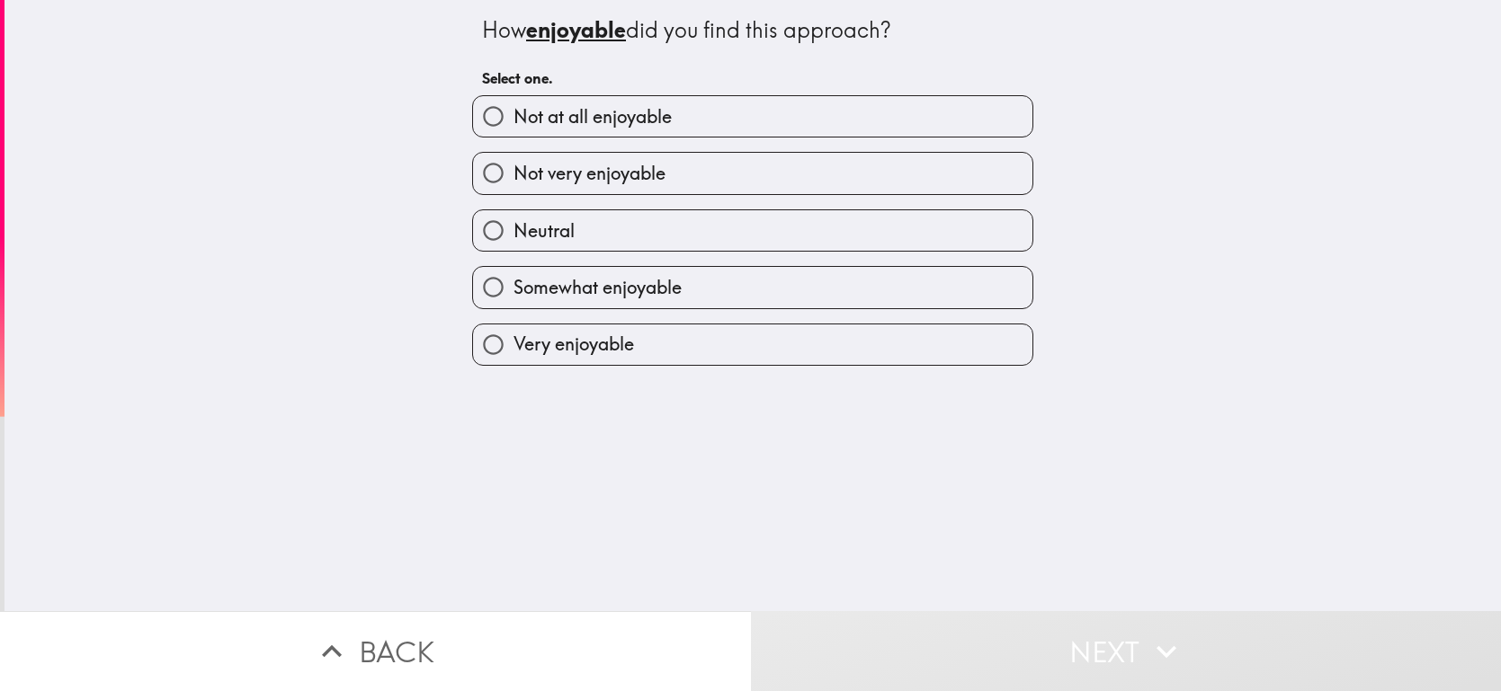
click at [828, 344] on label "Very enjoyable" at bounding box center [752, 345] width 559 height 40
click at [513, 344] on input "Very enjoyable" at bounding box center [493, 345] width 40 height 40
radio input "true"
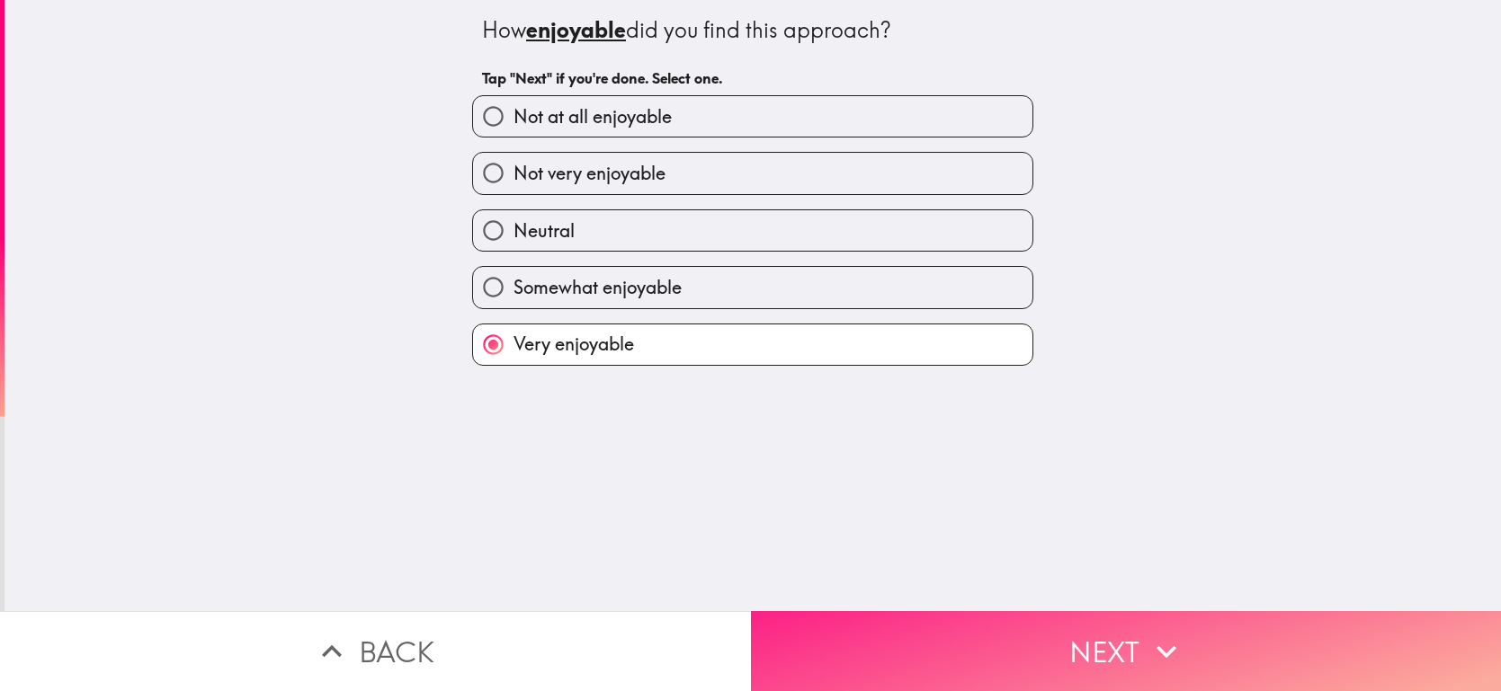
click at [1002, 668] on button "Next" at bounding box center [1126, 651] width 751 height 80
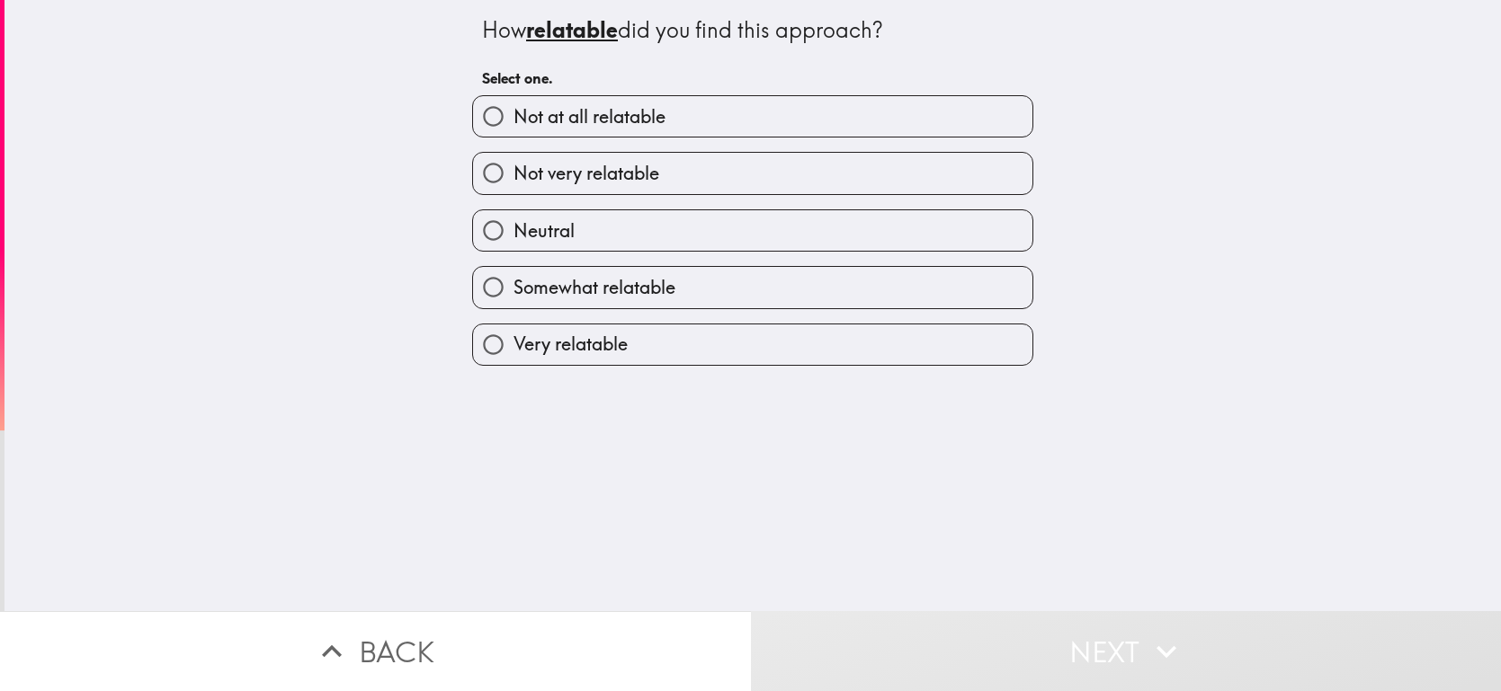
click at [815, 339] on label "Very relatable" at bounding box center [752, 345] width 559 height 40
click at [513, 339] on input "Very relatable" at bounding box center [493, 345] width 40 height 40
radio input "true"
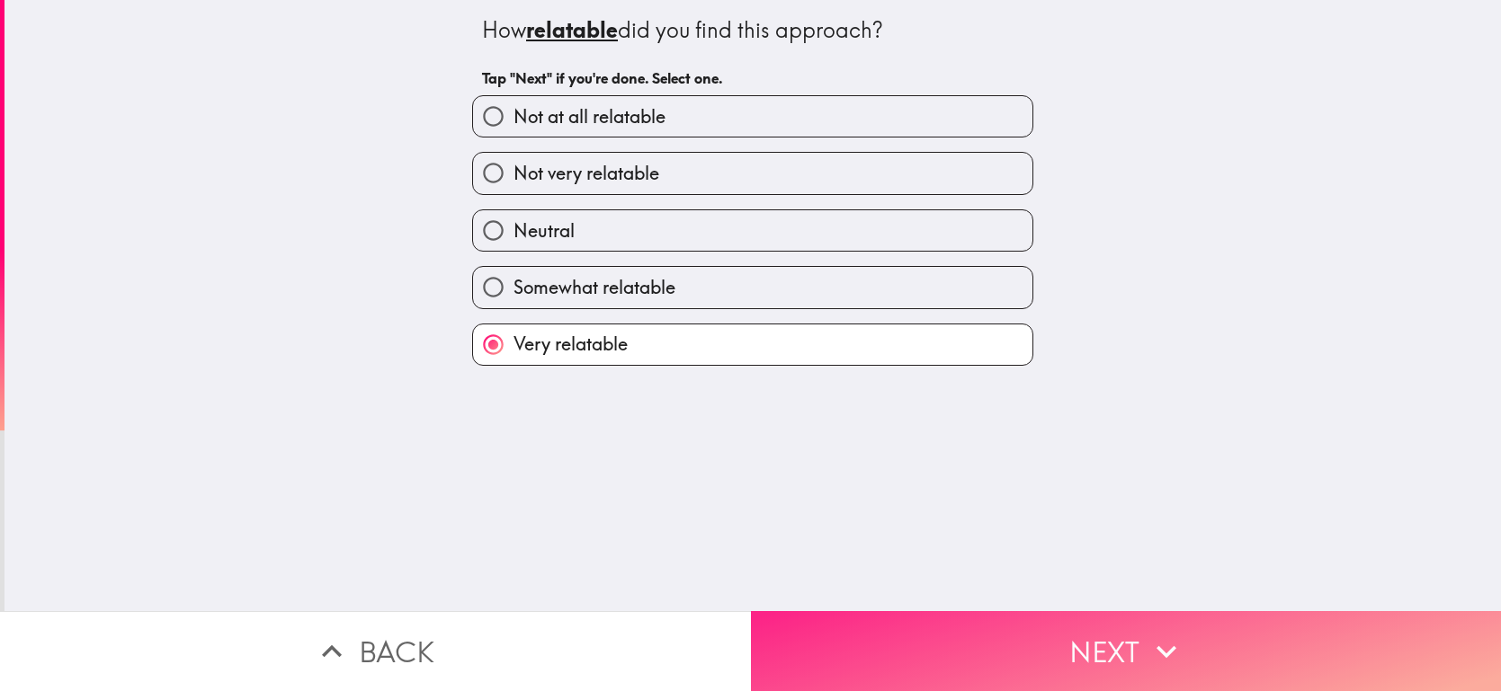
click at [1004, 645] on button "Next" at bounding box center [1126, 651] width 751 height 80
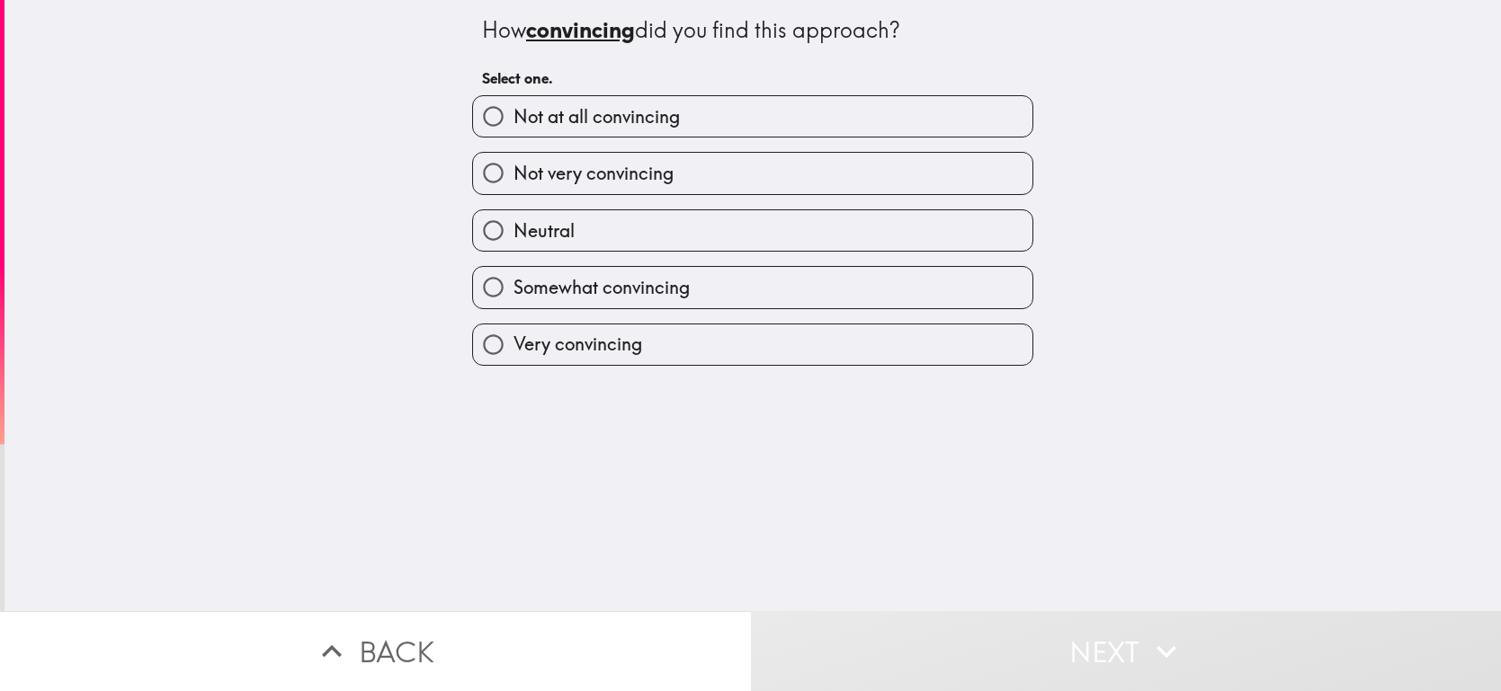
click at [823, 350] on label "Very convincing" at bounding box center [752, 345] width 559 height 40
click at [513, 350] on input "Very convincing" at bounding box center [493, 345] width 40 height 40
radio input "true"
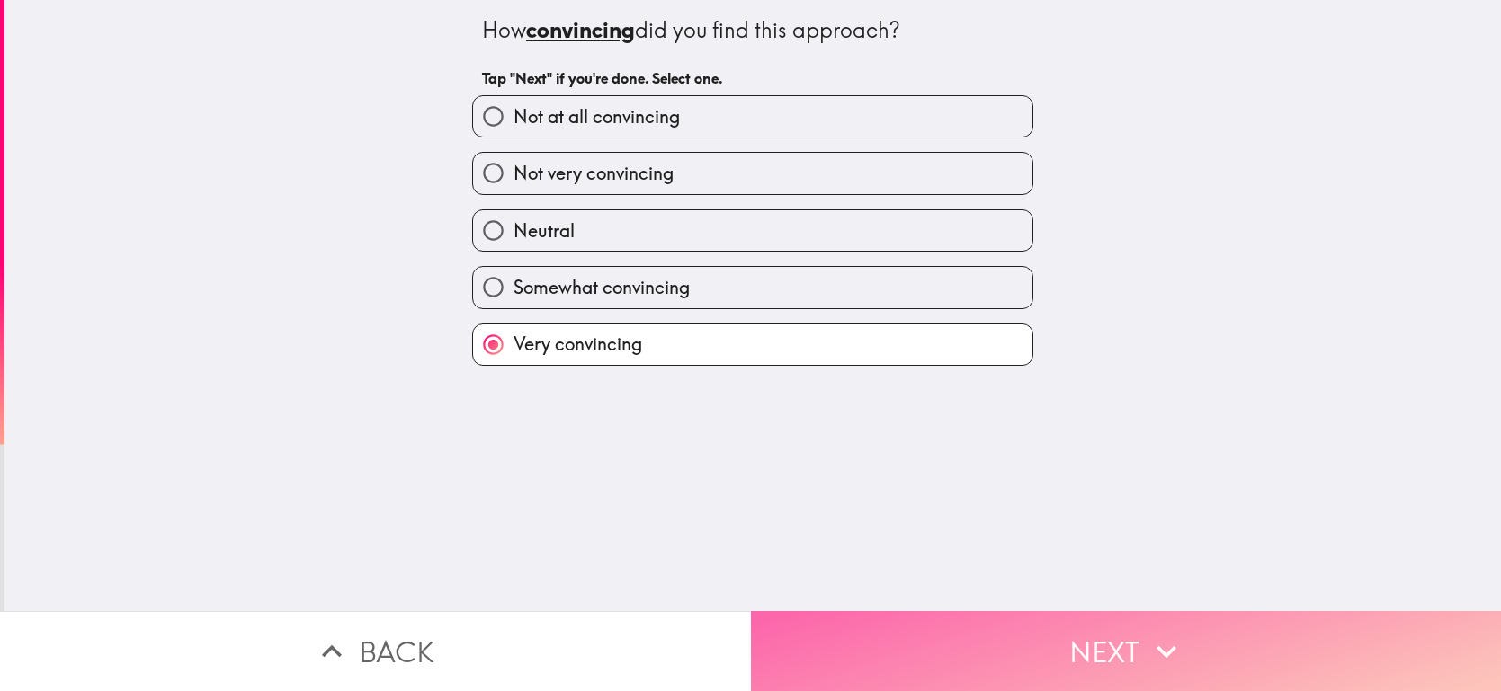
click at [973, 644] on button "Next" at bounding box center [1126, 651] width 751 height 80
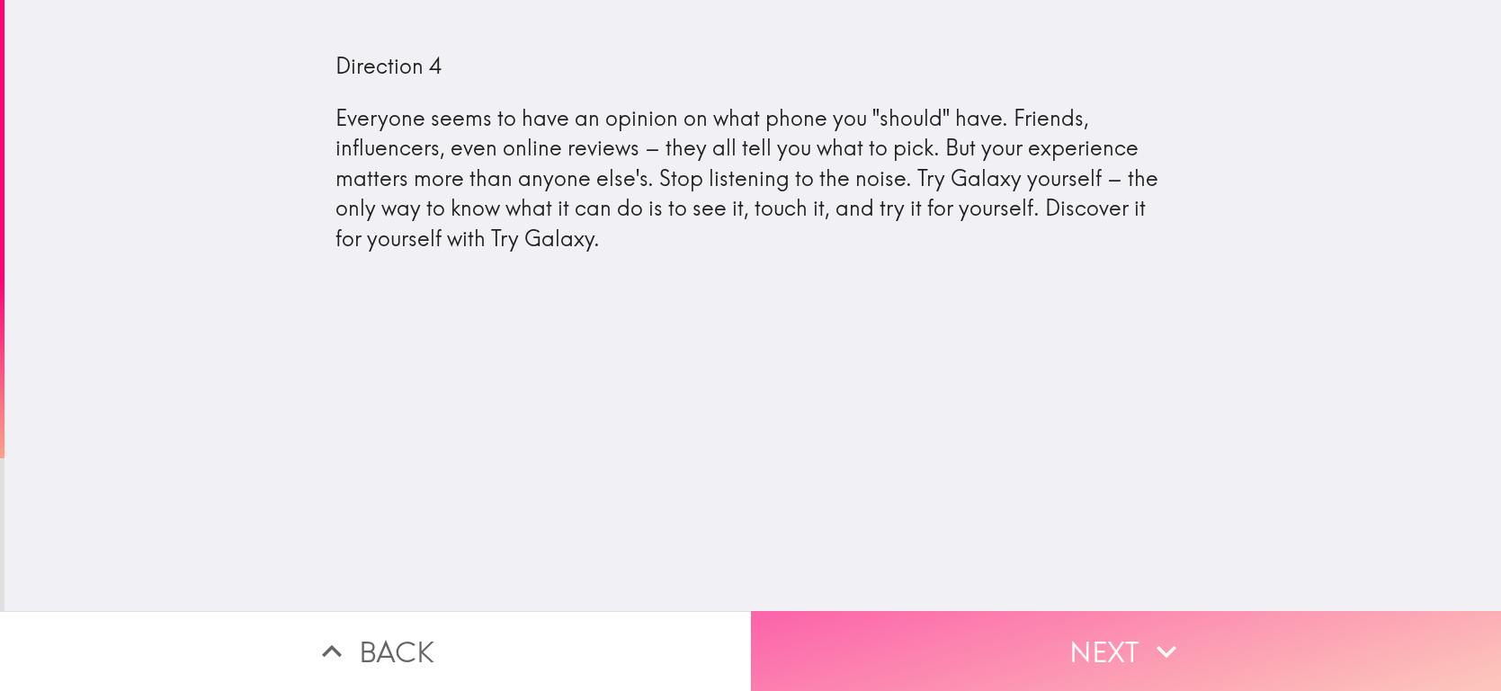
click at [1007, 626] on button "Next" at bounding box center [1126, 651] width 751 height 80
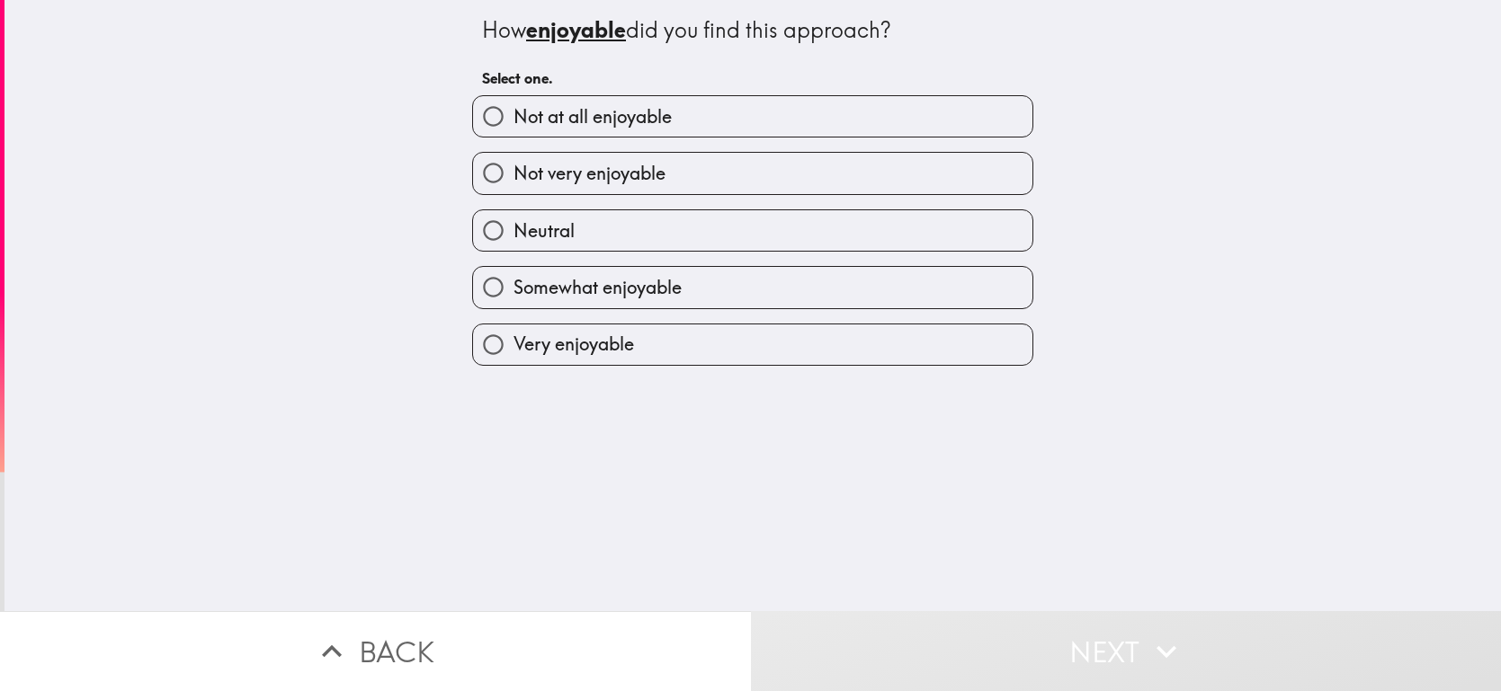
click at [860, 343] on label "Very enjoyable" at bounding box center [752, 345] width 559 height 40
click at [513, 343] on input "Very enjoyable" at bounding box center [493, 345] width 40 height 40
radio input "true"
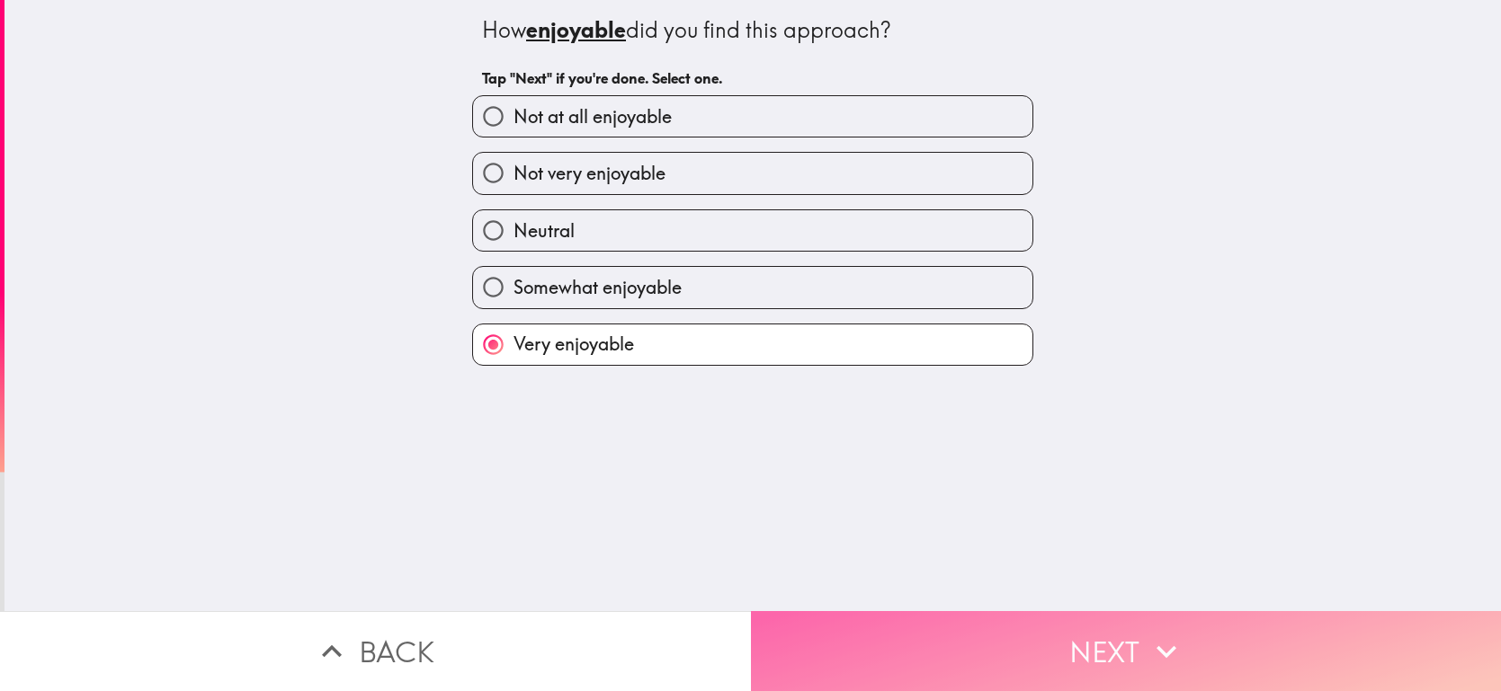
click at [1003, 662] on button "Next" at bounding box center [1126, 651] width 751 height 80
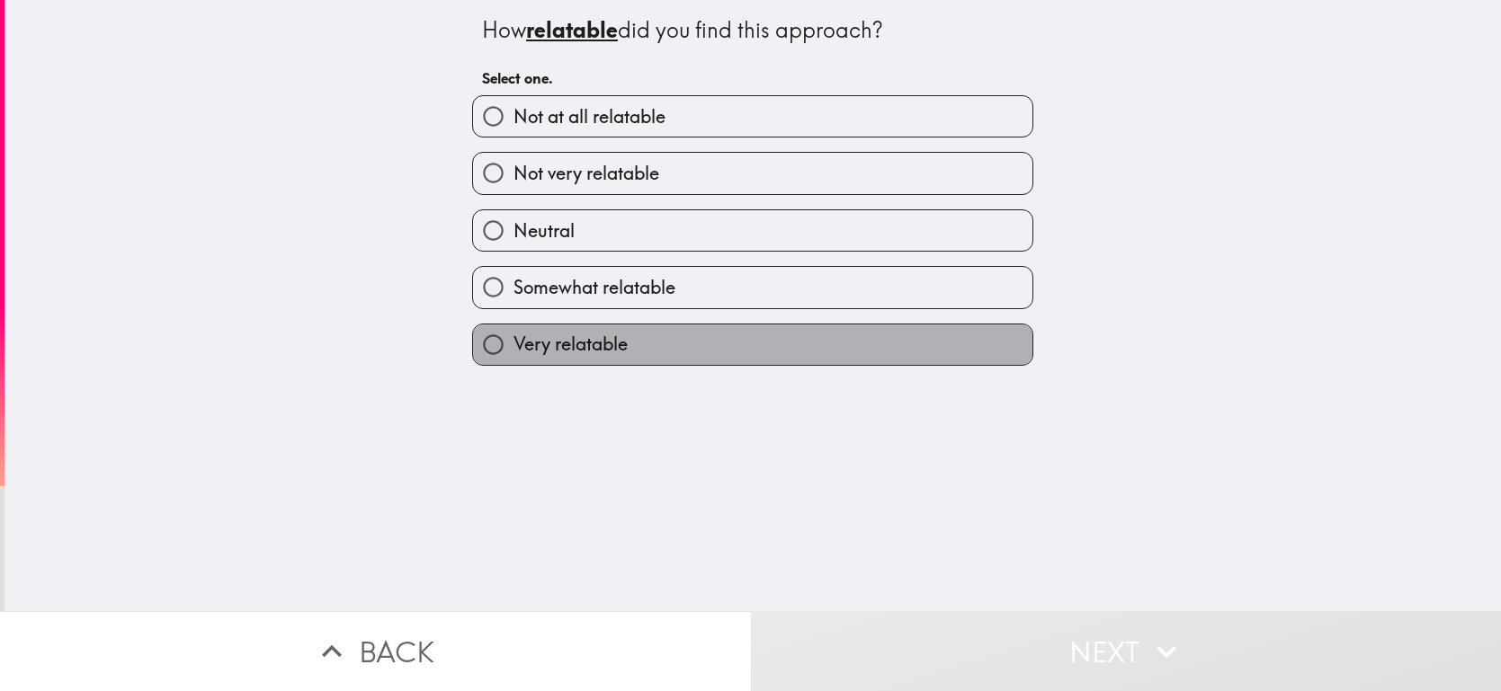
click at [882, 329] on label "Very relatable" at bounding box center [752, 345] width 559 height 40
click at [513, 329] on input "Very relatable" at bounding box center [493, 345] width 40 height 40
radio input "true"
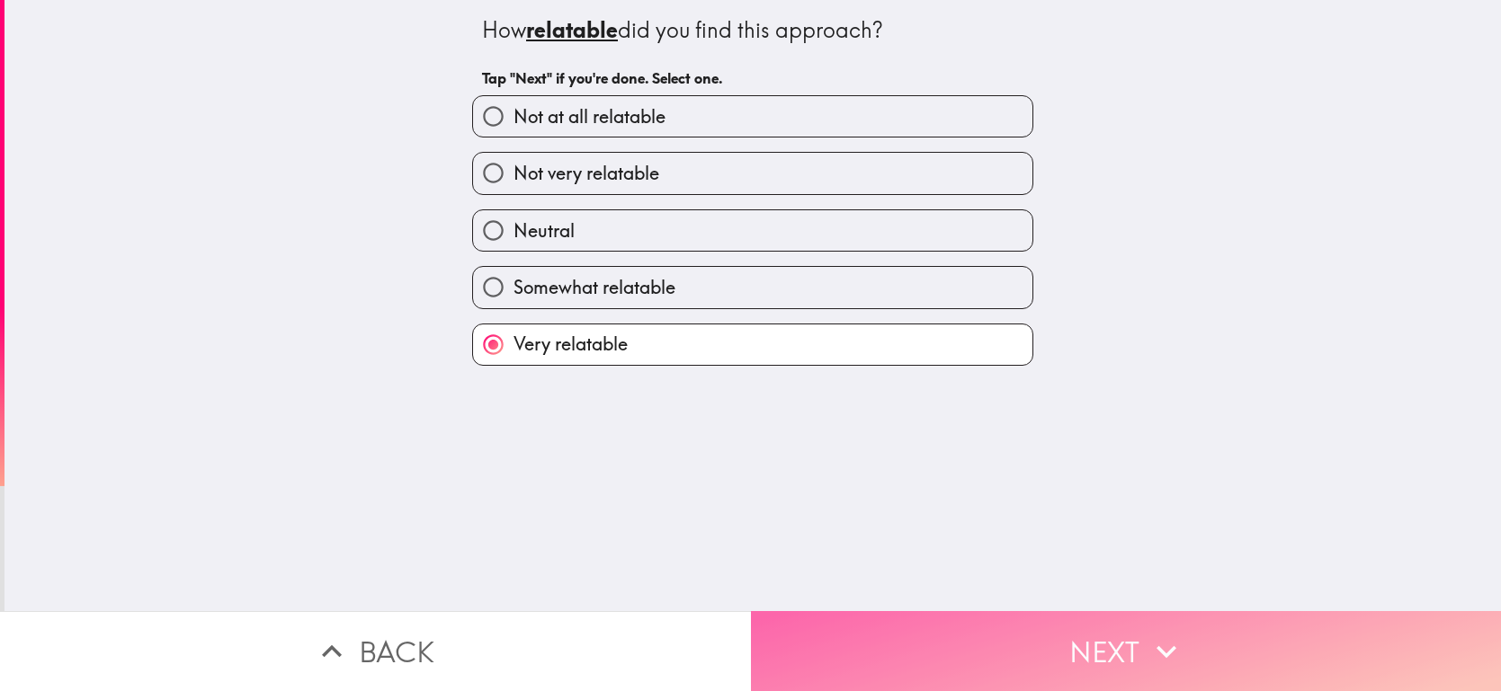
click at [1051, 646] on button "Next" at bounding box center [1126, 651] width 751 height 80
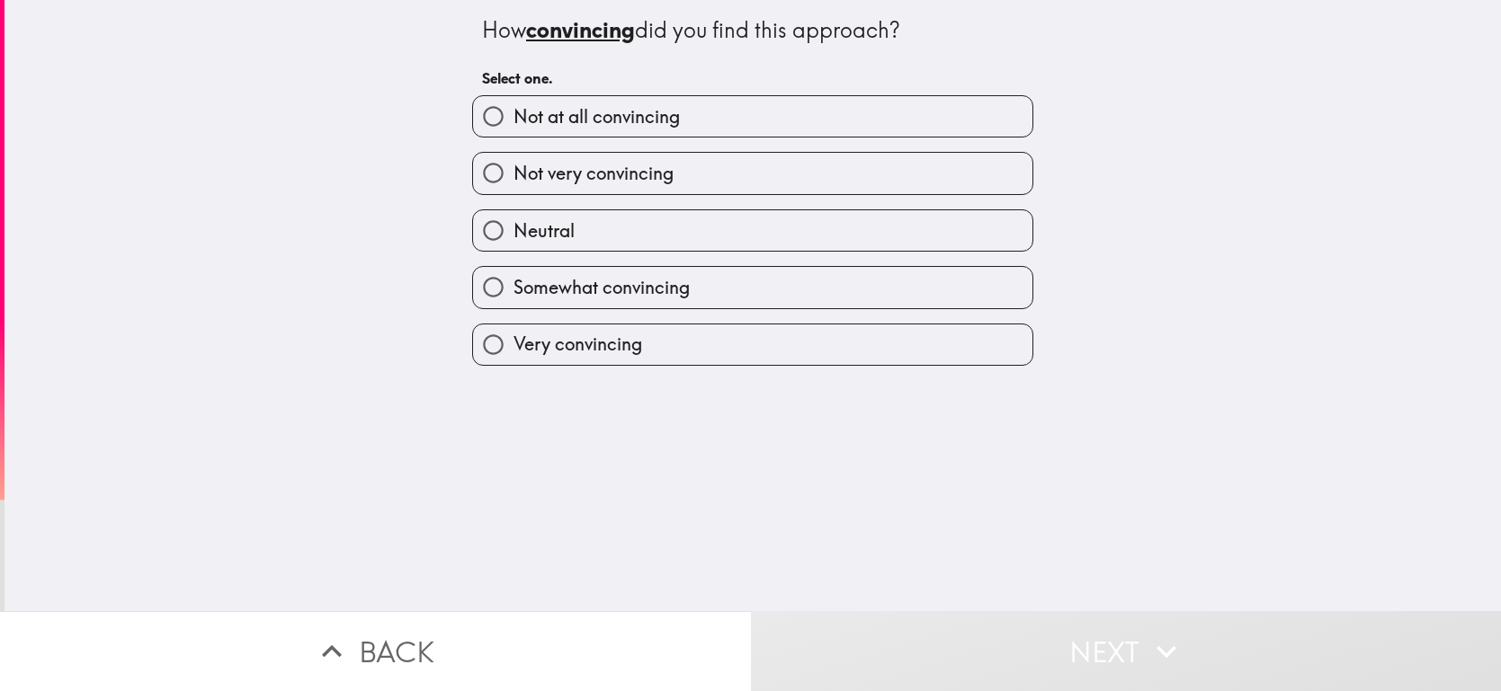
click at [916, 352] on label "Very convincing" at bounding box center [752, 345] width 559 height 40
click at [513, 352] on input "Very convincing" at bounding box center [493, 345] width 40 height 40
radio input "true"
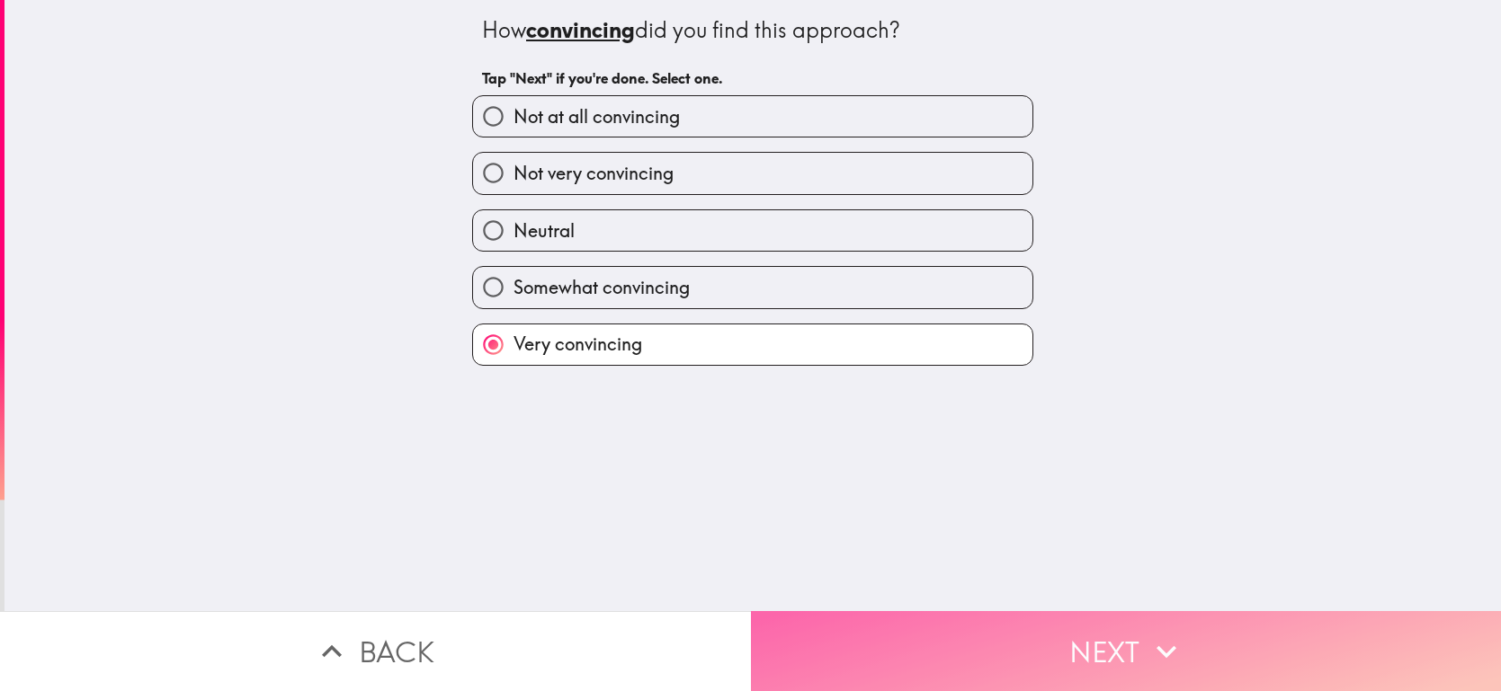
click at [1027, 635] on button "Next" at bounding box center [1126, 651] width 751 height 80
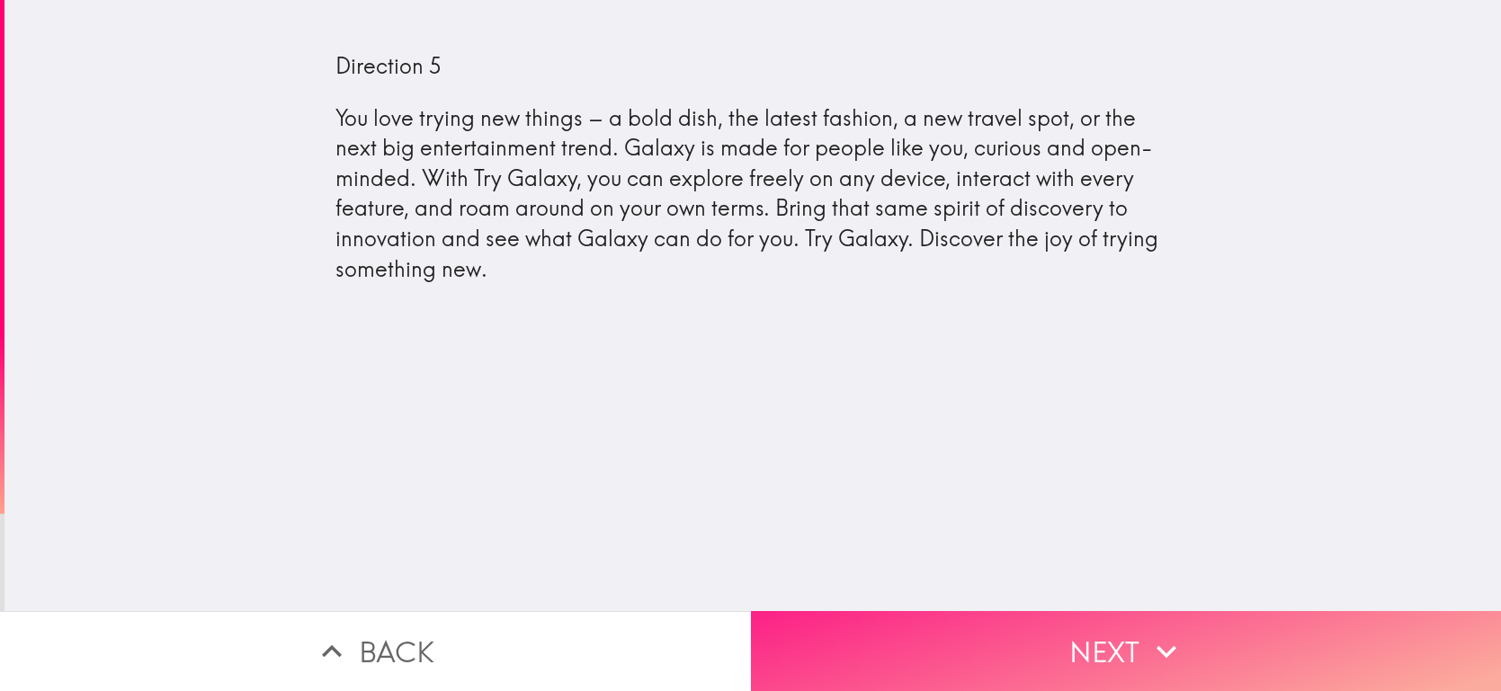
click at [1136, 625] on button "Next" at bounding box center [1126, 651] width 751 height 80
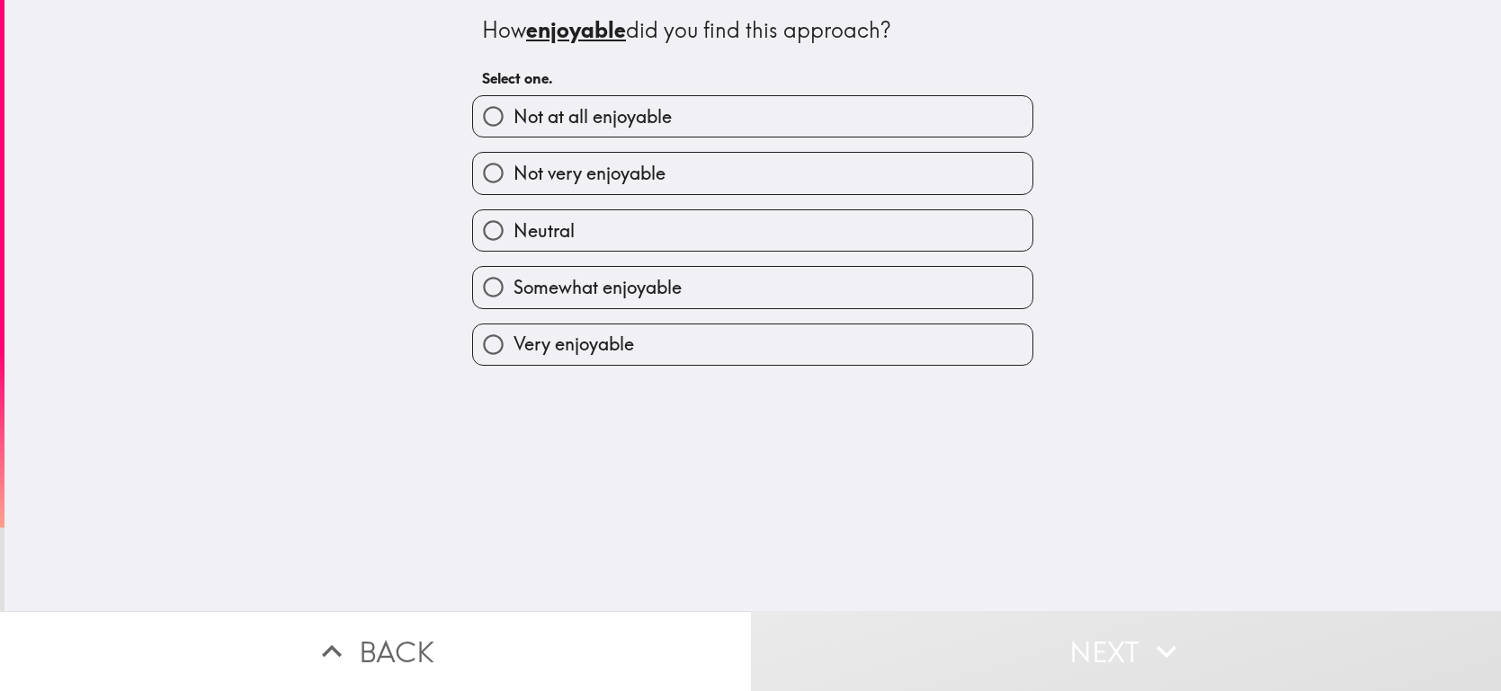
click at [918, 352] on label "Very enjoyable" at bounding box center [752, 345] width 559 height 40
click at [513, 352] on input "Very enjoyable" at bounding box center [493, 345] width 40 height 40
radio input "true"
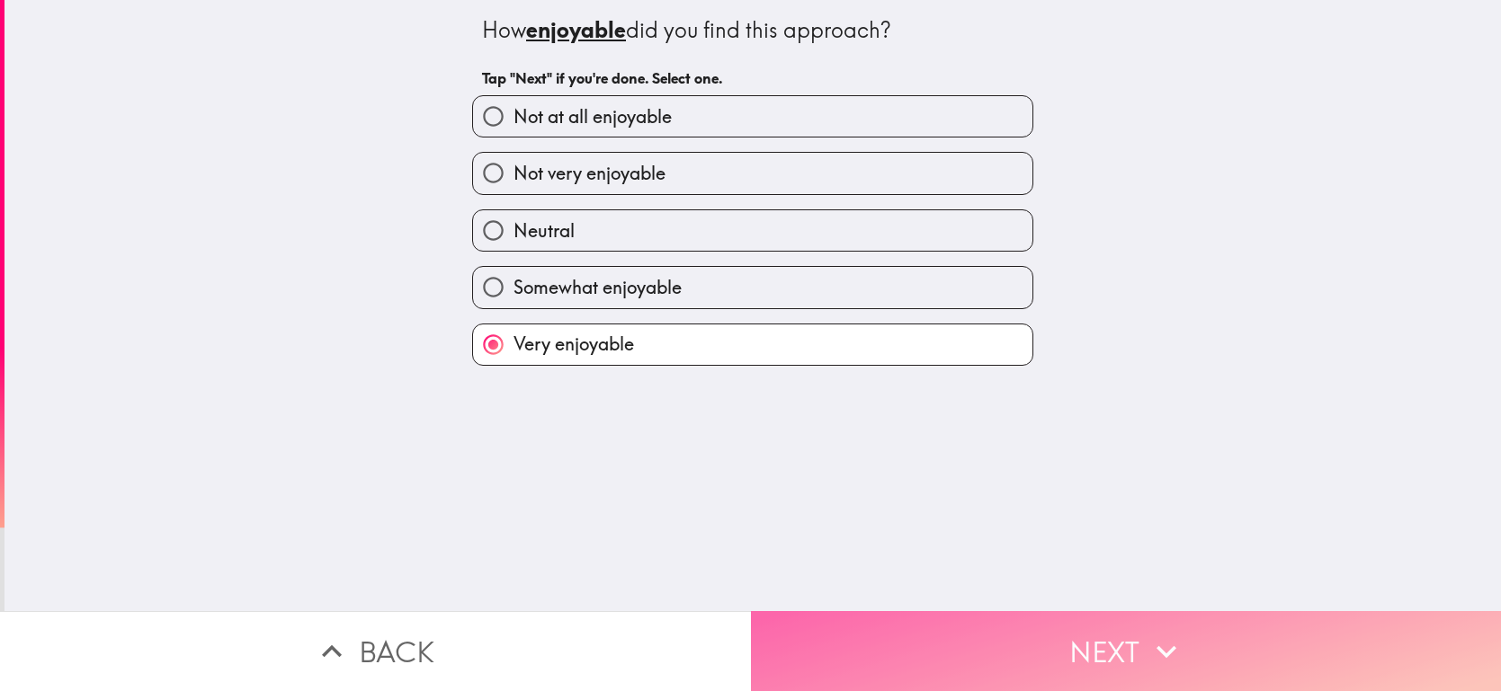
click at [1026, 619] on button "Next" at bounding box center [1126, 651] width 751 height 80
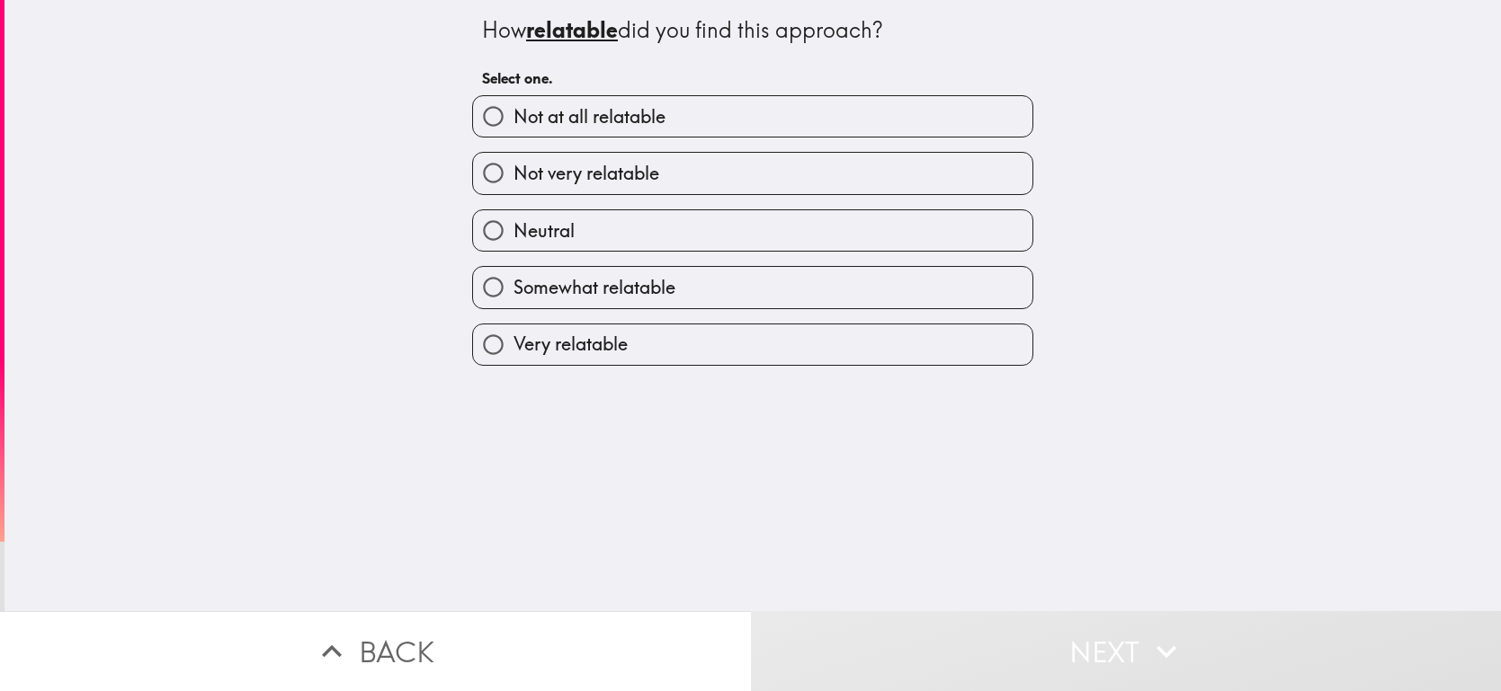
drag, startPoint x: 884, startPoint y: 348, endPoint x: 888, endPoint y: 378, distance: 30.0
click at [882, 345] on label "Very relatable" at bounding box center [752, 345] width 559 height 40
click at [513, 345] on input "Very relatable" at bounding box center [493, 345] width 40 height 40
radio input "true"
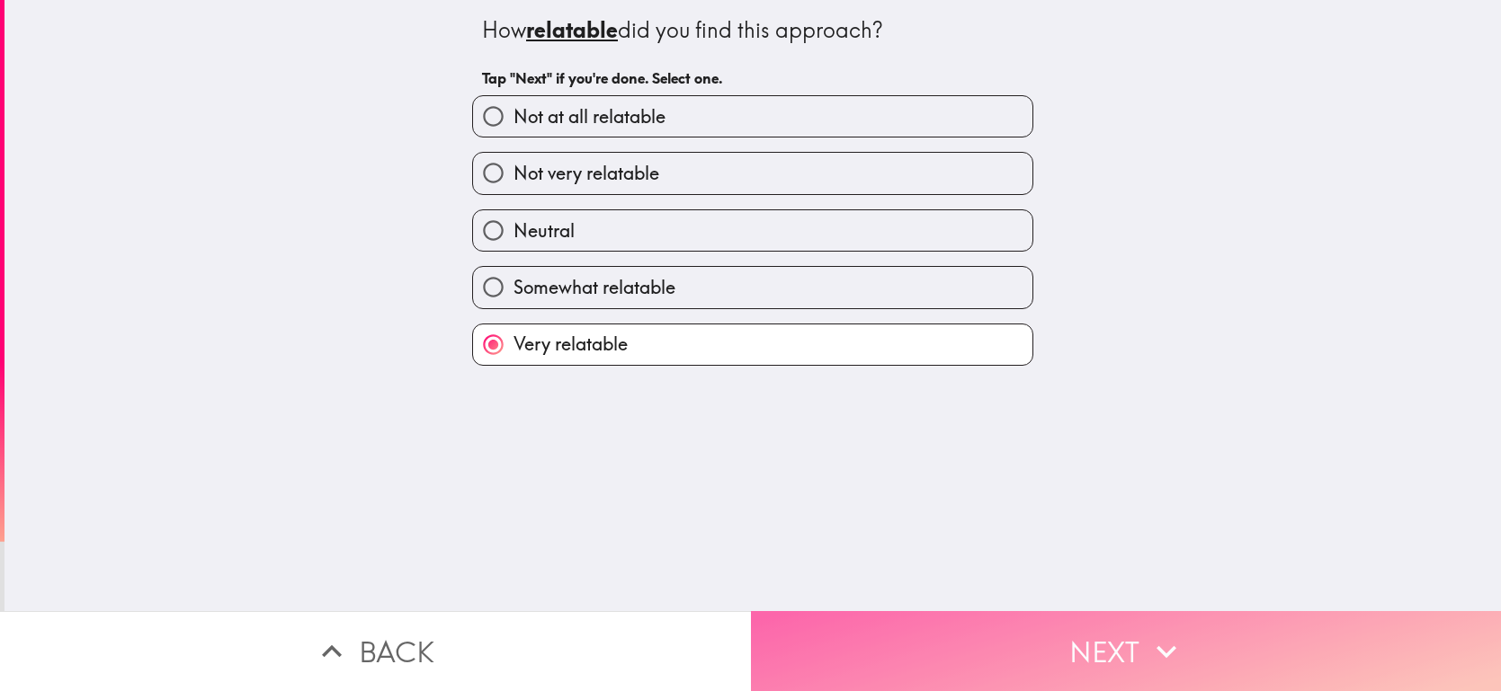
click at [1078, 620] on button "Next" at bounding box center [1126, 651] width 751 height 80
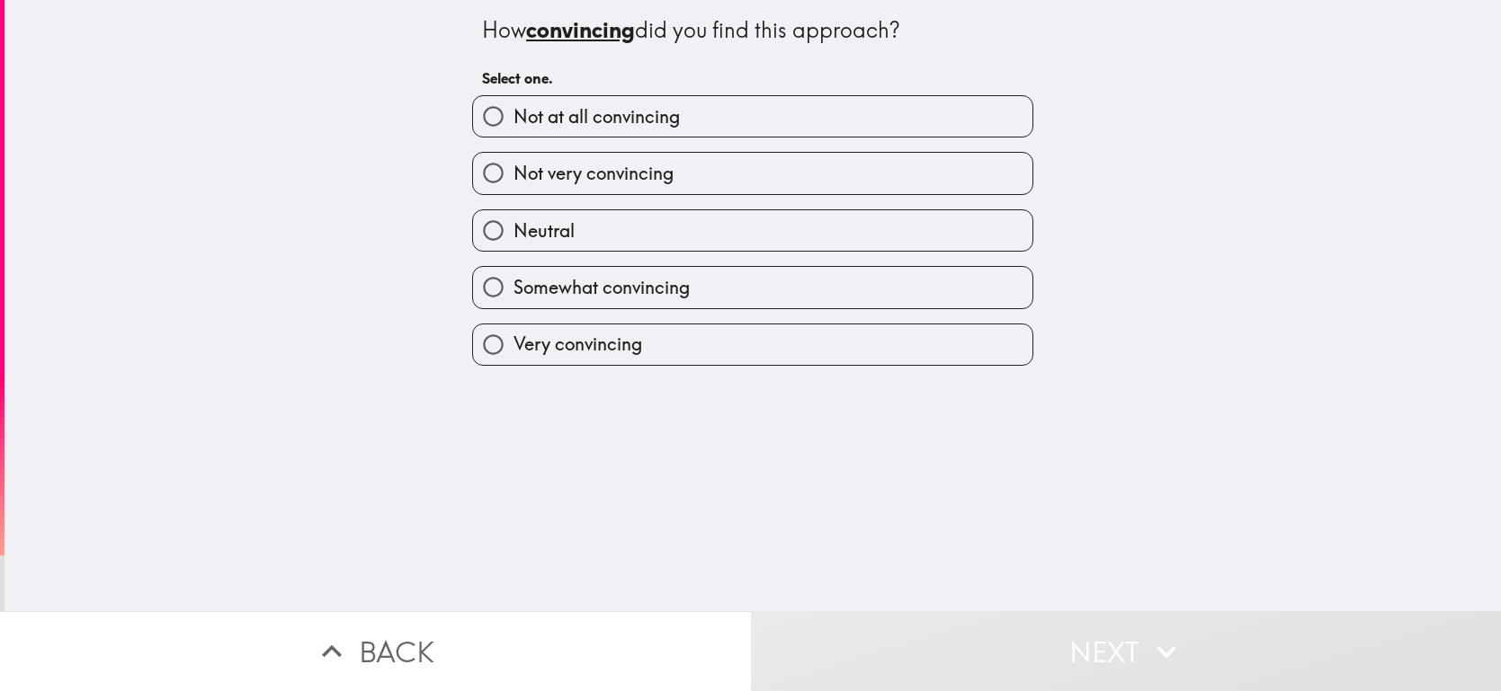
click at [924, 341] on label "Very convincing" at bounding box center [752, 345] width 559 height 40
click at [513, 341] on input "Very convincing" at bounding box center [493, 345] width 40 height 40
radio input "true"
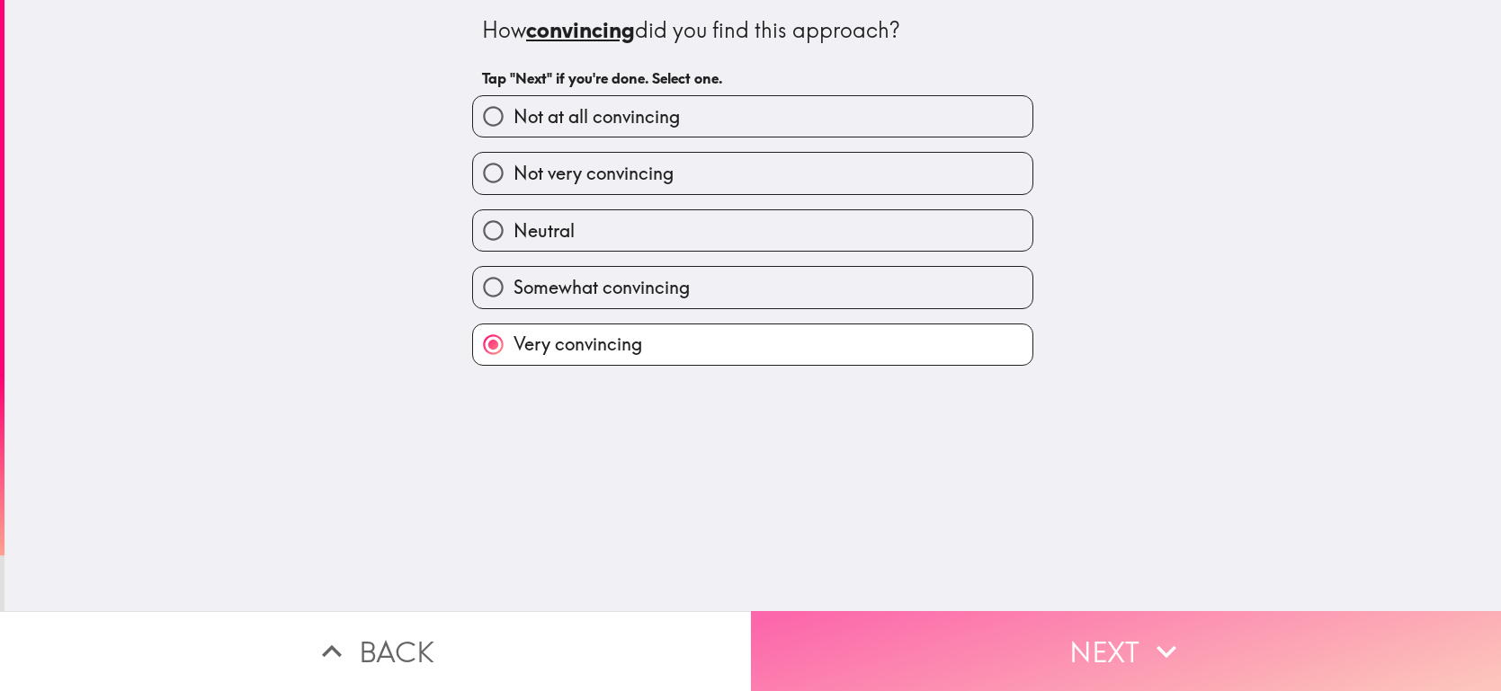
click at [1091, 628] on button "Next" at bounding box center [1126, 651] width 751 height 80
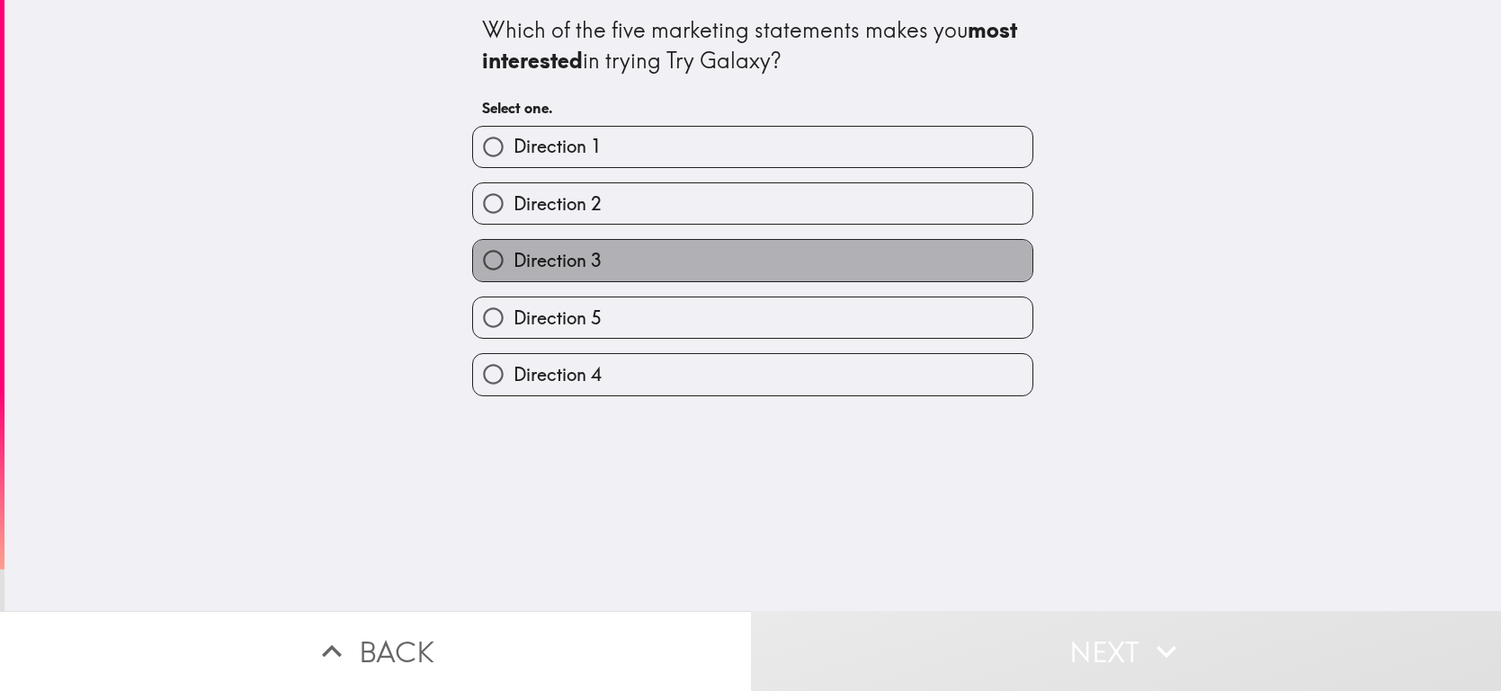
click at [857, 247] on label "Direction 3" at bounding box center [752, 260] width 559 height 40
click at [513, 247] on input "Direction 3" at bounding box center [493, 260] width 40 height 40
radio input "true"
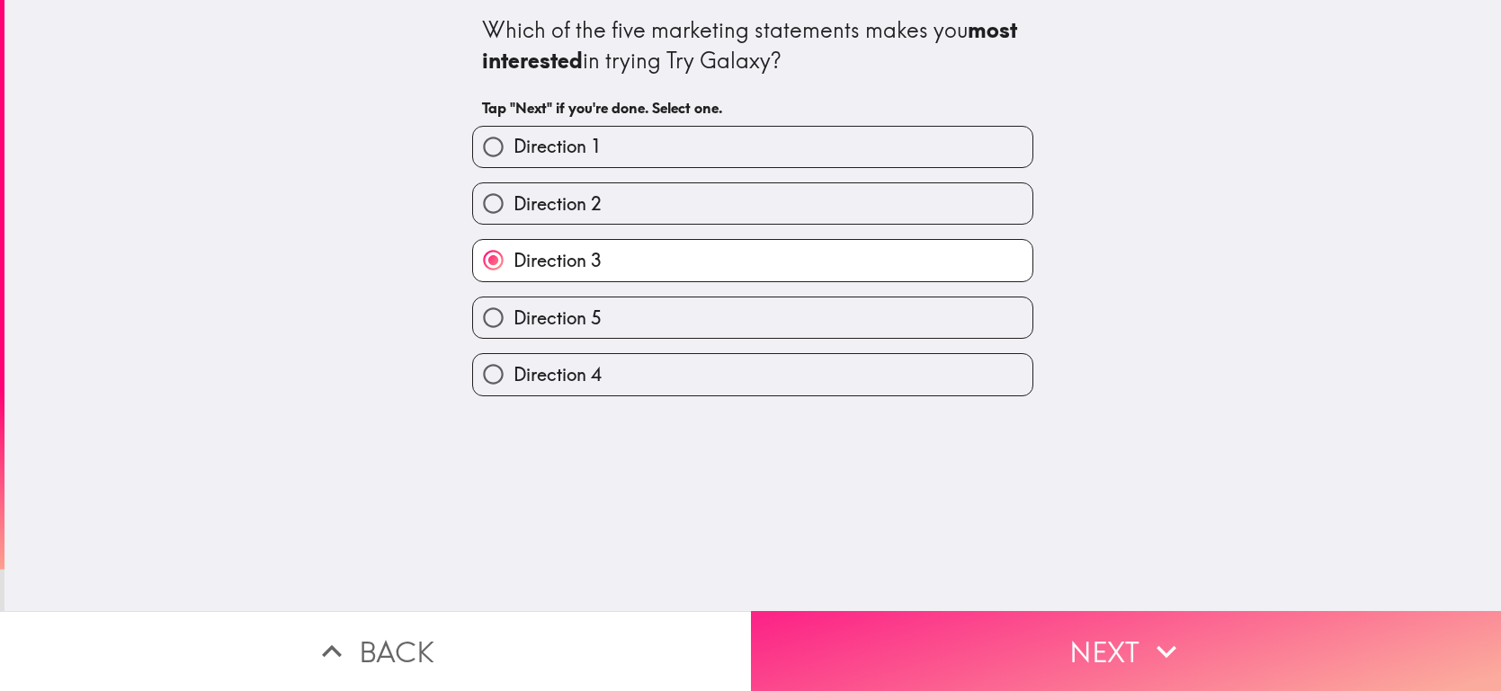
click at [1119, 655] on button "Next" at bounding box center [1126, 651] width 751 height 80
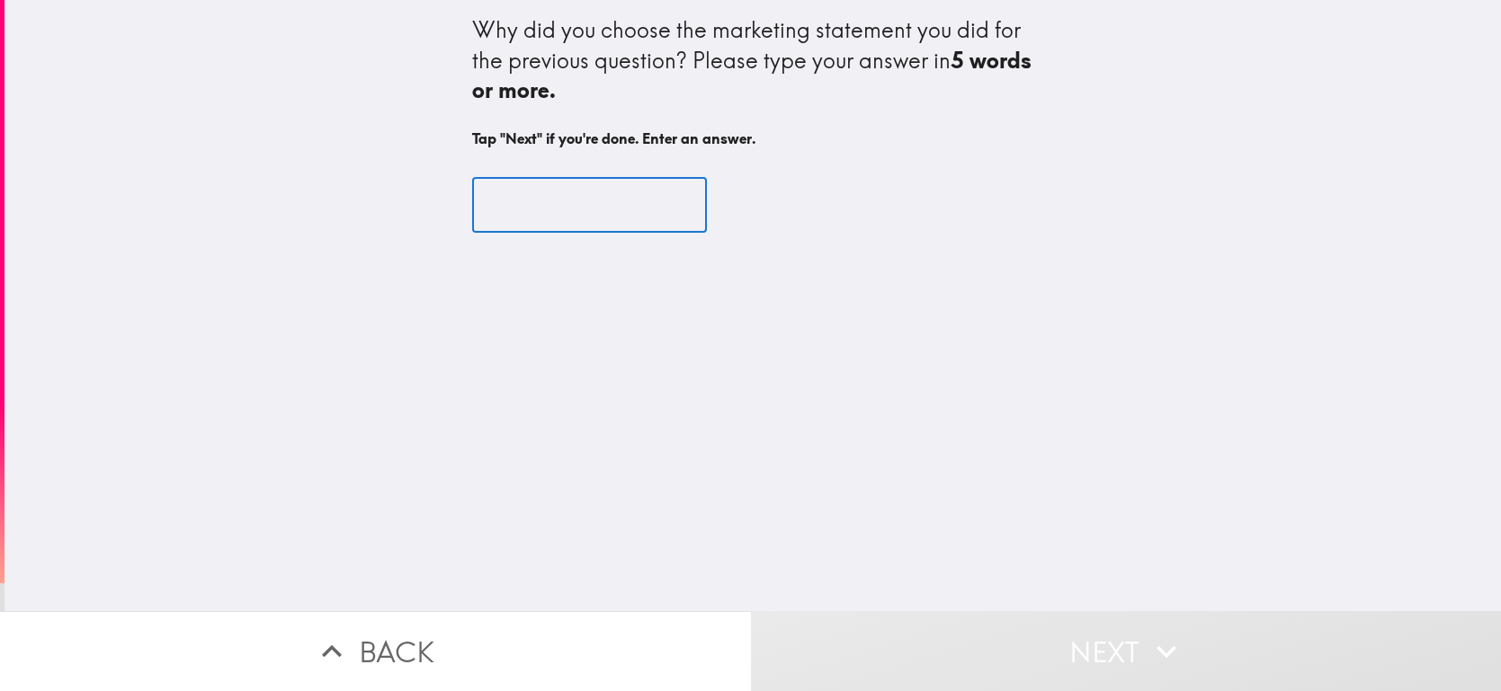
click at [623, 196] on input "text" at bounding box center [589, 205] width 235 height 56
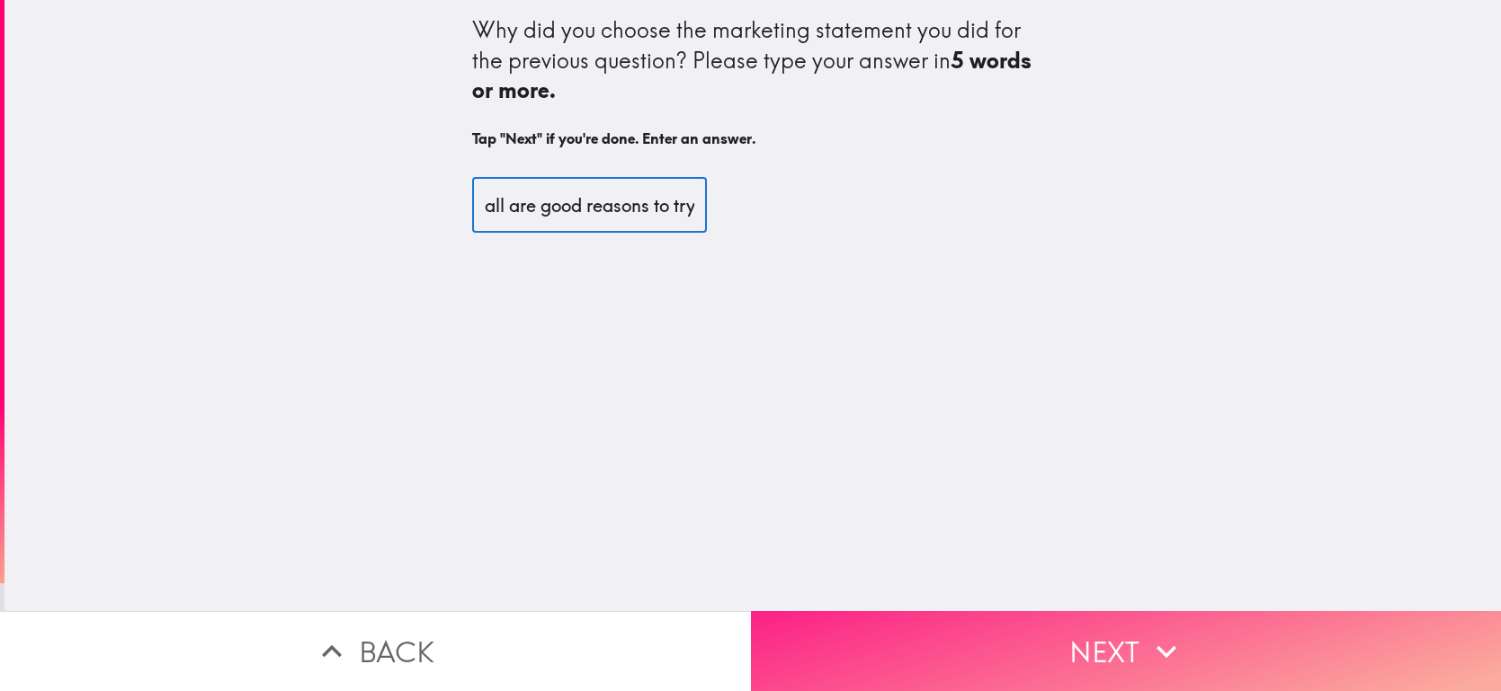
type input "all are good reasons to try"
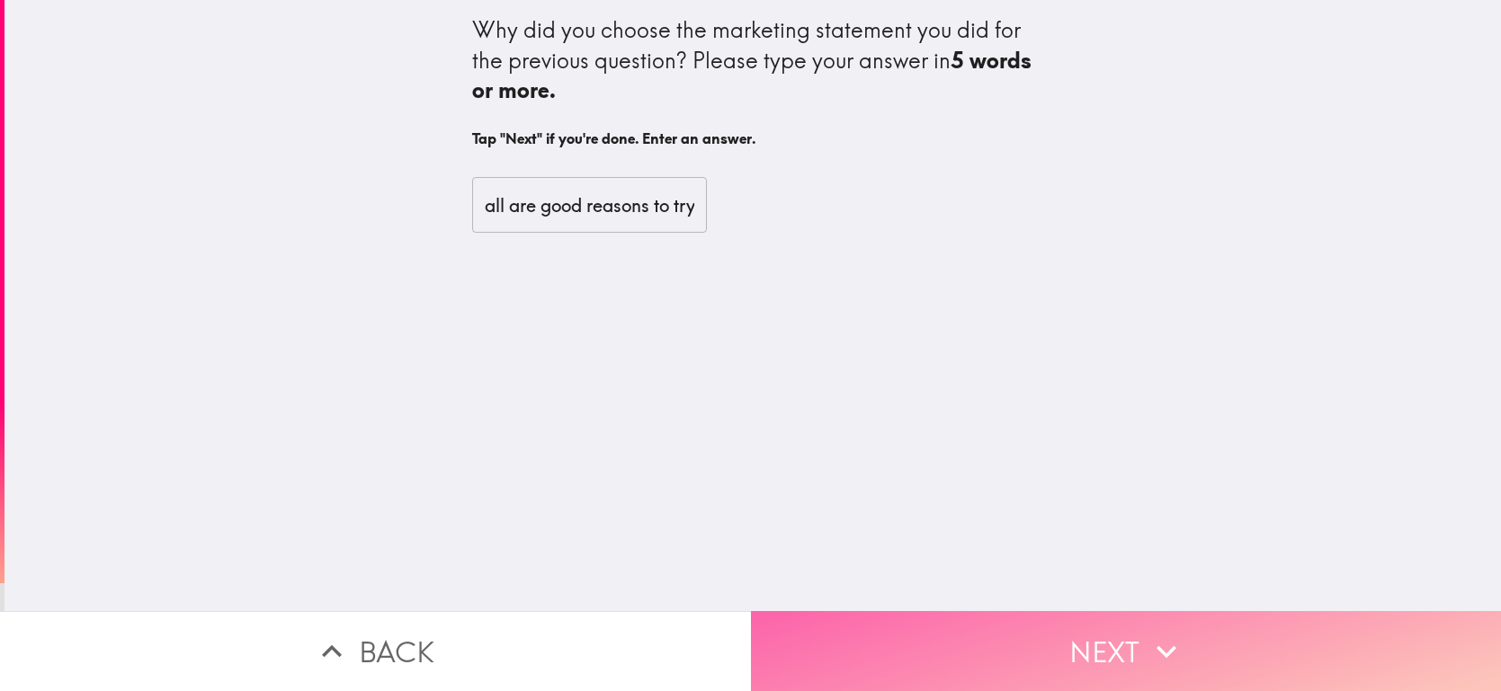
click at [1169, 649] on icon "button" at bounding box center [1166, 652] width 40 height 40
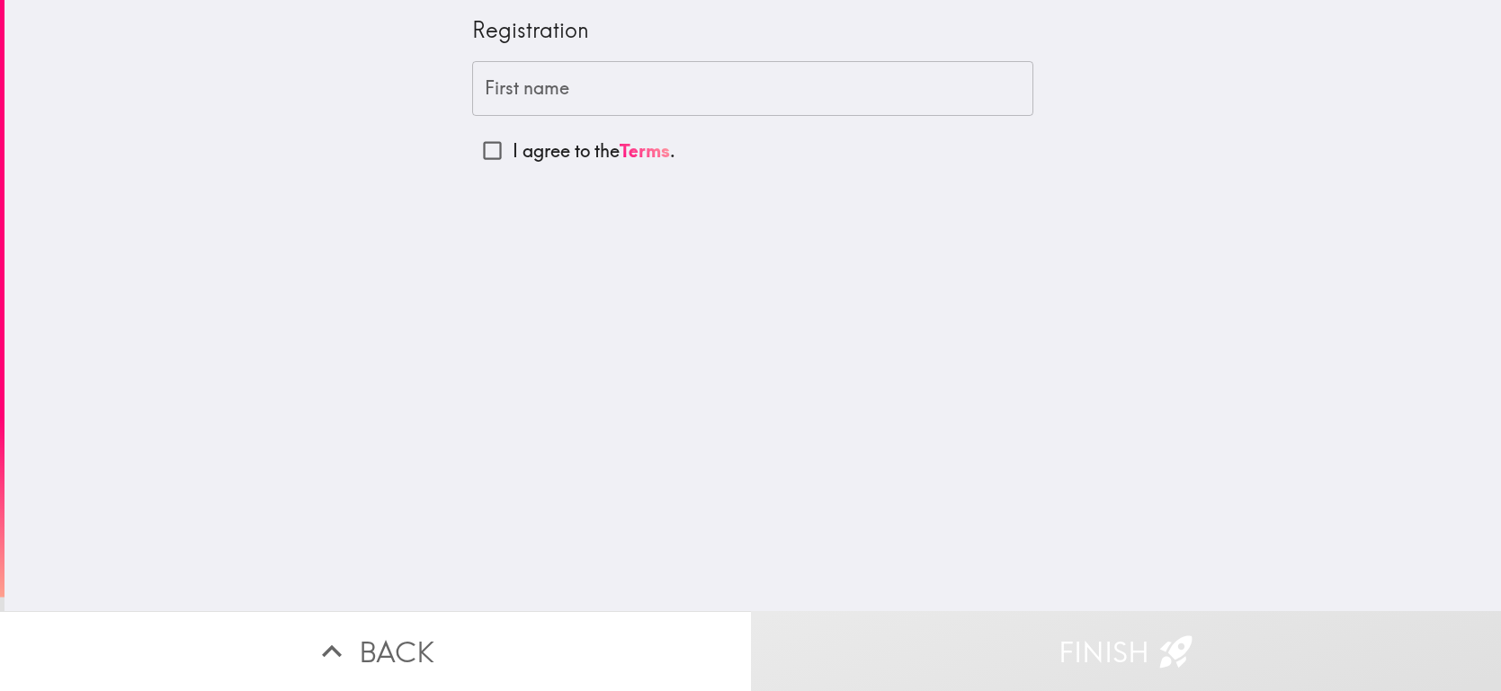
click at [724, 99] on input "First name" at bounding box center [752, 89] width 561 height 56
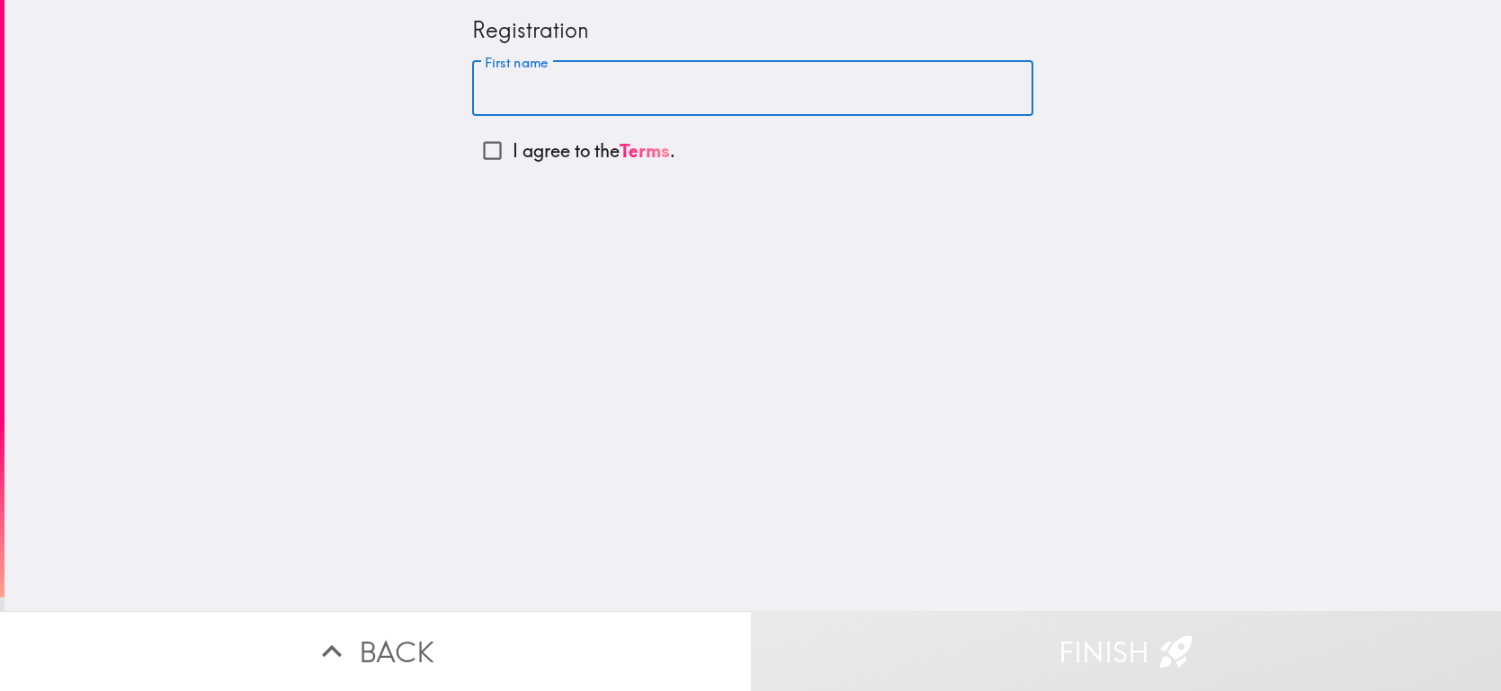
type input "[PERSON_NAME]"
click at [492, 155] on input "I agree to the Terms ." at bounding box center [492, 150] width 40 height 40
checkbox input "true"
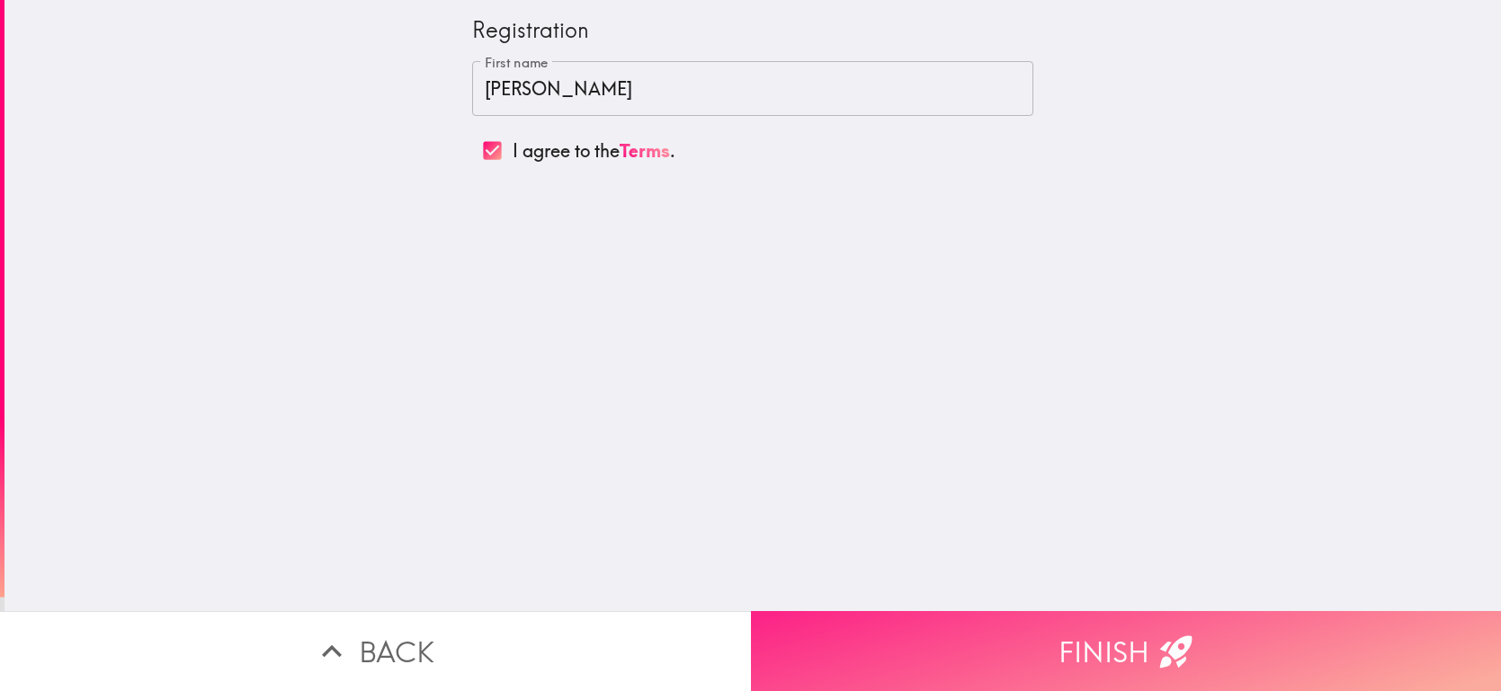
click at [851, 649] on button "Finish" at bounding box center [1126, 651] width 751 height 80
